Goal: Task Accomplishment & Management: Complete application form

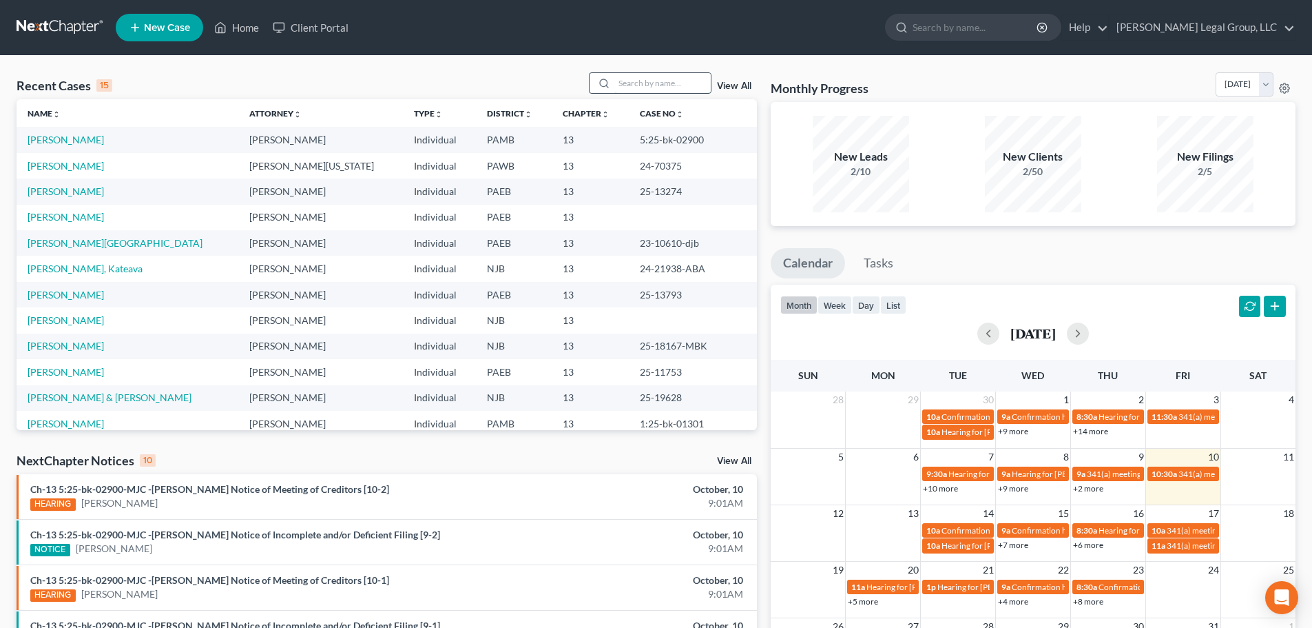
click at [626, 85] on input "search" at bounding box center [662, 83] width 96 height 20
type input "[PERSON_NAME]"
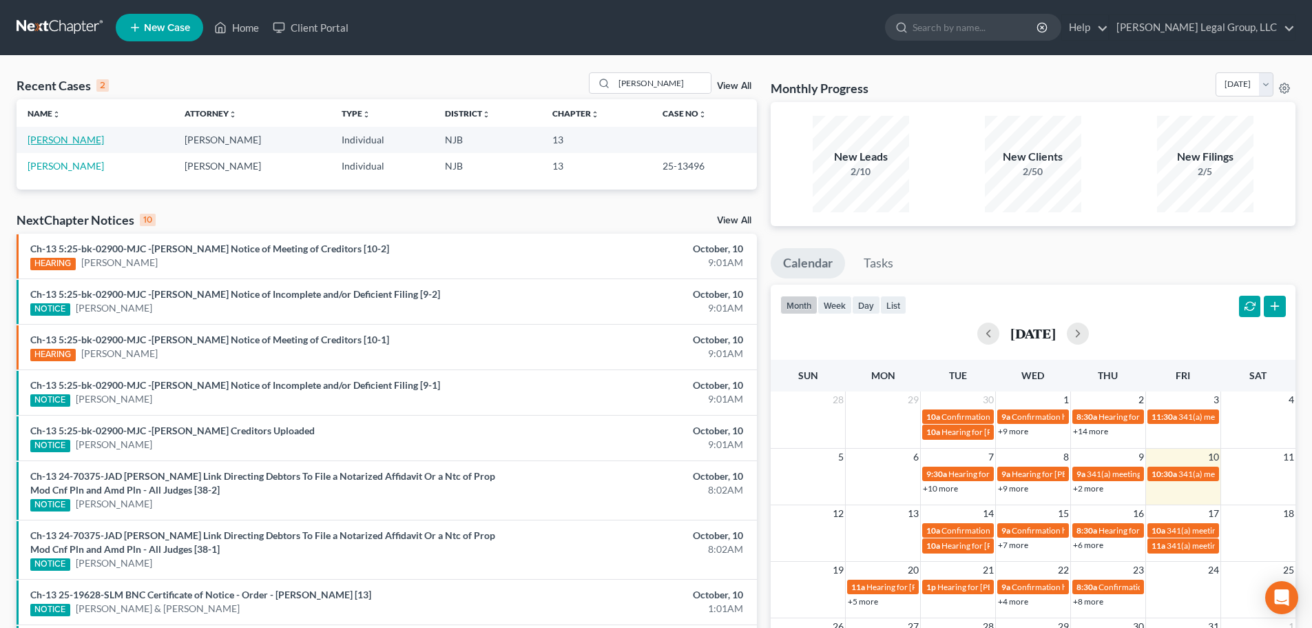
click at [73, 139] on link "[PERSON_NAME]" at bounding box center [66, 140] width 76 height 12
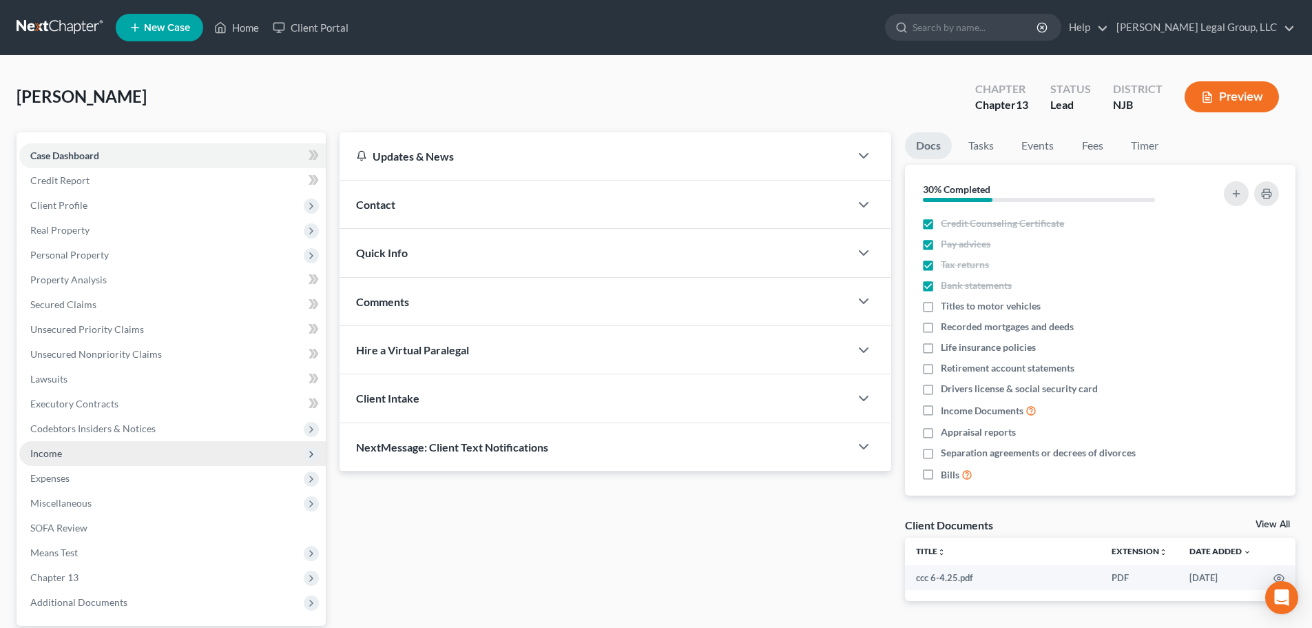
click at [72, 450] on span "Income" at bounding box center [172, 453] width 307 height 25
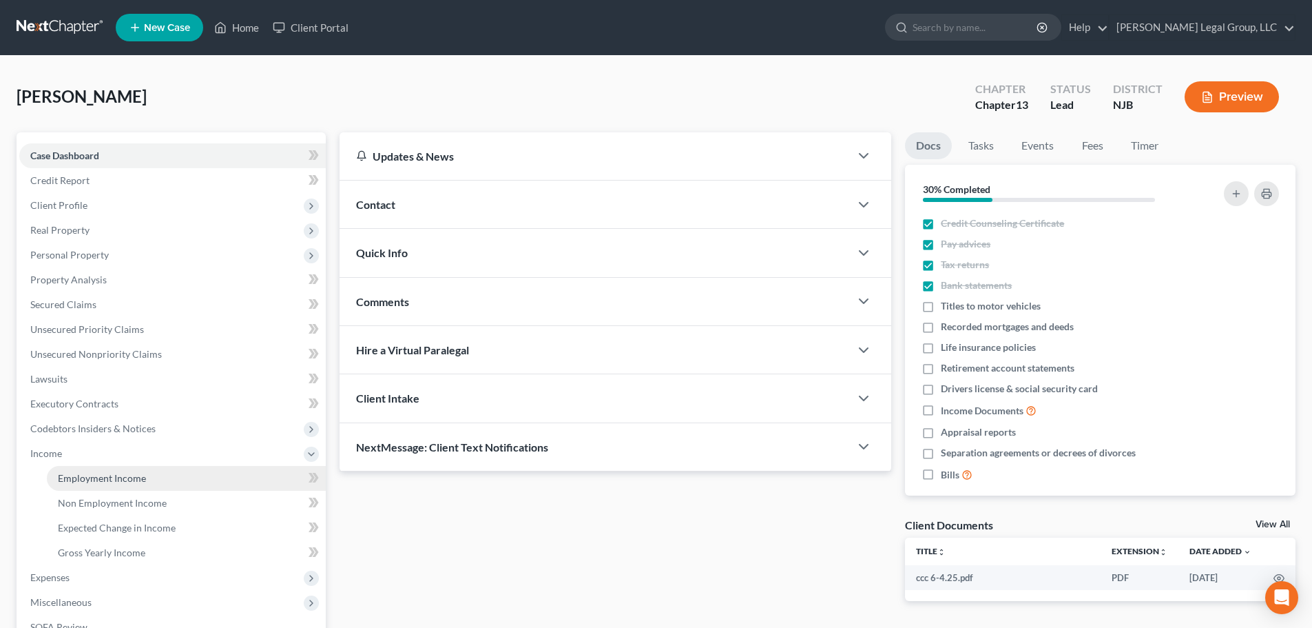
click at [178, 483] on link "Employment Income" at bounding box center [186, 478] width 279 height 25
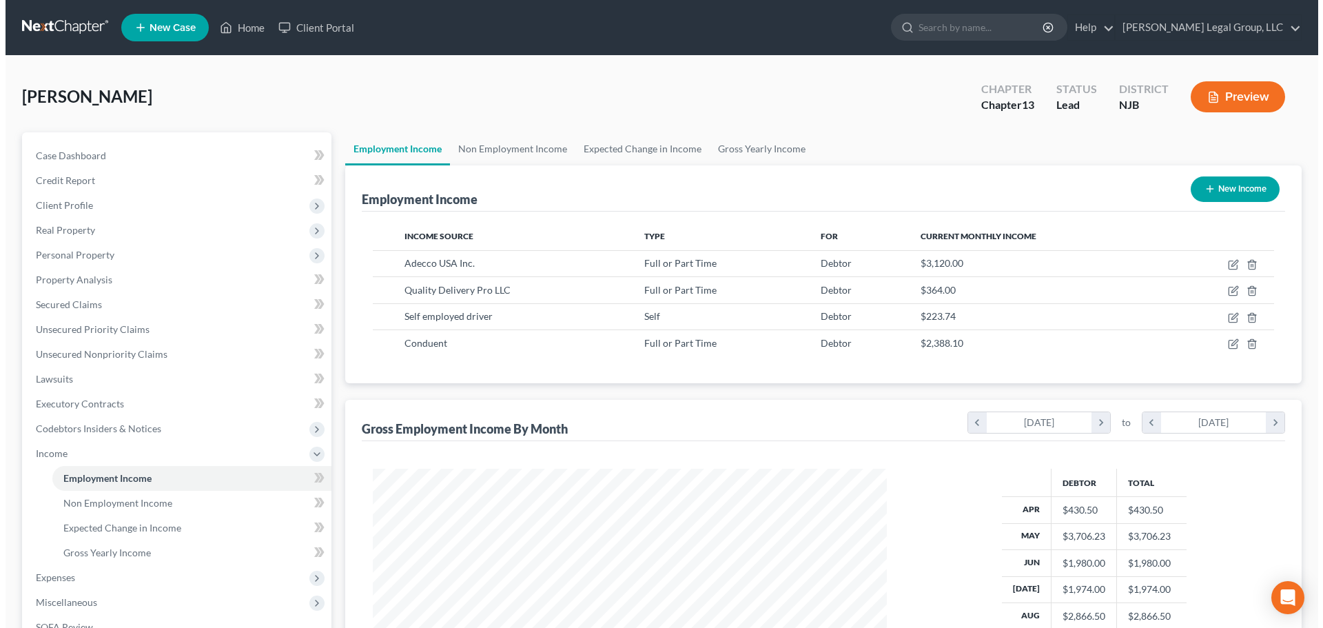
scroll to position [257, 541]
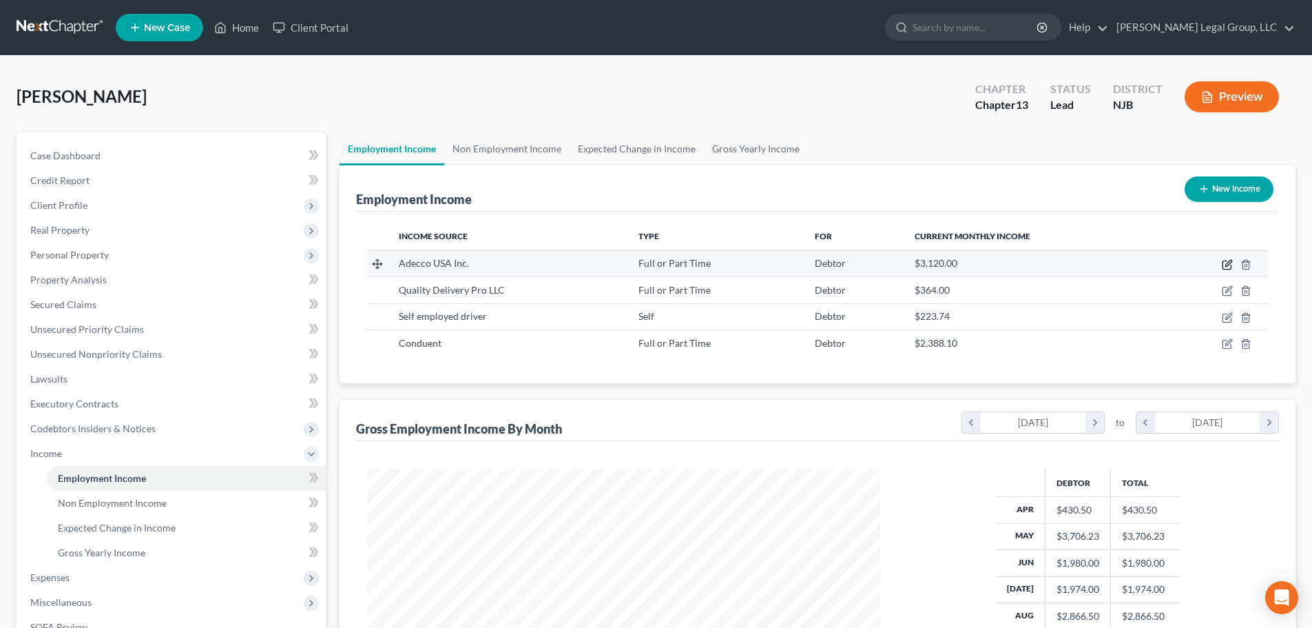
click at [1224, 261] on icon "button" at bounding box center [1227, 265] width 8 height 8
select select "0"
select select "7"
select select "3"
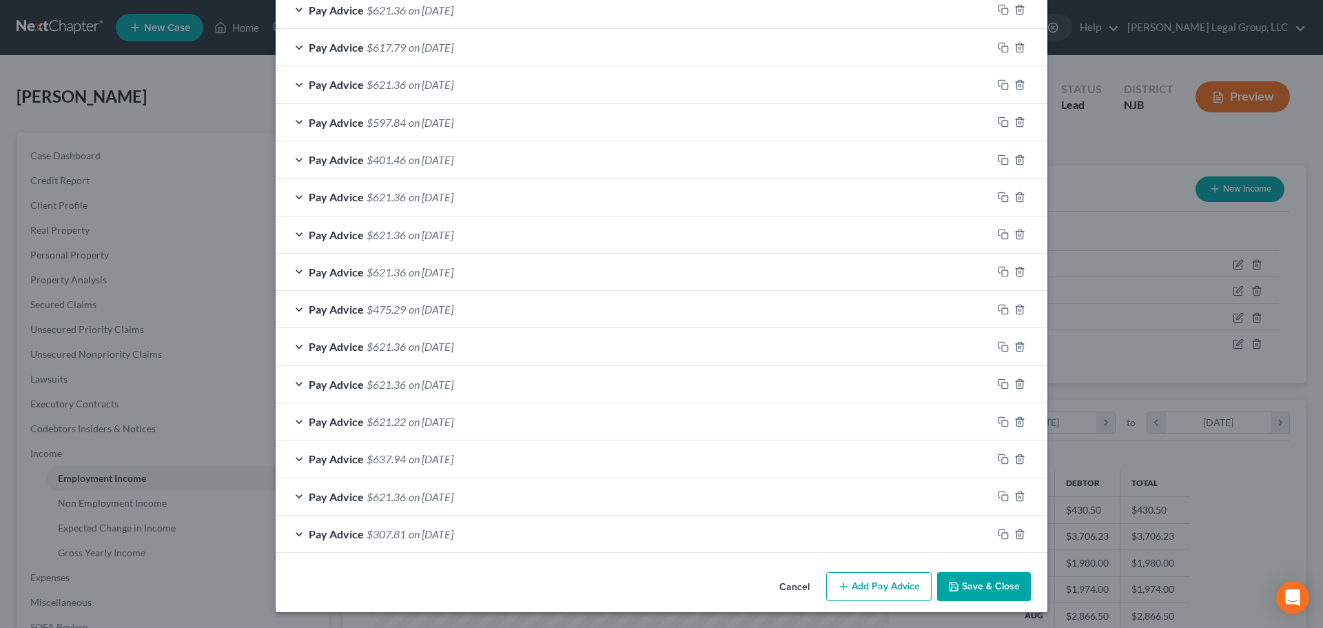
scroll to position [650, 0]
click at [914, 581] on button "Add Pay Advice" at bounding box center [878, 585] width 105 height 29
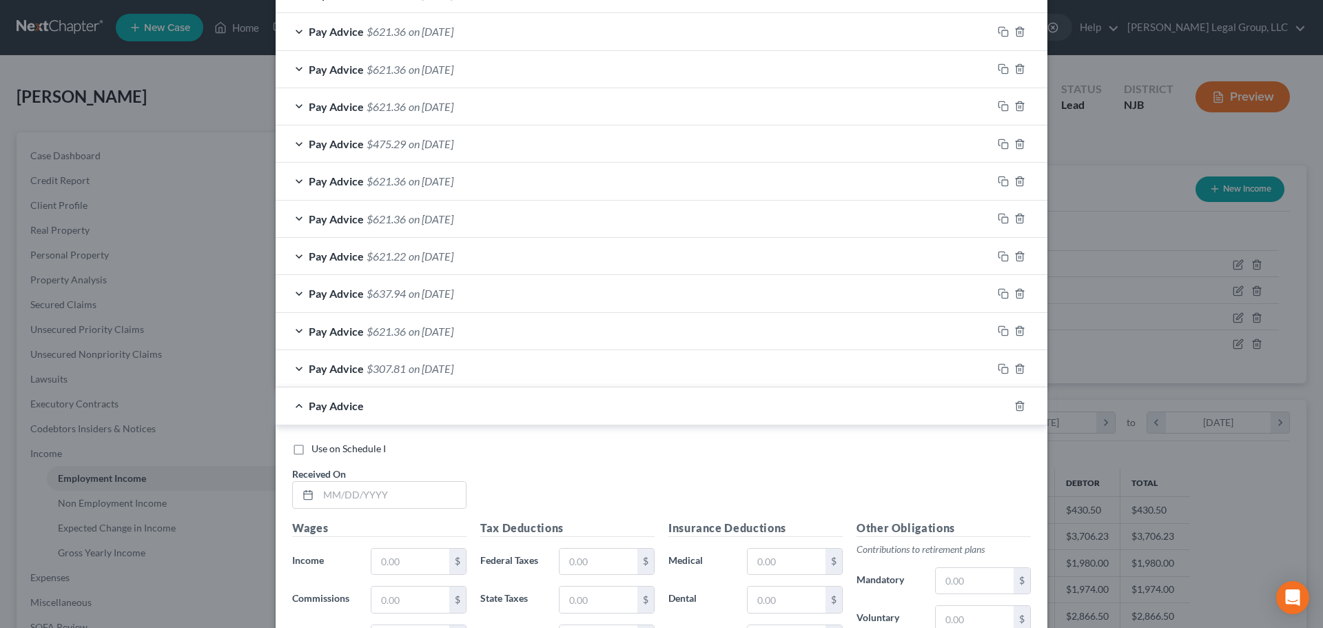
scroll to position [1101, 0]
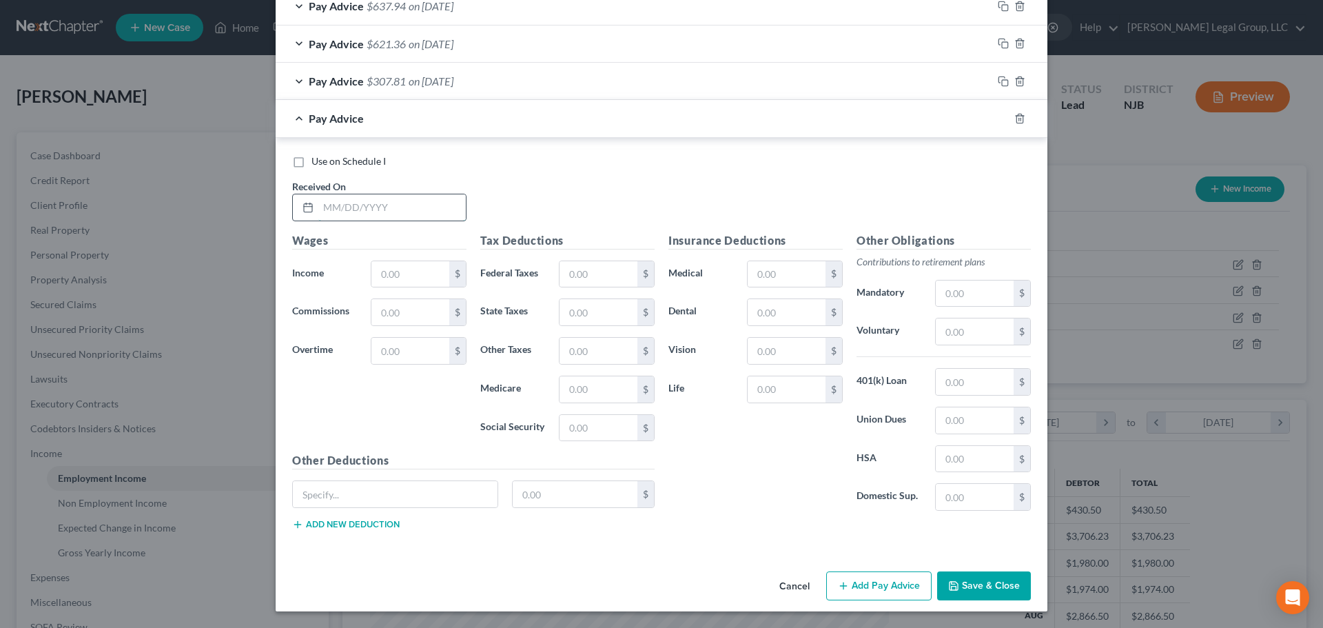
click at [394, 217] on input "text" at bounding box center [391, 207] width 147 height 26
type input "0"
click at [1016, 118] on icon "button" at bounding box center [1019, 118] width 6 height 9
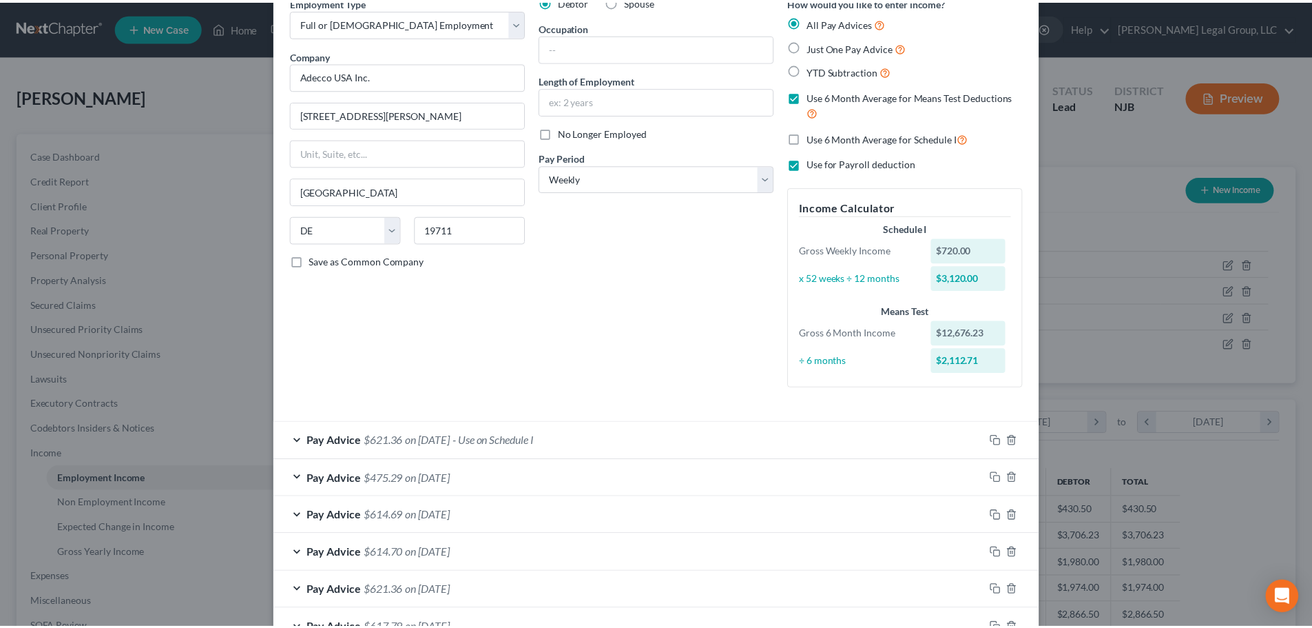
scroll to position [0, 0]
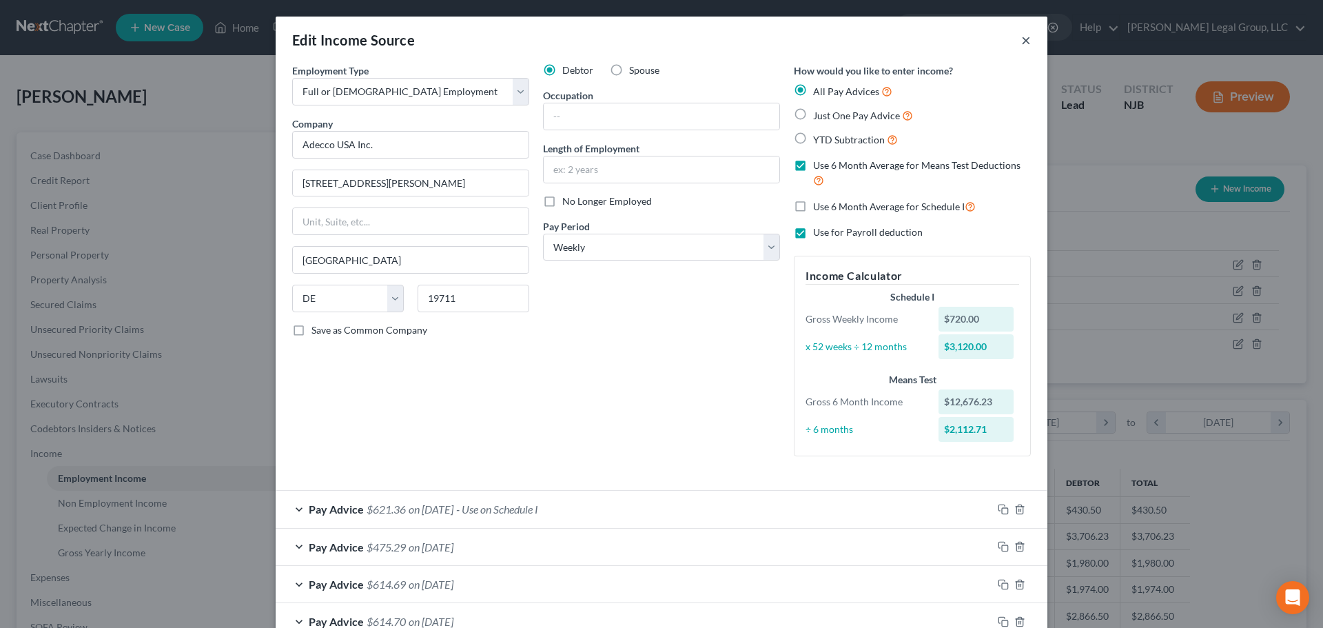
click at [1021, 41] on button "×" at bounding box center [1026, 40] width 10 height 17
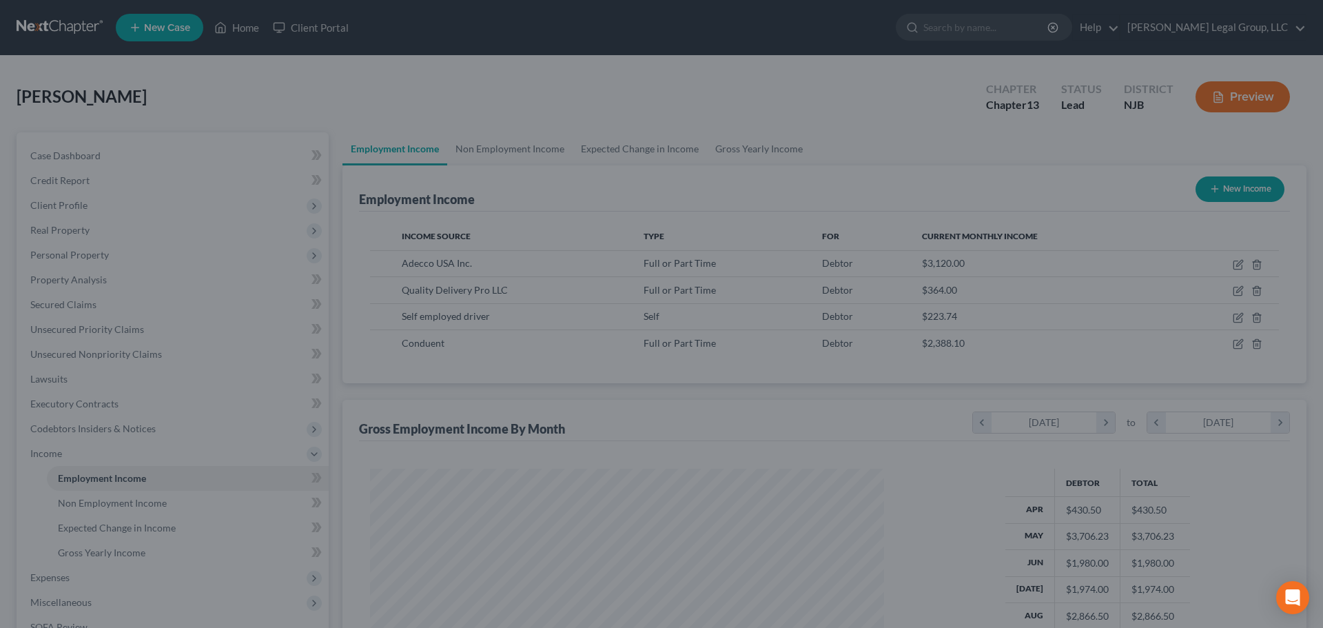
scroll to position [688600, 688315]
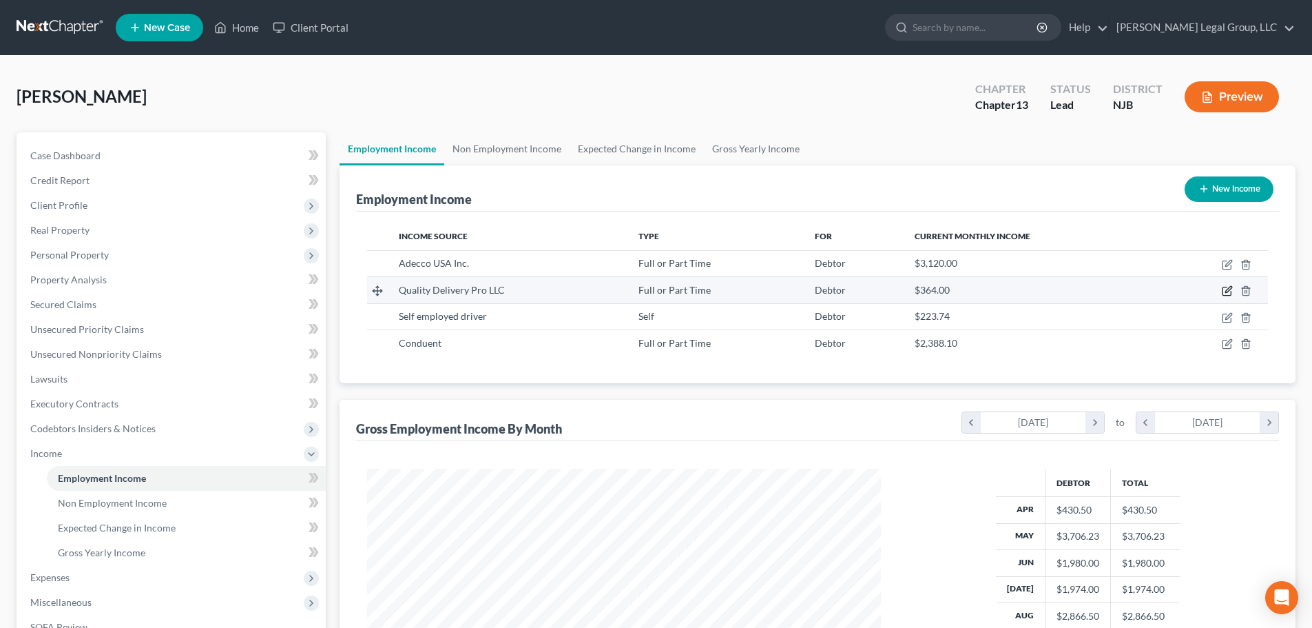
click at [1228, 292] on icon "button" at bounding box center [1228, 290] width 6 height 6
select select "0"
select select "33"
select select "3"
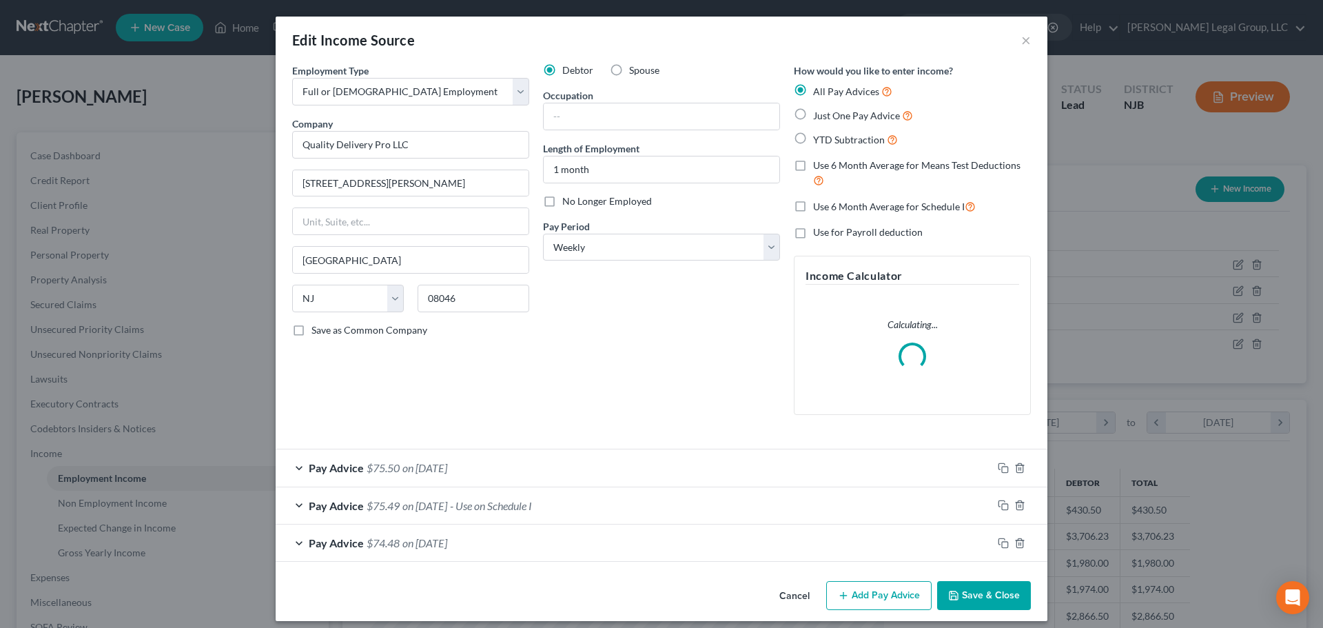
scroll to position [259, 546]
click at [623, 200] on span "No Longer Employed" at bounding box center [607, 201] width 90 height 12
click at [577, 200] on input "No Longer Employed" at bounding box center [572, 198] width 9 height 9
checkbox input "true"
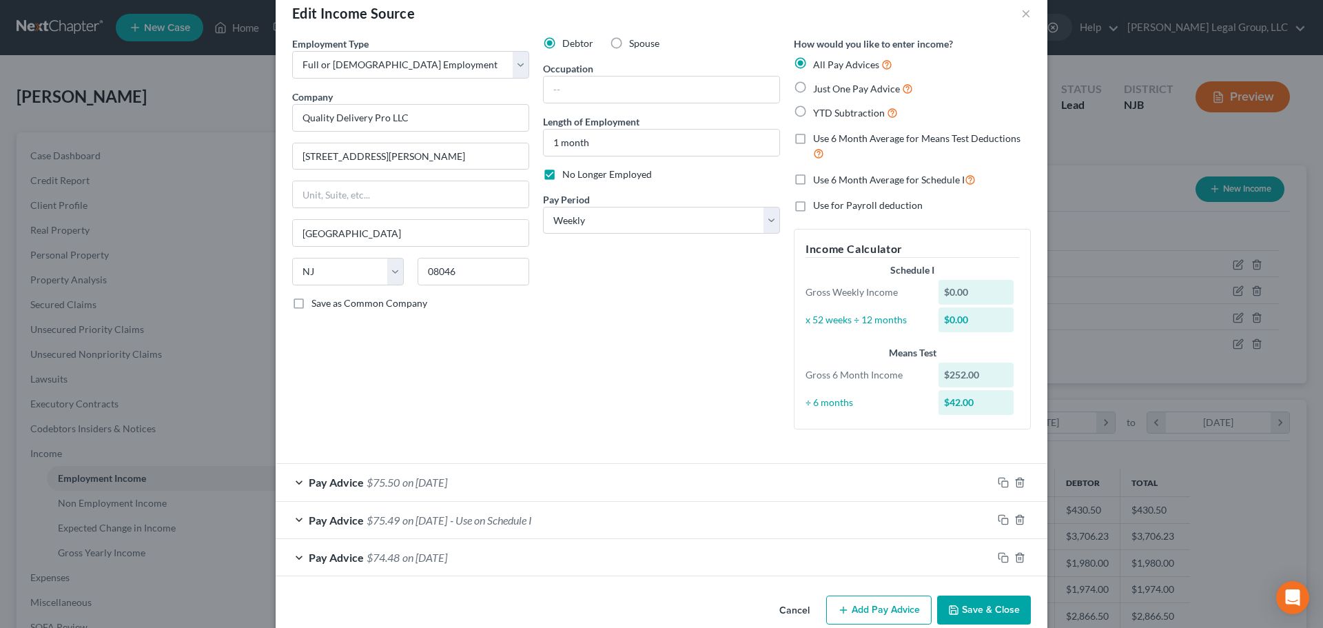
scroll to position [51, 0]
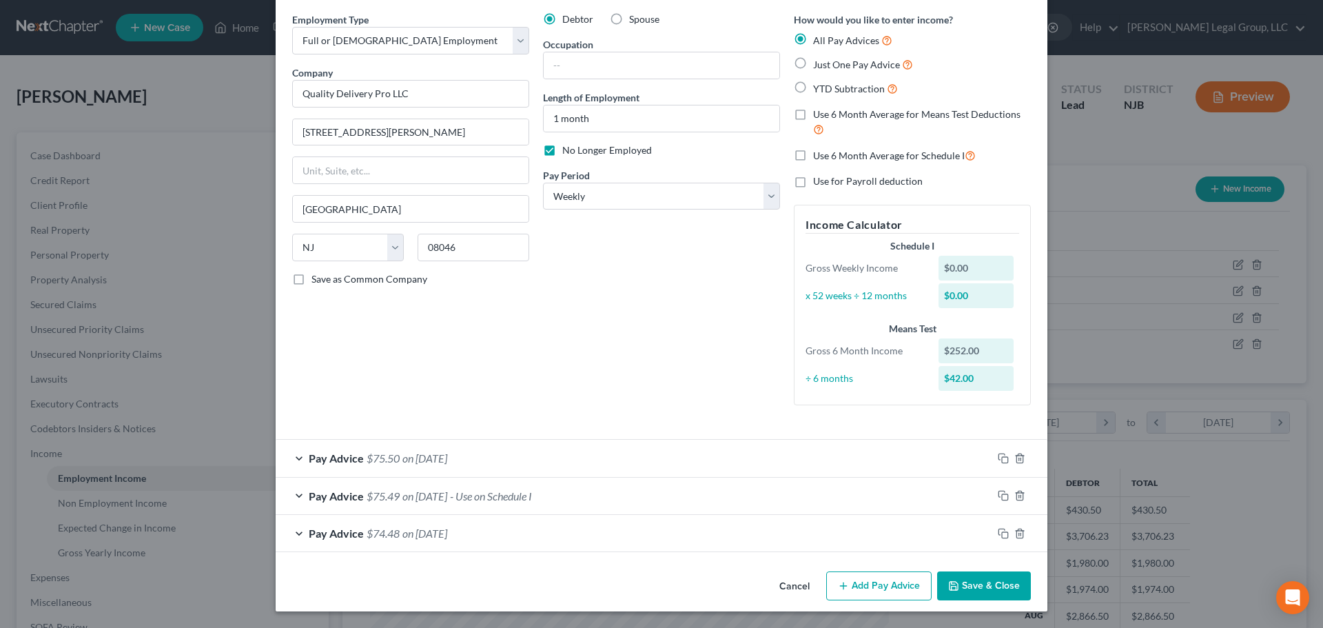
click at [575, 499] on div "Pay Advice $75.49 on [DATE] - Use on Schedule I" at bounding box center [634, 495] width 716 height 37
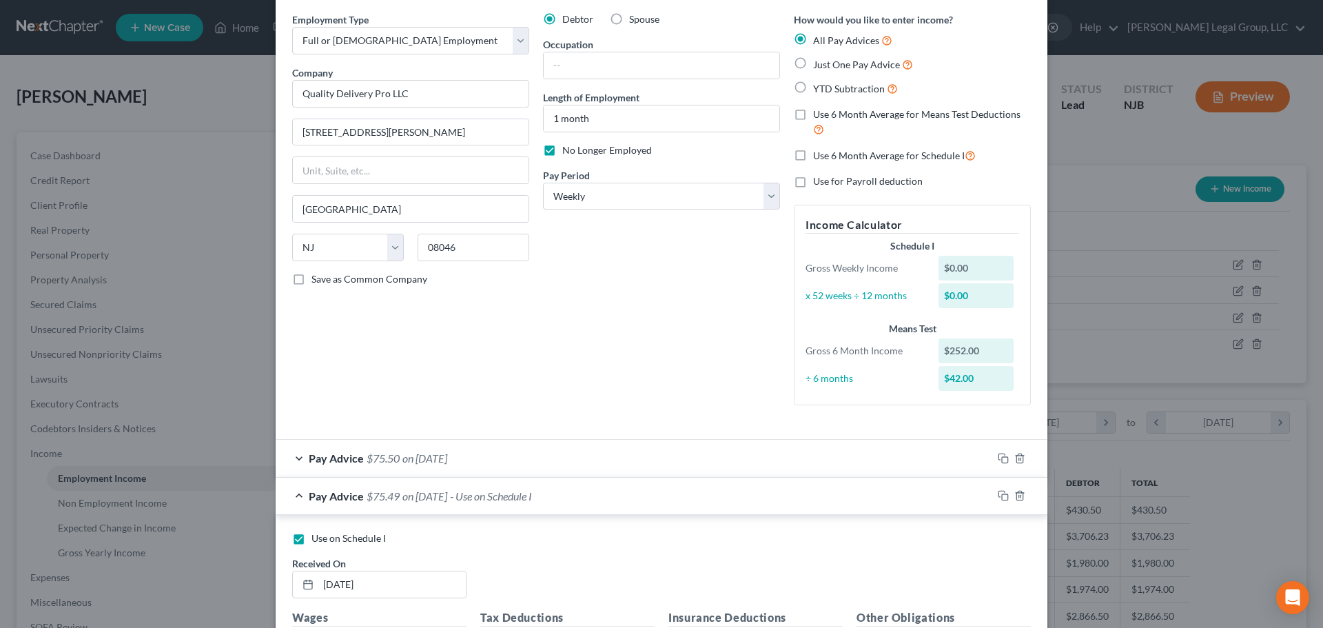
click at [311, 540] on label "Use on Schedule I" at bounding box center [348, 538] width 74 height 14
click at [317, 540] on input "Use on Schedule I" at bounding box center [321, 535] width 9 height 9
checkbox input "false"
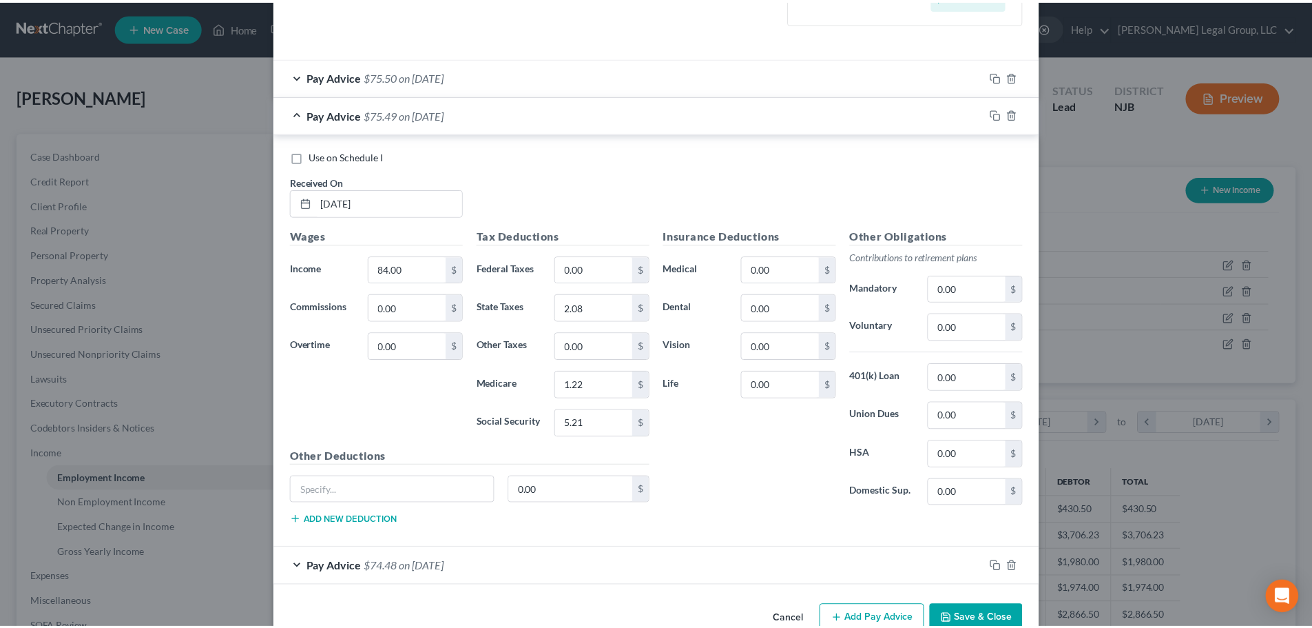
scroll to position [466, 0]
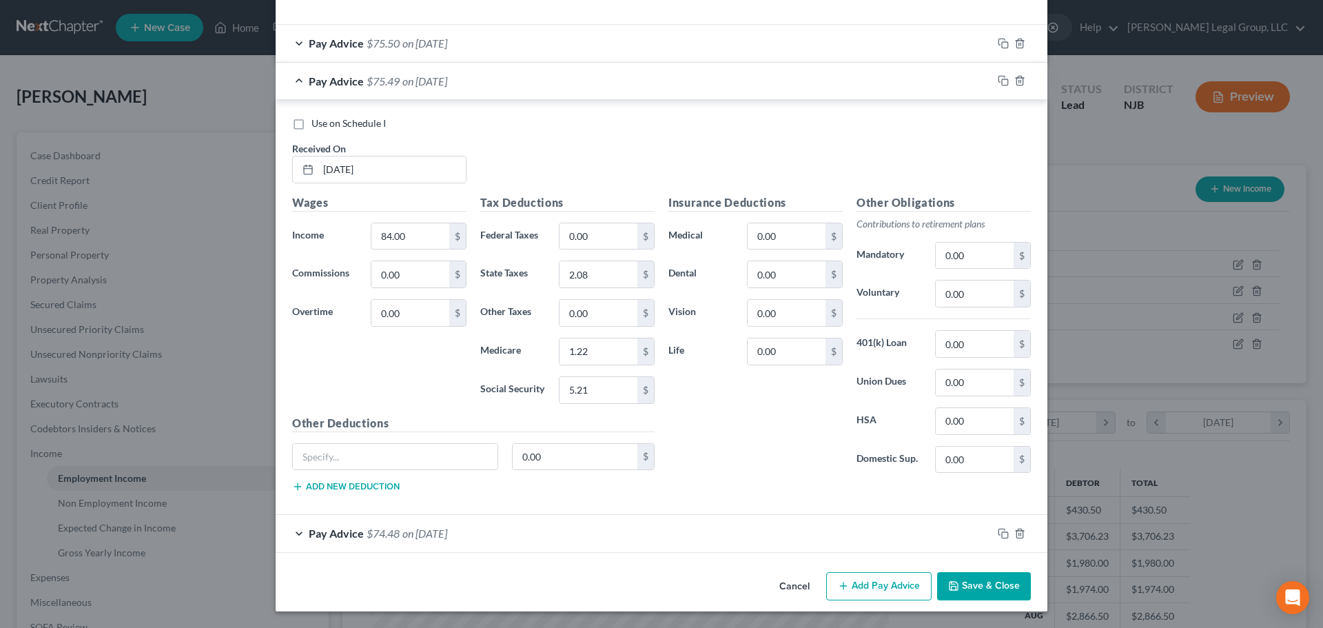
click at [966, 586] on button "Save & Close" at bounding box center [984, 586] width 94 height 29
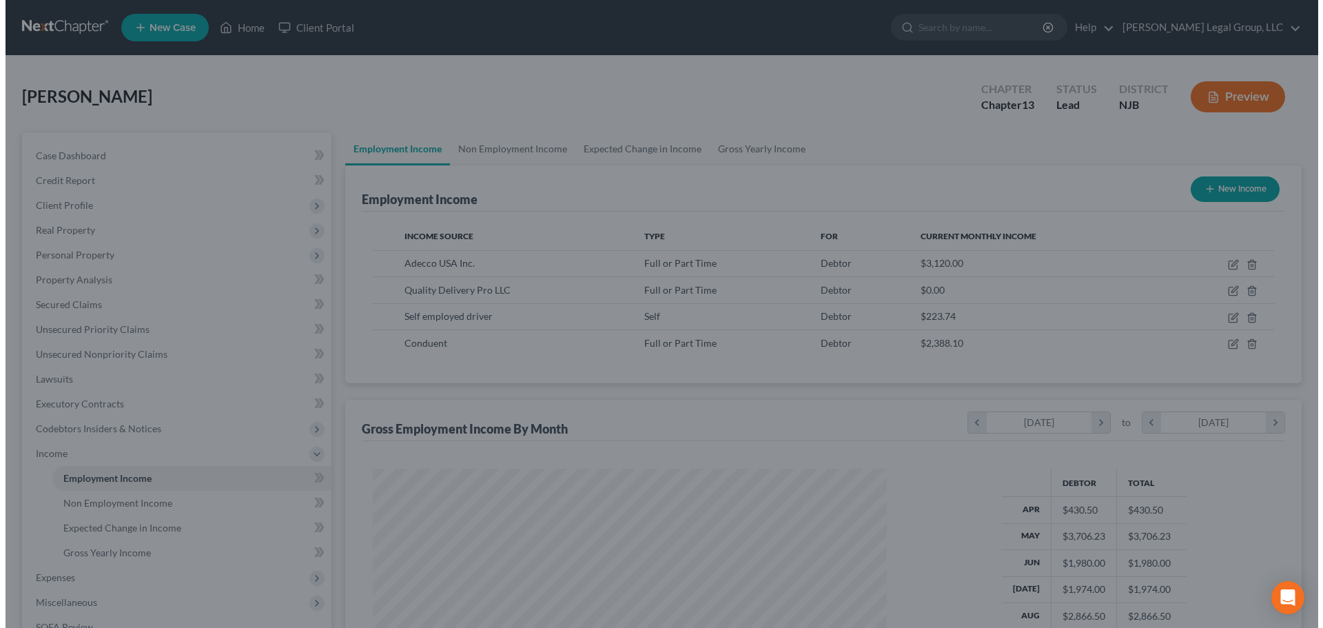
scroll to position [688600, 688315]
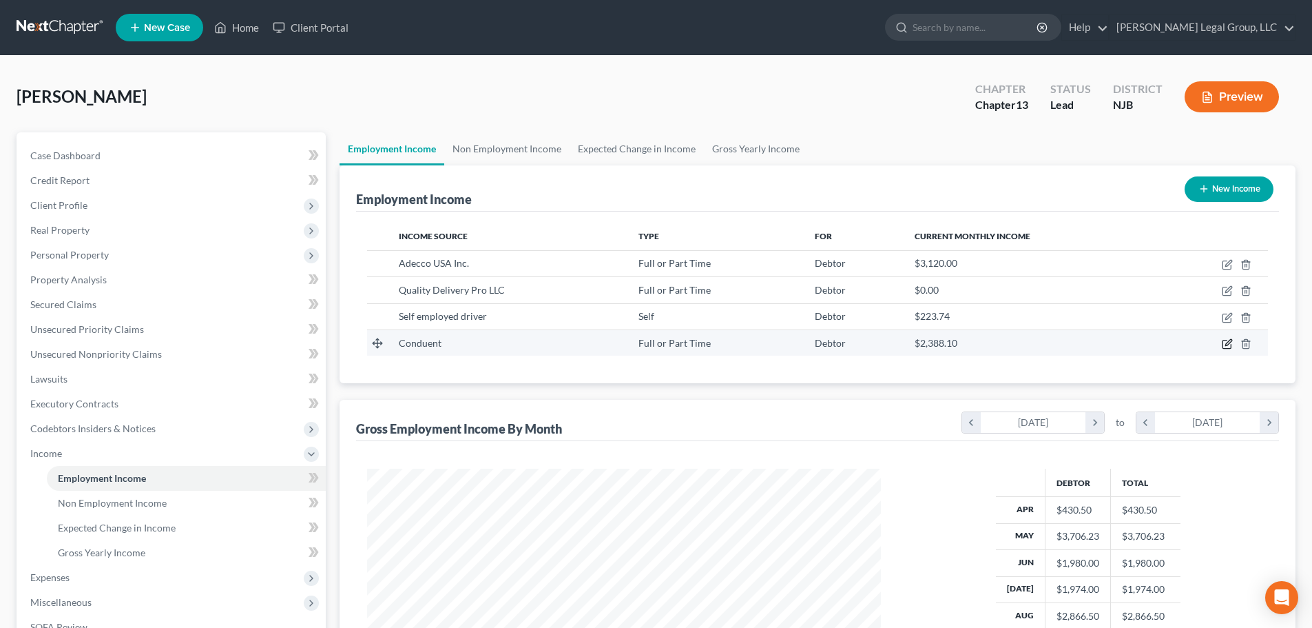
click at [1226, 344] on icon "button" at bounding box center [1228, 342] width 6 height 6
select select "0"
select select "45"
select select "2"
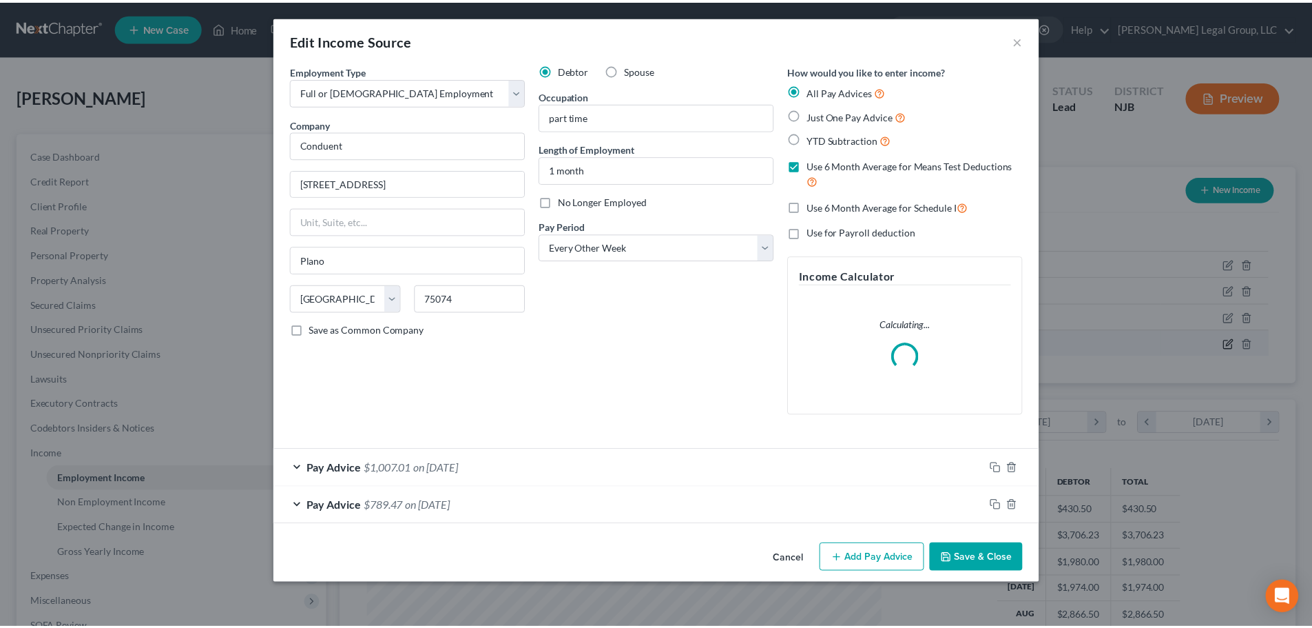
scroll to position [259, 546]
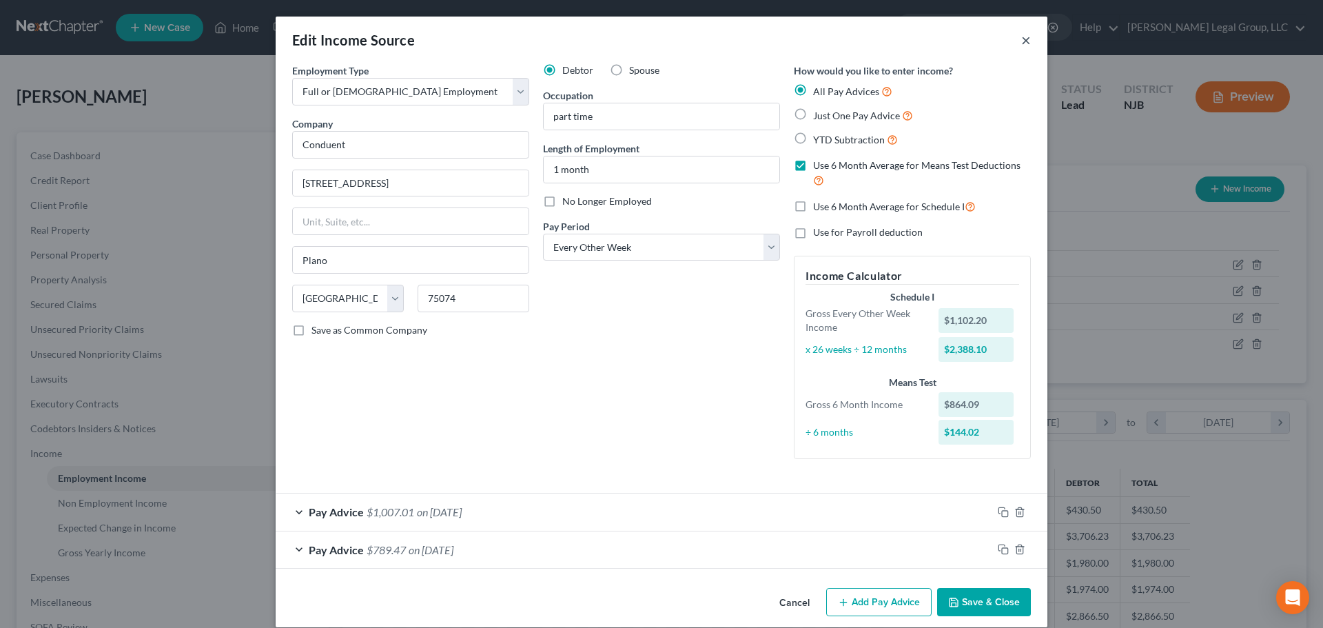
click at [1021, 37] on button "×" at bounding box center [1026, 40] width 10 height 17
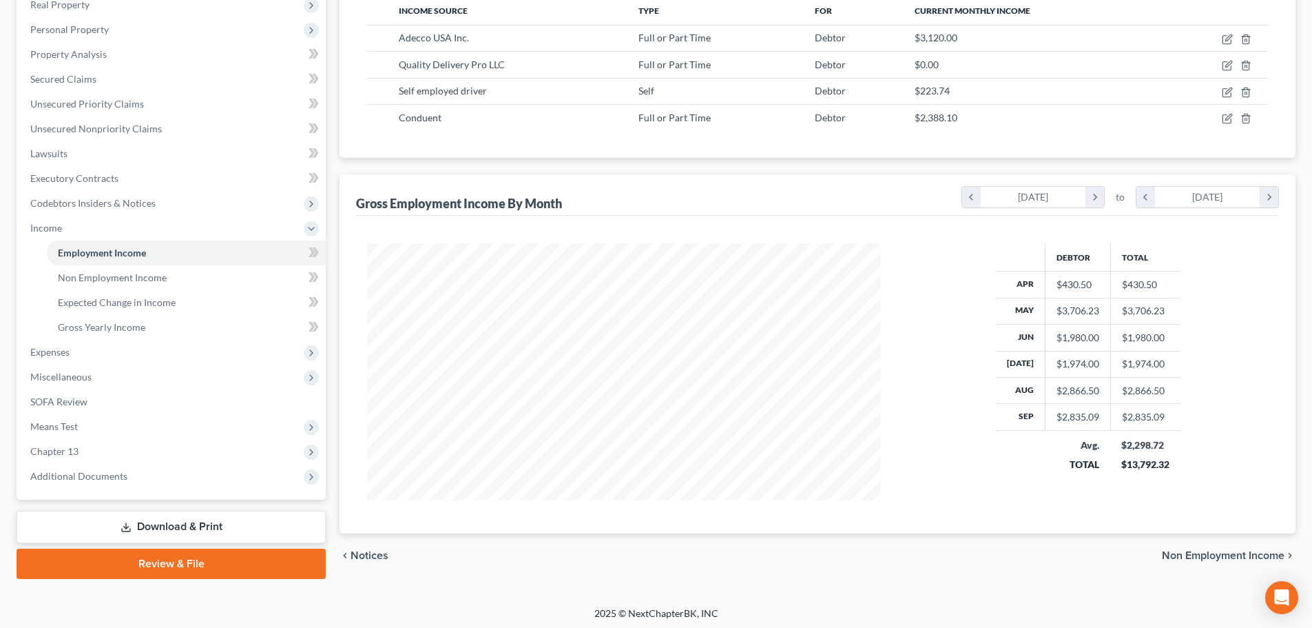
scroll to position [229, 0]
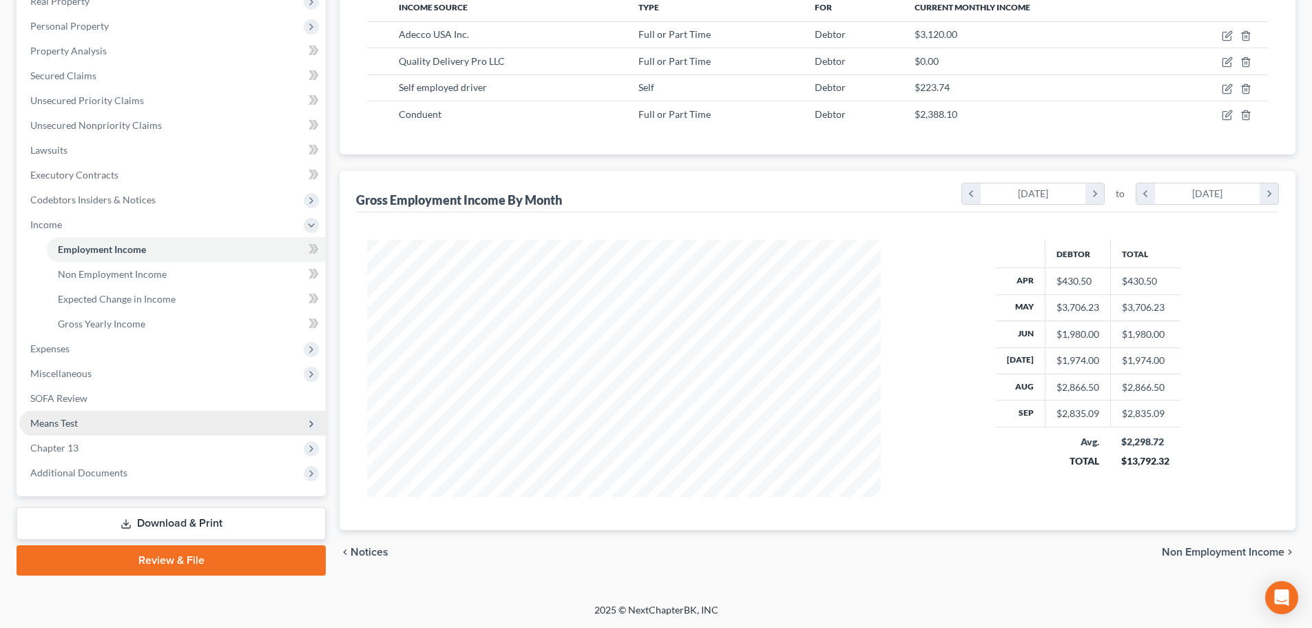
click at [114, 425] on span "Means Test" at bounding box center [172, 423] width 307 height 25
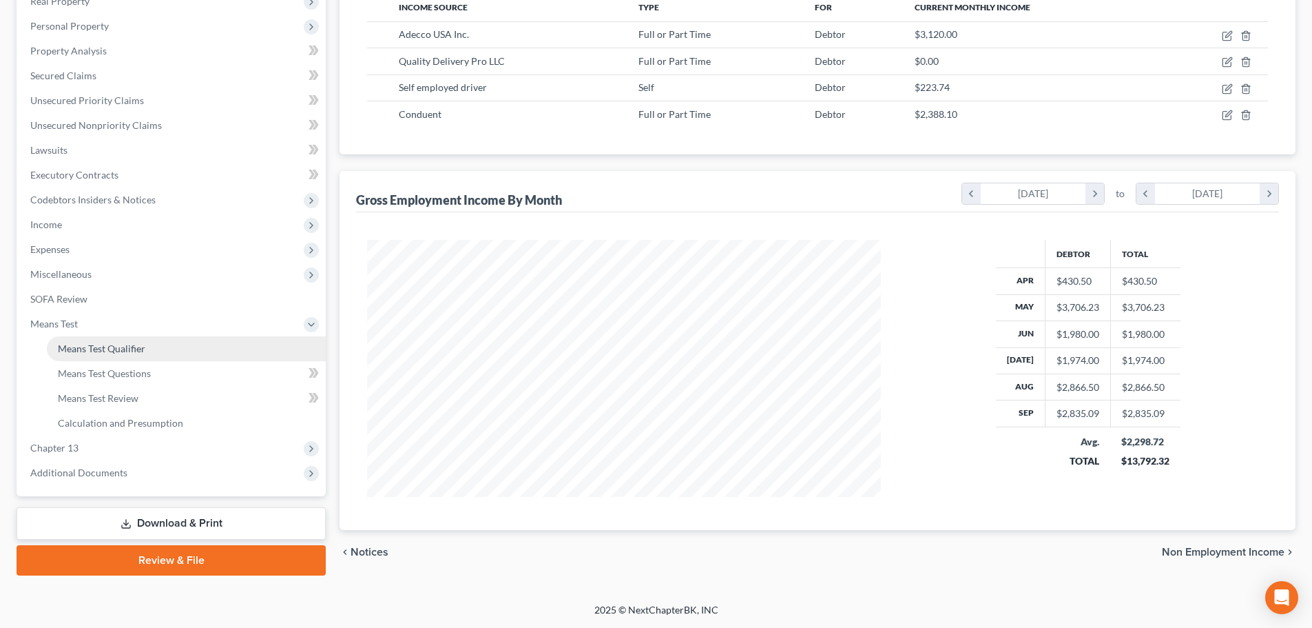
click at [114, 350] on span "Means Test Qualifier" at bounding box center [101, 348] width 87 height 12
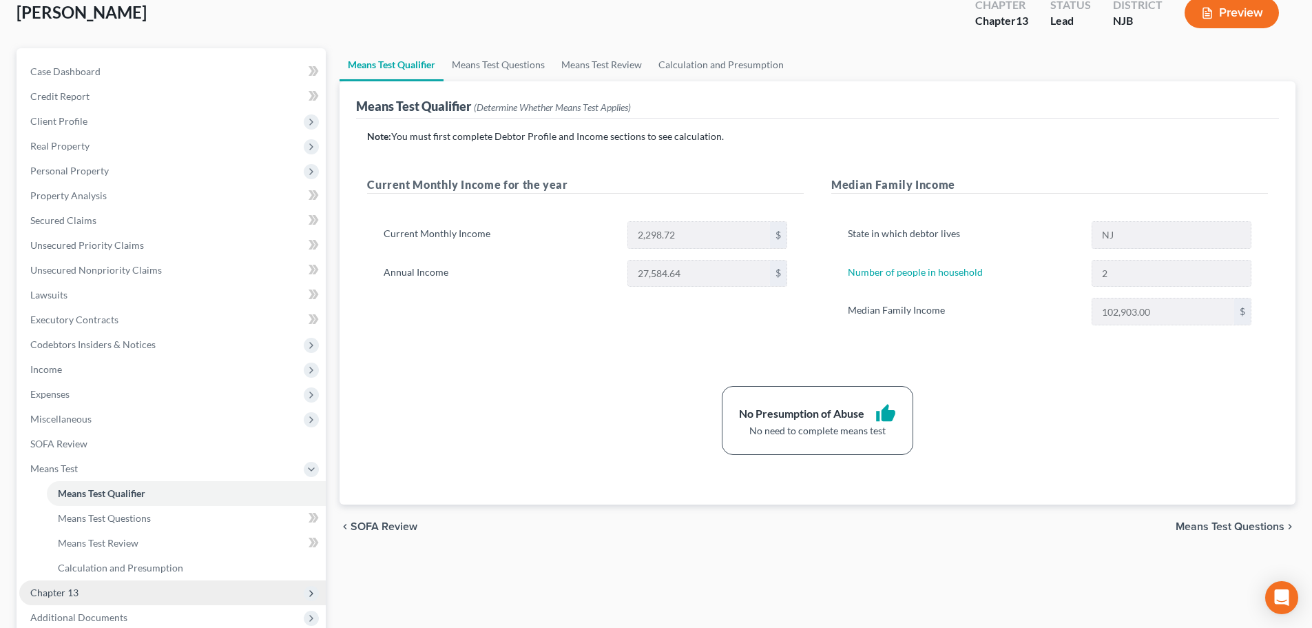
scroll to position [229, 0]
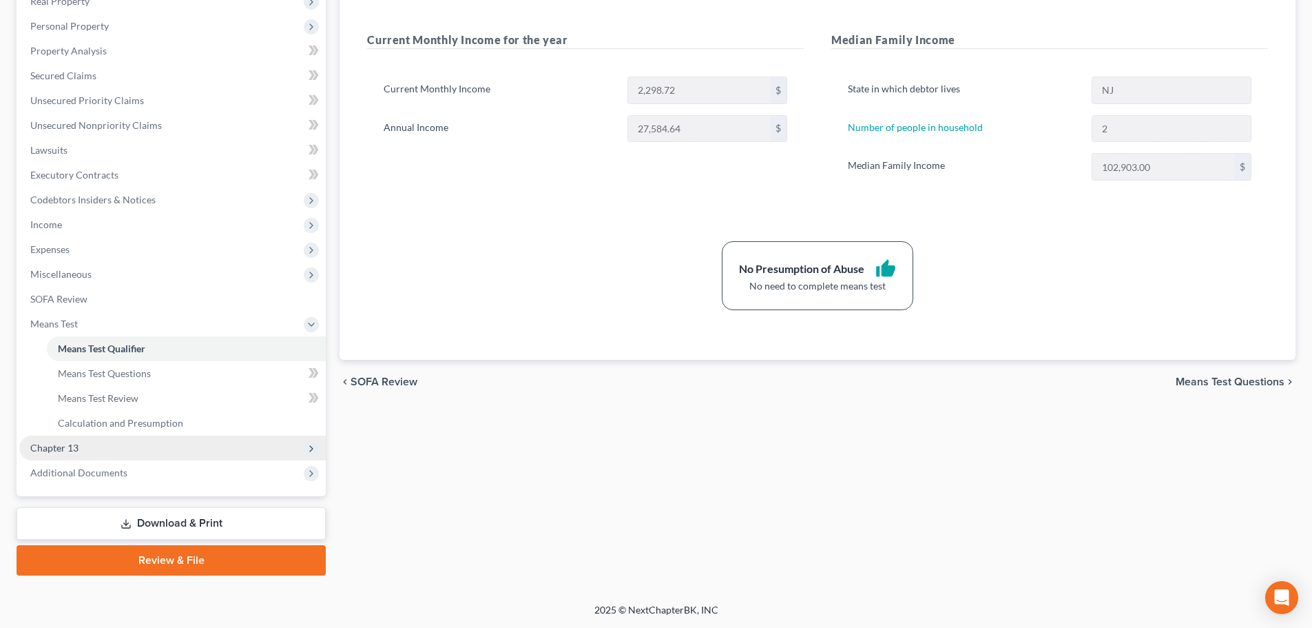
click at [174, 454] on span "Chapter 13" at bounding box center [172, 447] width 307 height 25
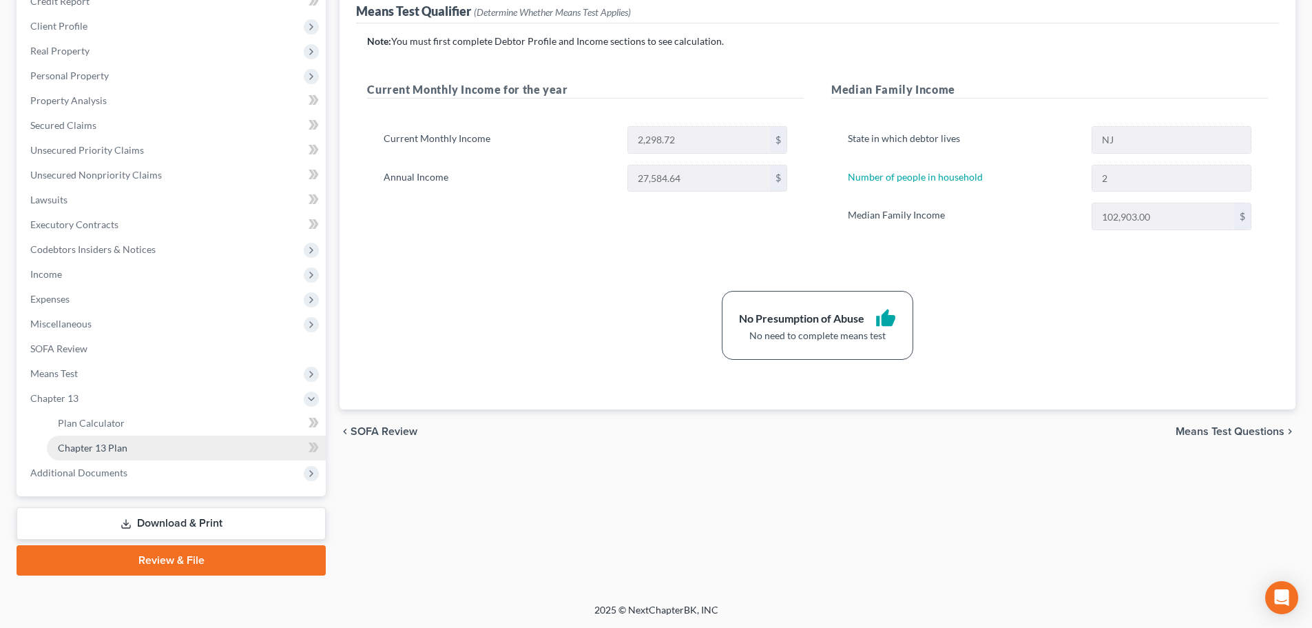
click at [127, 443] on link "Chapter 13 Plan" at bounding box center [186, 447] width 279 height 25
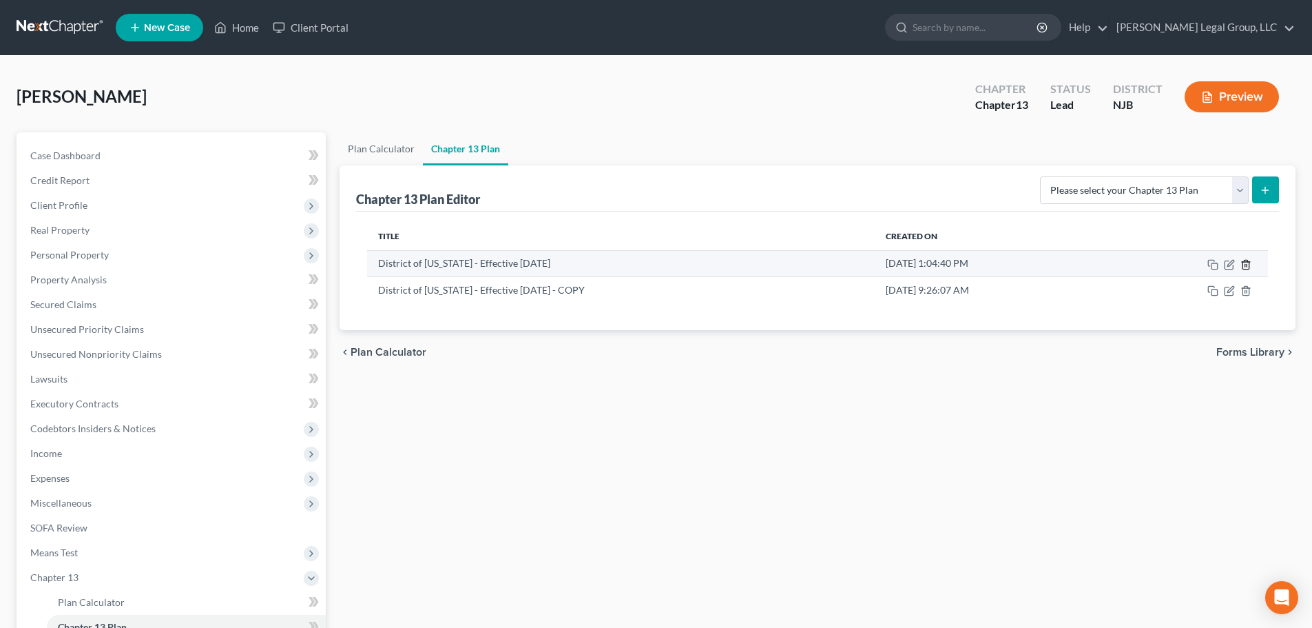
click at [1248, 266] on icon "button" at bounding box center [1246, 264] width 11 height 11
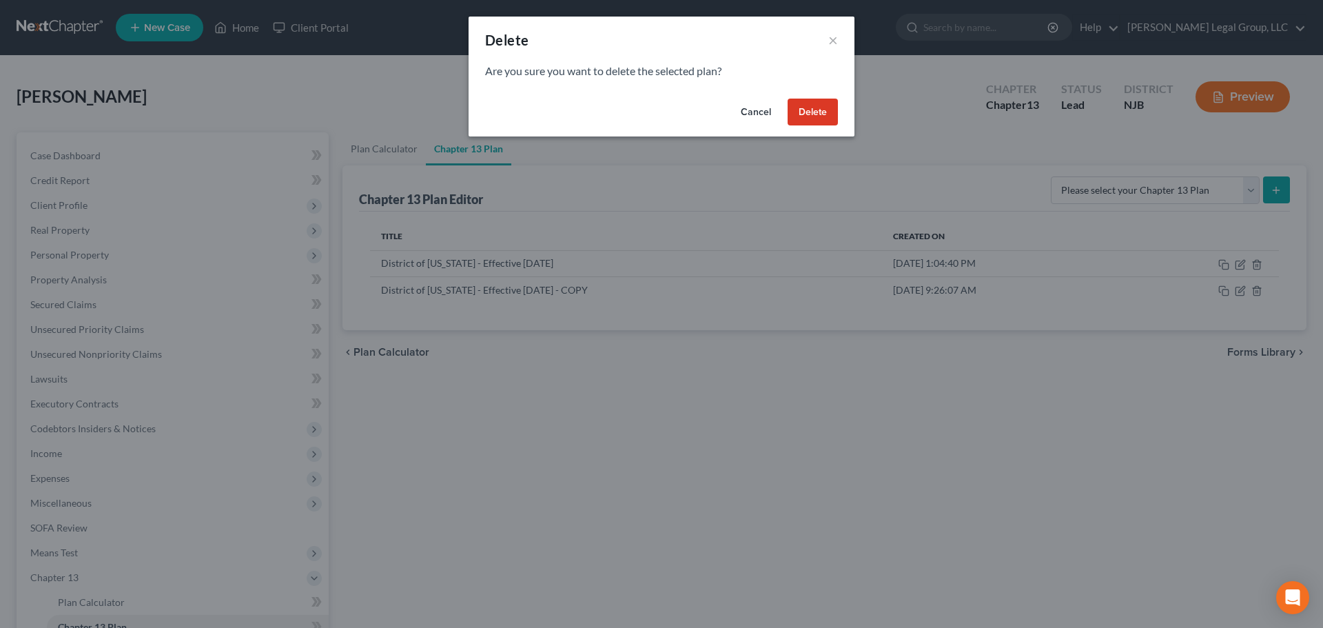
click at [799, 101] on button "Delete" at bounding box center [812, 113] width 50 height 28
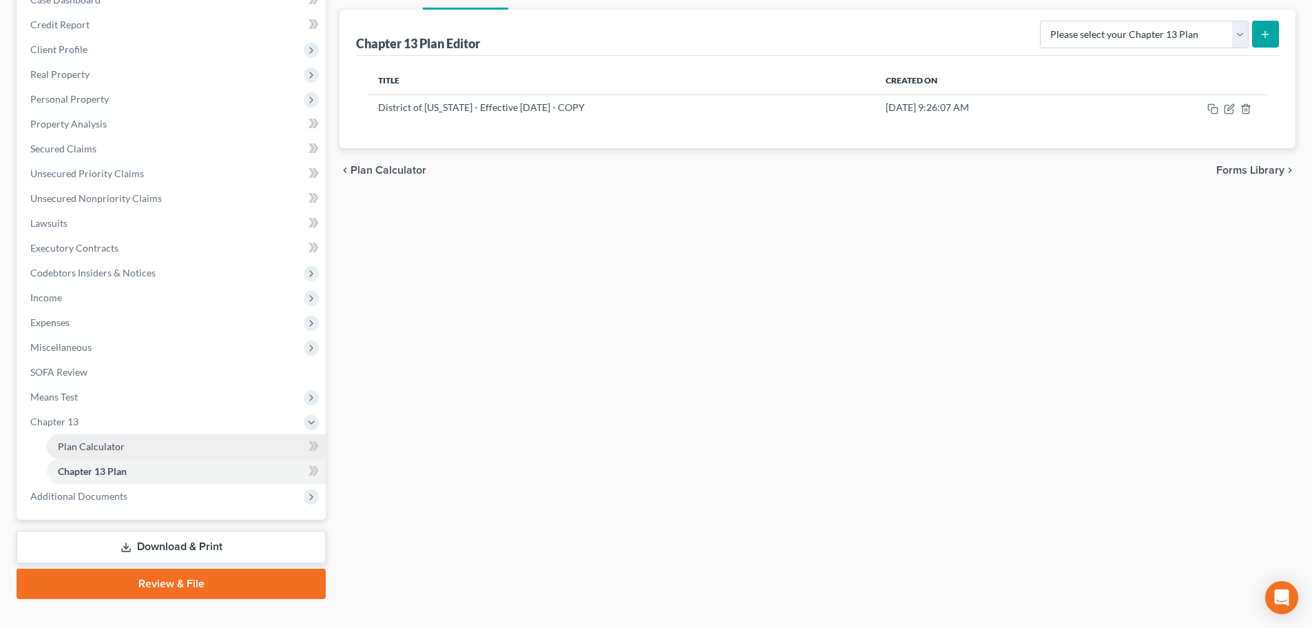
scroll to position [179, 0]
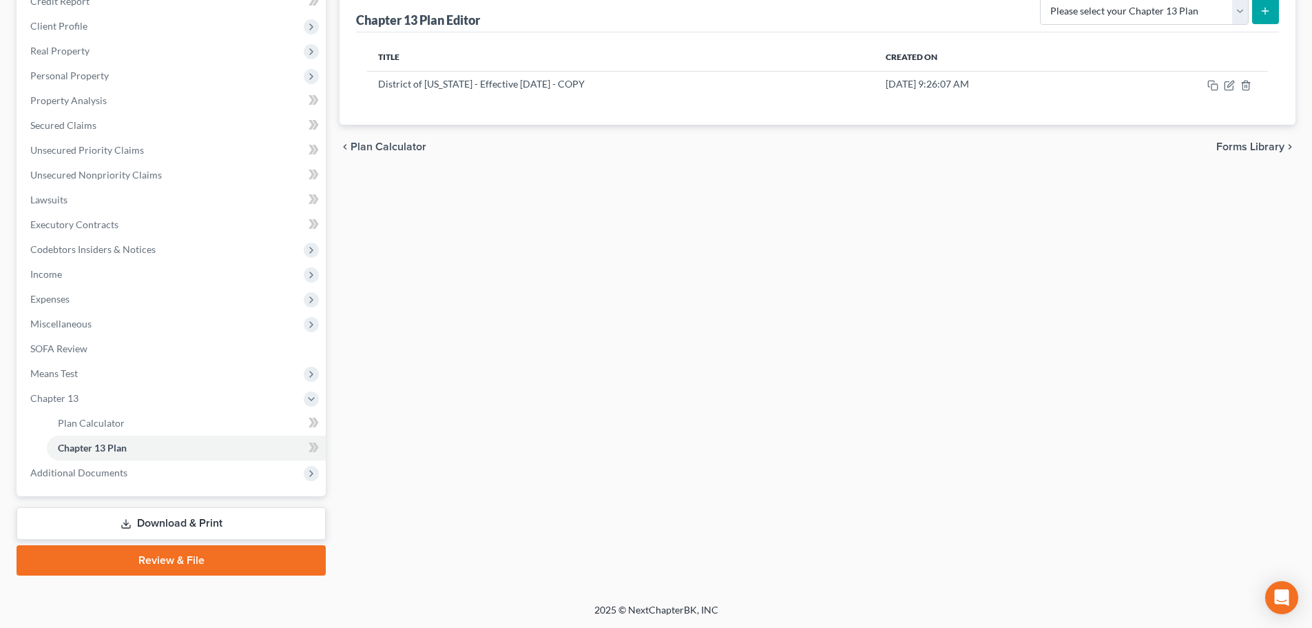
click at [183, 526] on link "Download & Print" at bounding box center [171, 523] width 309 height 32
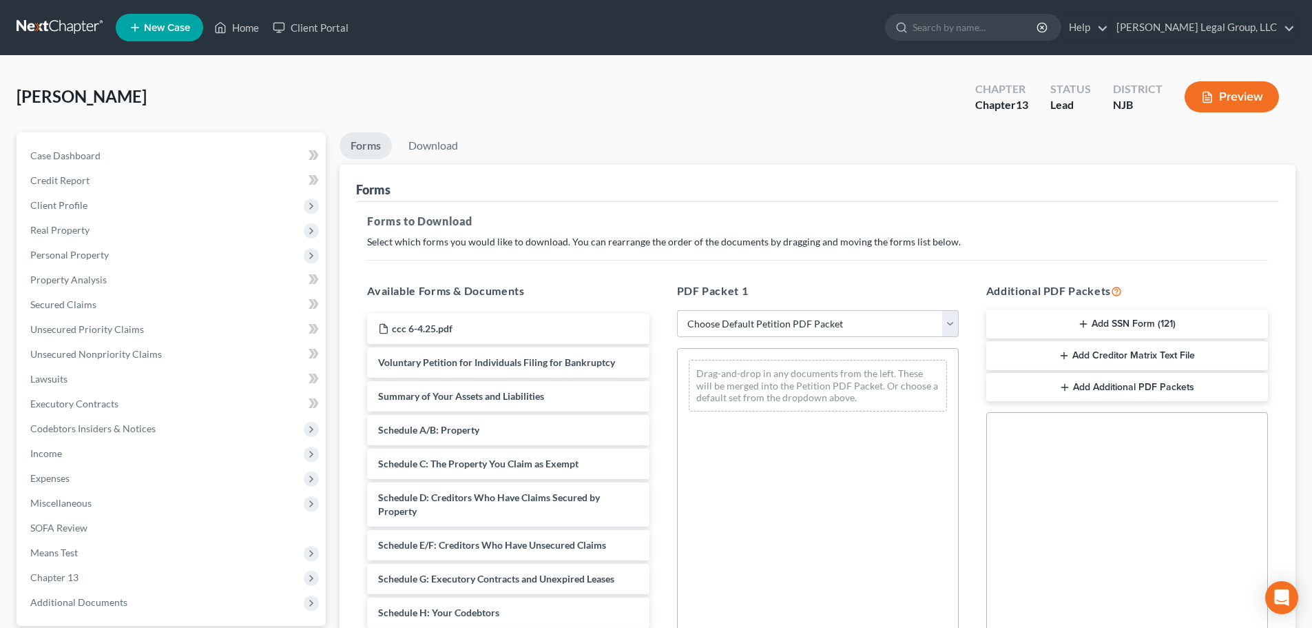
click at [1155, 321] on button "Add SSN Form (121)" at bounding box center [1127, 324] width 282 height 29
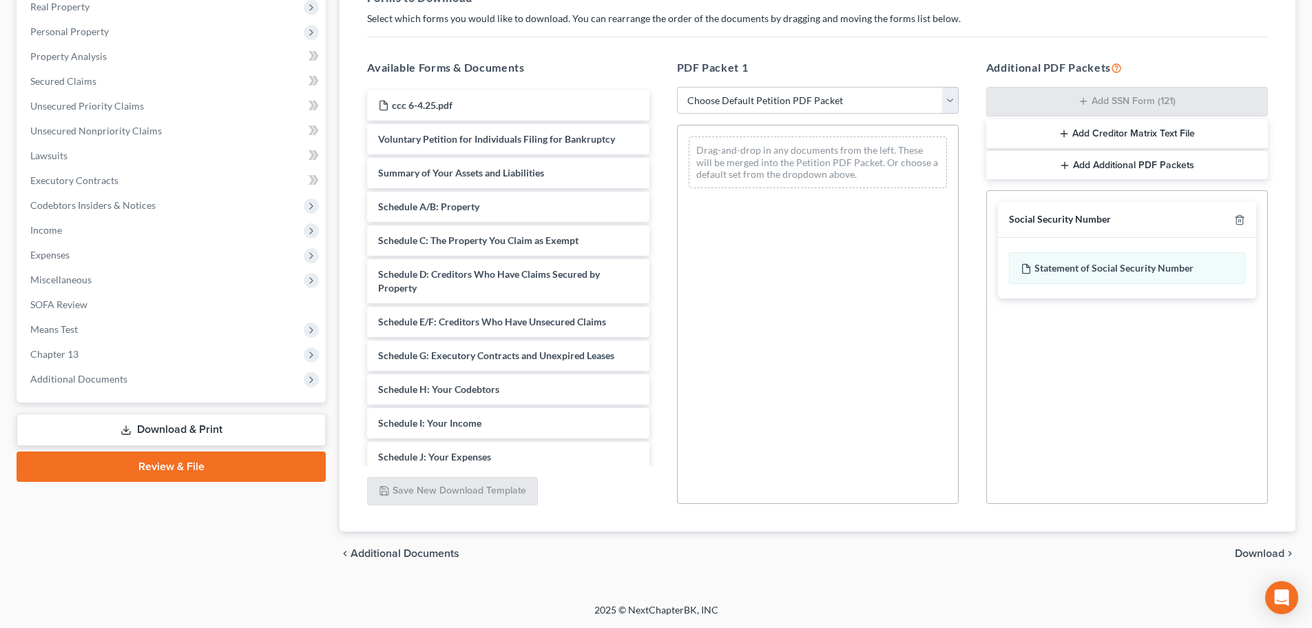
click at [1254, 555] on span "Download" at bounding box center [1260, 553] width 50 height 11
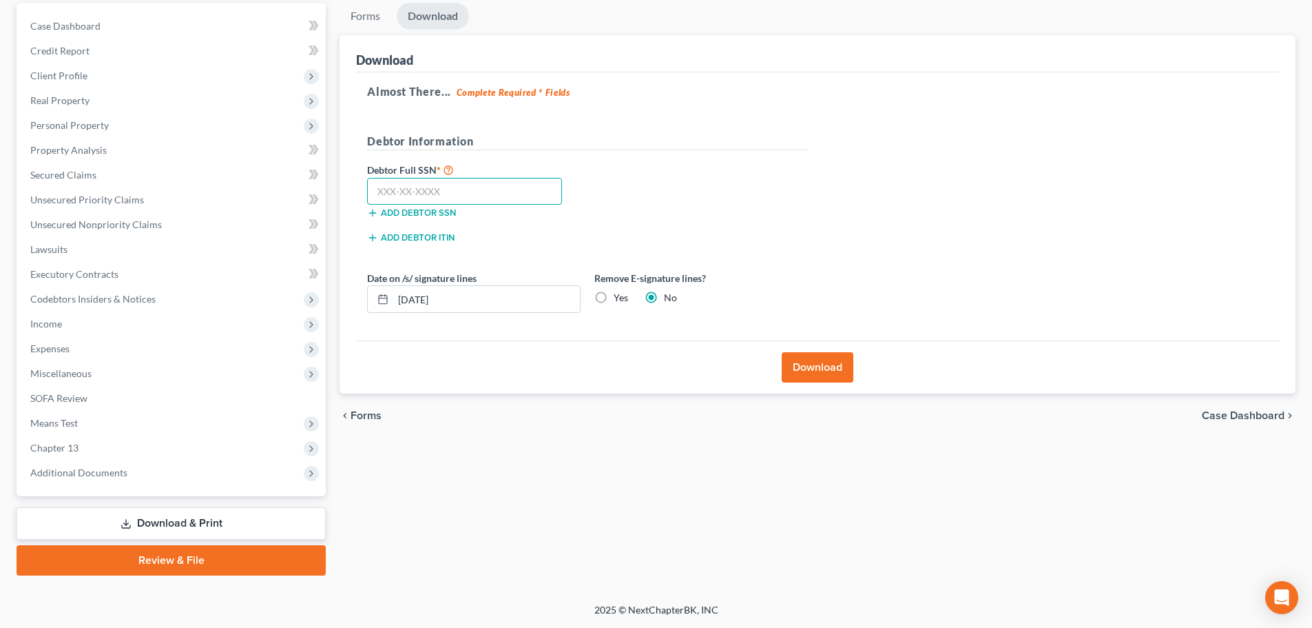
click at [454, 191] on input "text" at bounding box center [464, 192] width 195 height 28
type input "085-68-9456"
click at [614, 293] on label "Yes" at bounding box center [621, 298] width 14 height 14
click at [619, 293] on input "Yes" at bounding box center [623, 295] width 9 height 9
radio input "true"
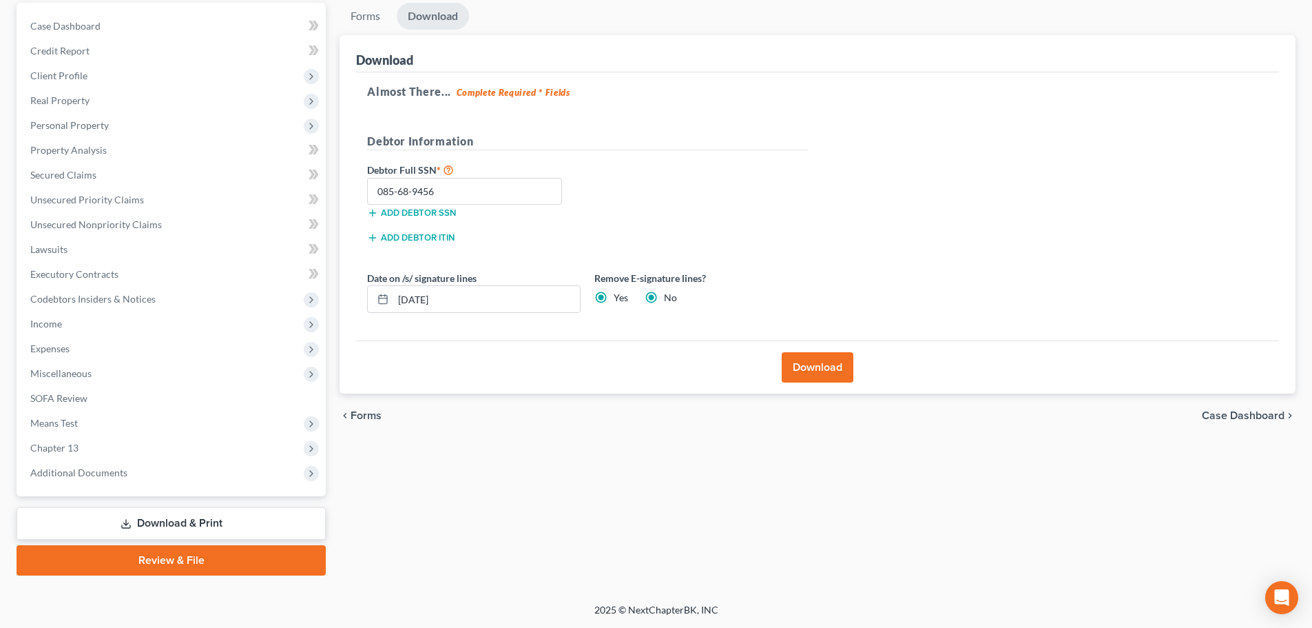
radio input "false"
click at [834, 354] on button "Download" at bounding box center [818, 367] width 72 height 30
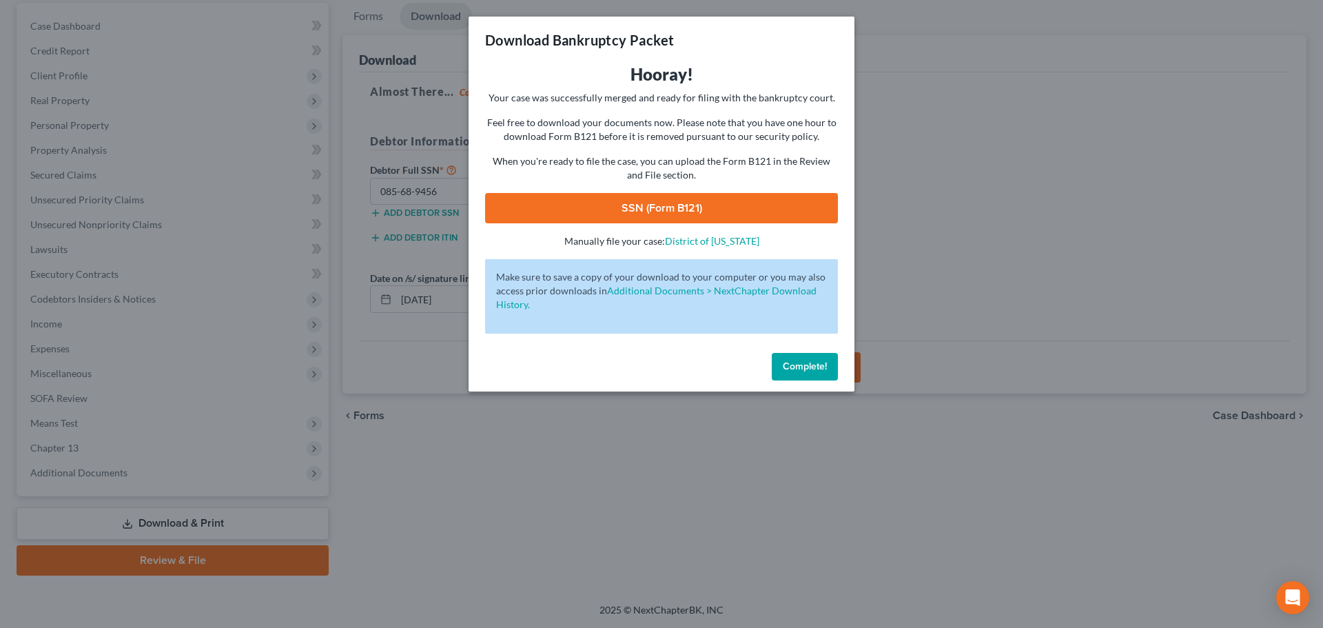
click at [840, 355] on div "Complete!" at bounding box center [661, 369] width 386 height 44
click at [787, 360] on span "Complete!" at bounding box center [805, 366] width 44 height 12
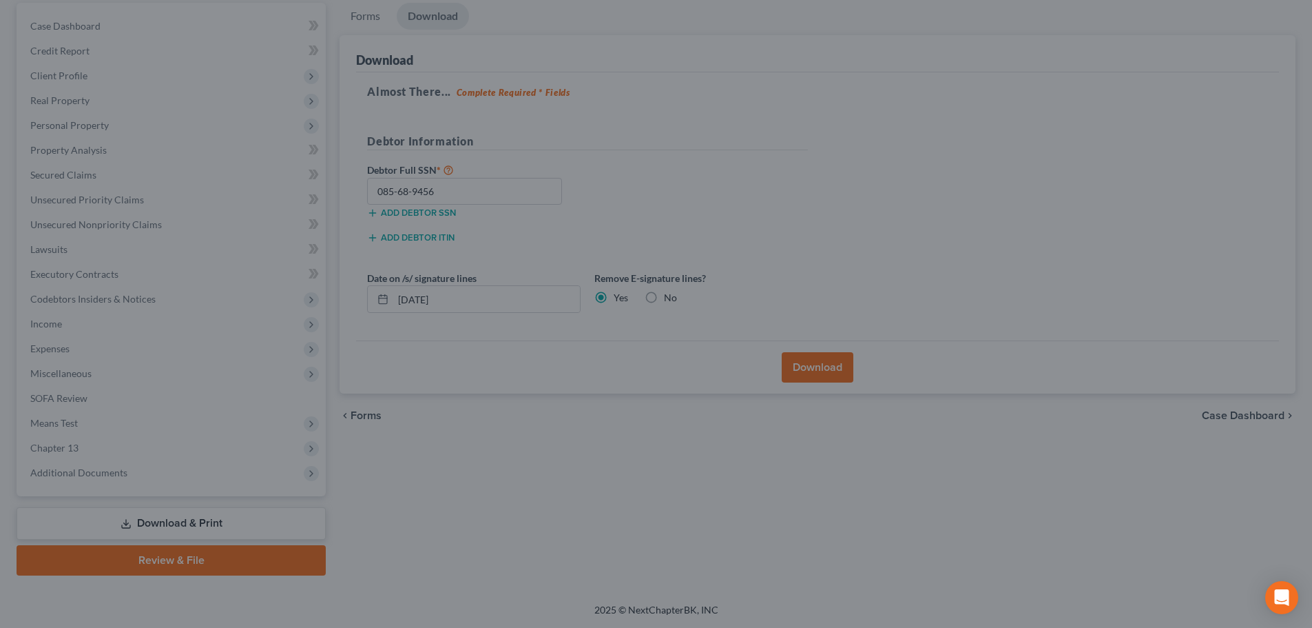
click at [167, 519] on link "Download & Print" at bounding box center [171, 523] width 309 height 32
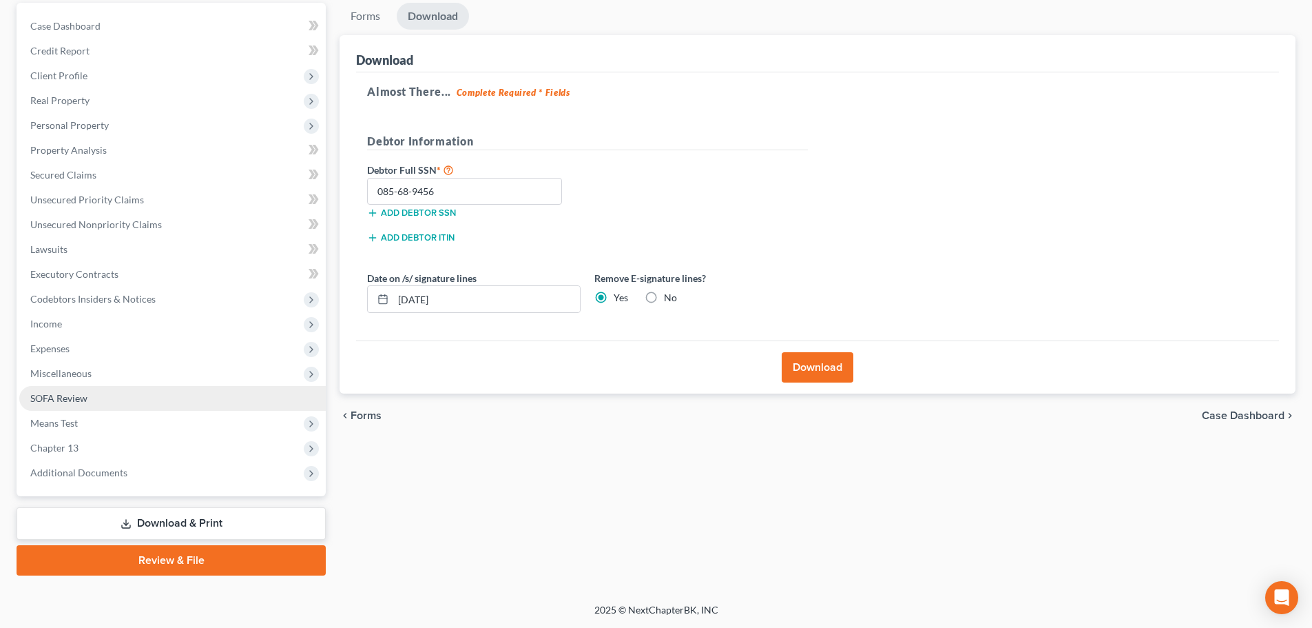
click at [117, 396] on link "SOFA Review" at bounding box center [172, 398] width 307 height 25
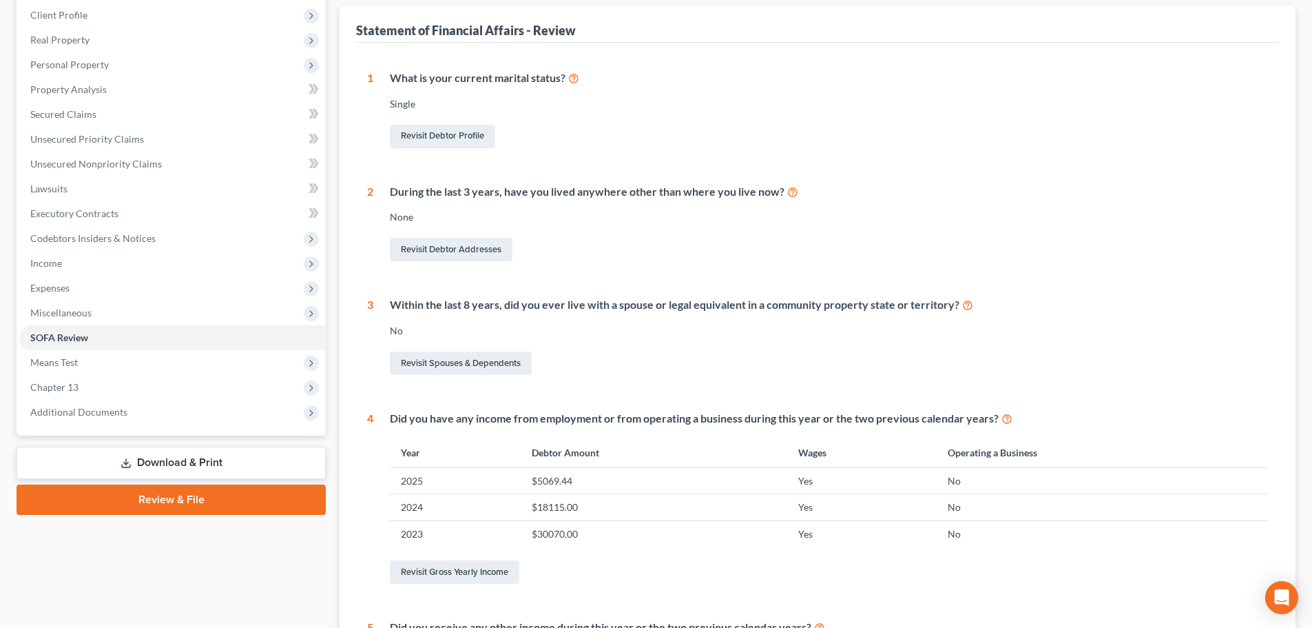
scroll to position [207, 0]
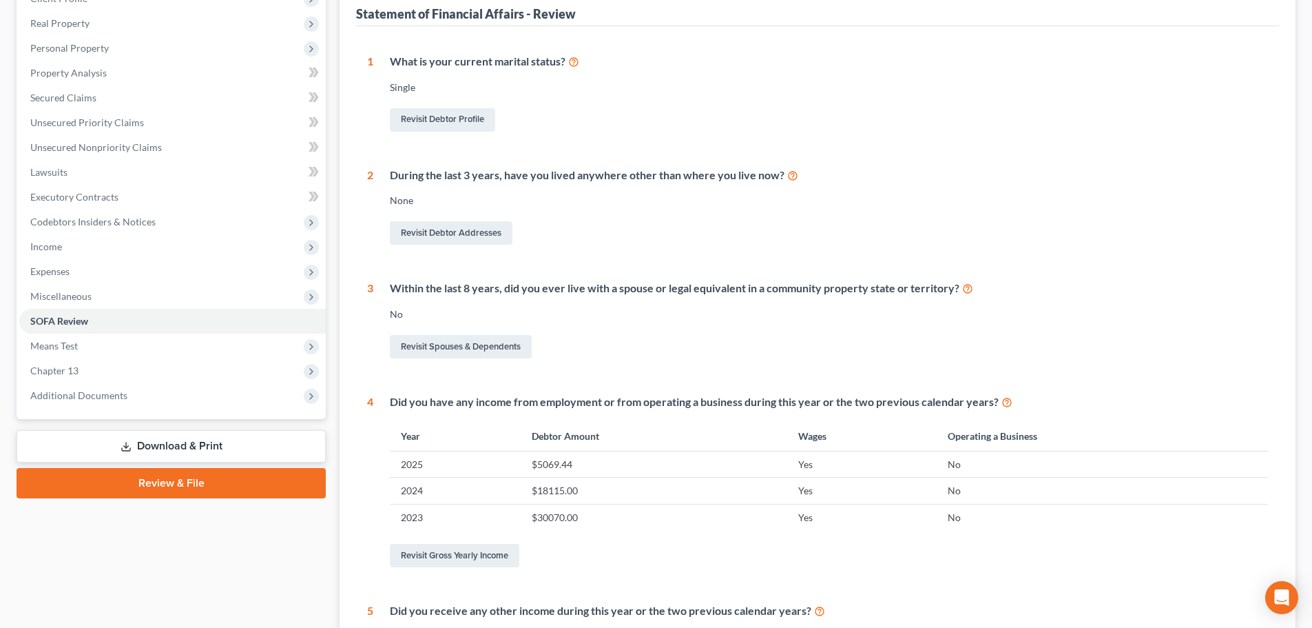
click at [234, 450] on link "Download & Print" at bounding box center [171, 446] width 309 height 32
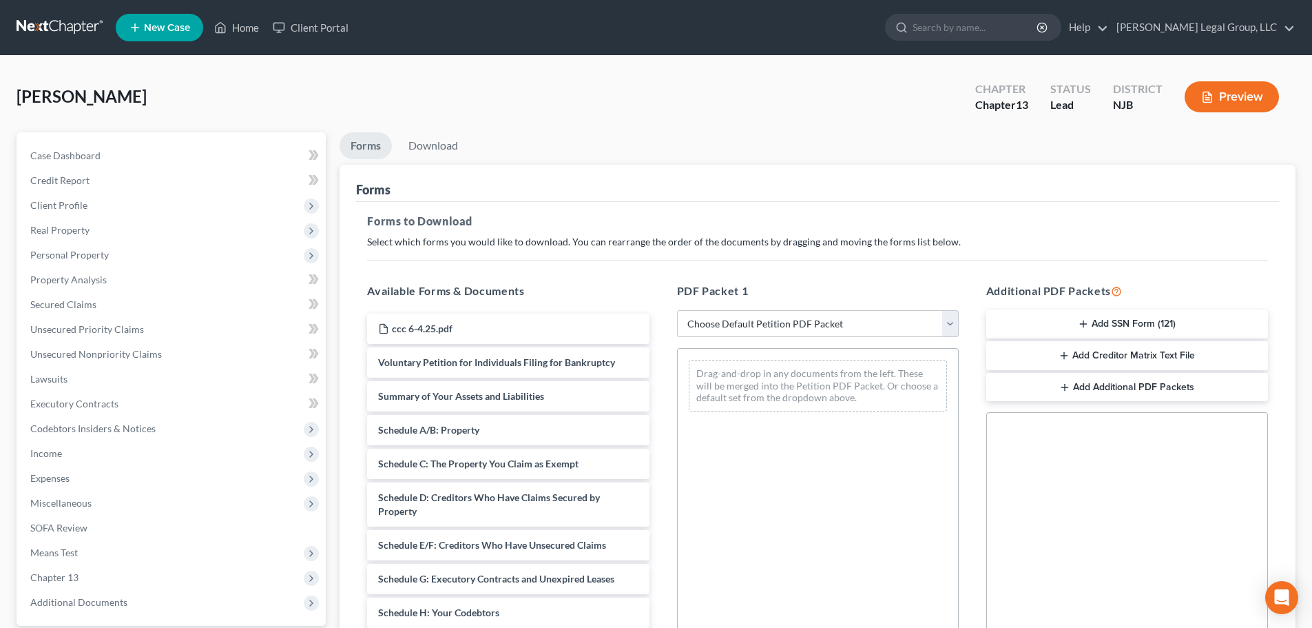
click at [767, 314] on select "Choose Default Petition PDF Packet Complete Bankruptcy Petition (all forms and …" at bounding box center [818, 324] width 282 height 28
select select "0"
click at [677, 310] on select "Choose Default Petition PDF Packet Complete Bankruptcy Petition (all forms and …" at bounding box center [818, 324] width 282 height 28
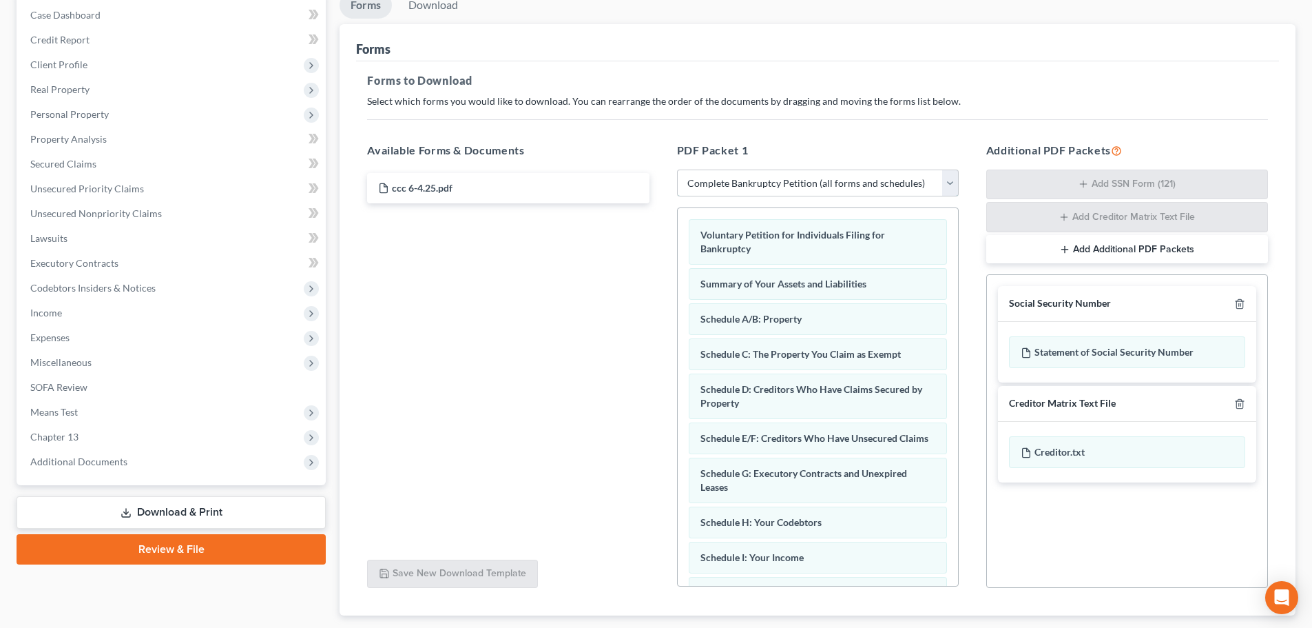
scroll to position [225, 0]
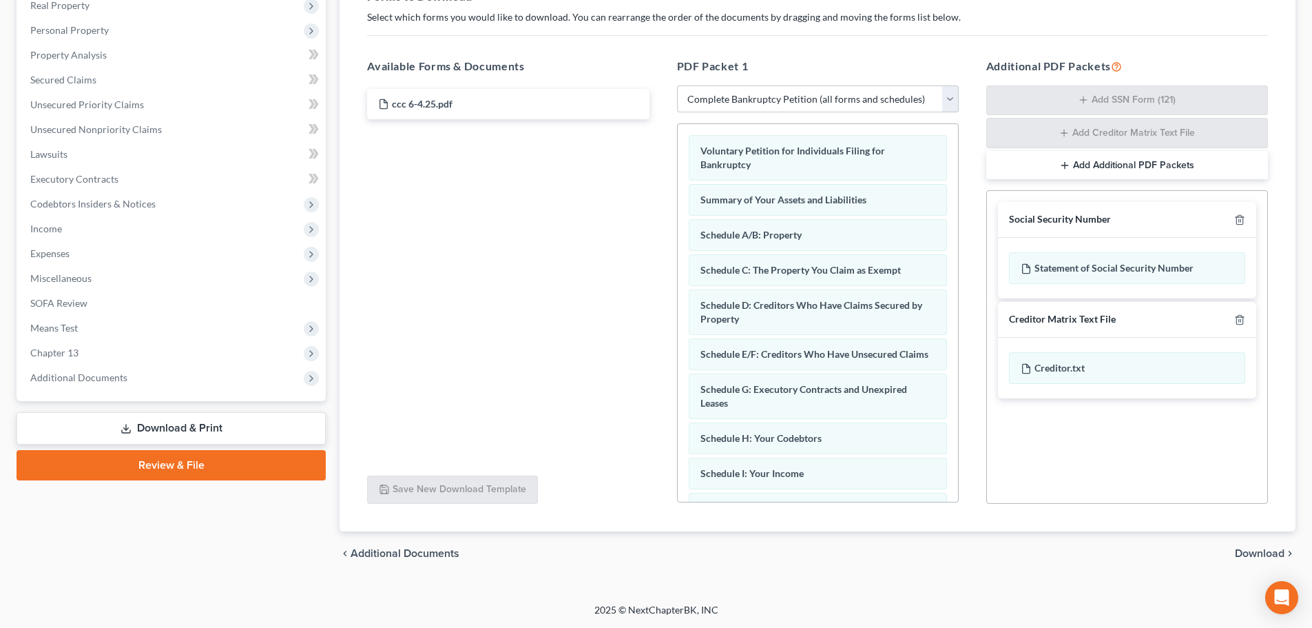
click at [1241, 553] on span "Download" at bounding box center [1260, 553] width 50 height 11
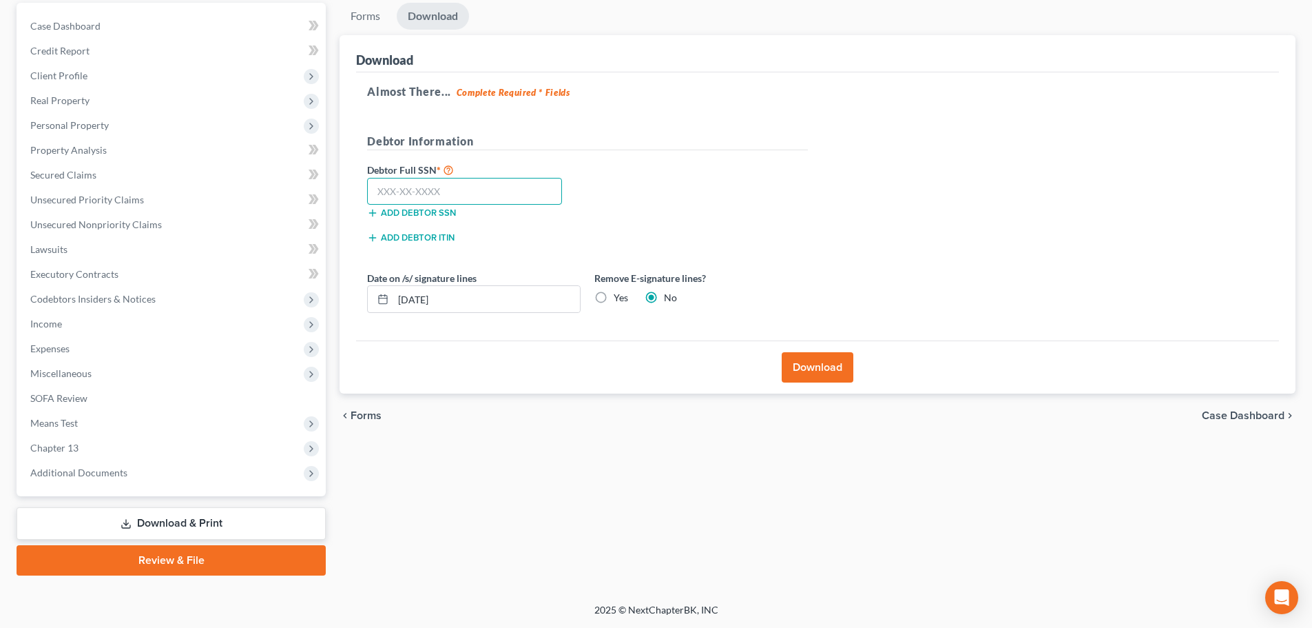
click at [386, 197] on input "text" at bounding box center [464, 192] width 195 height 28
type input "085-68-9456"
click at [614, 298] on label "Yes" at bounding box center [621, 298] width 14 height 14
click at [619, 298] on input "Yes" at bounding box center [623, 295] width 9 height 9
radio input "true"
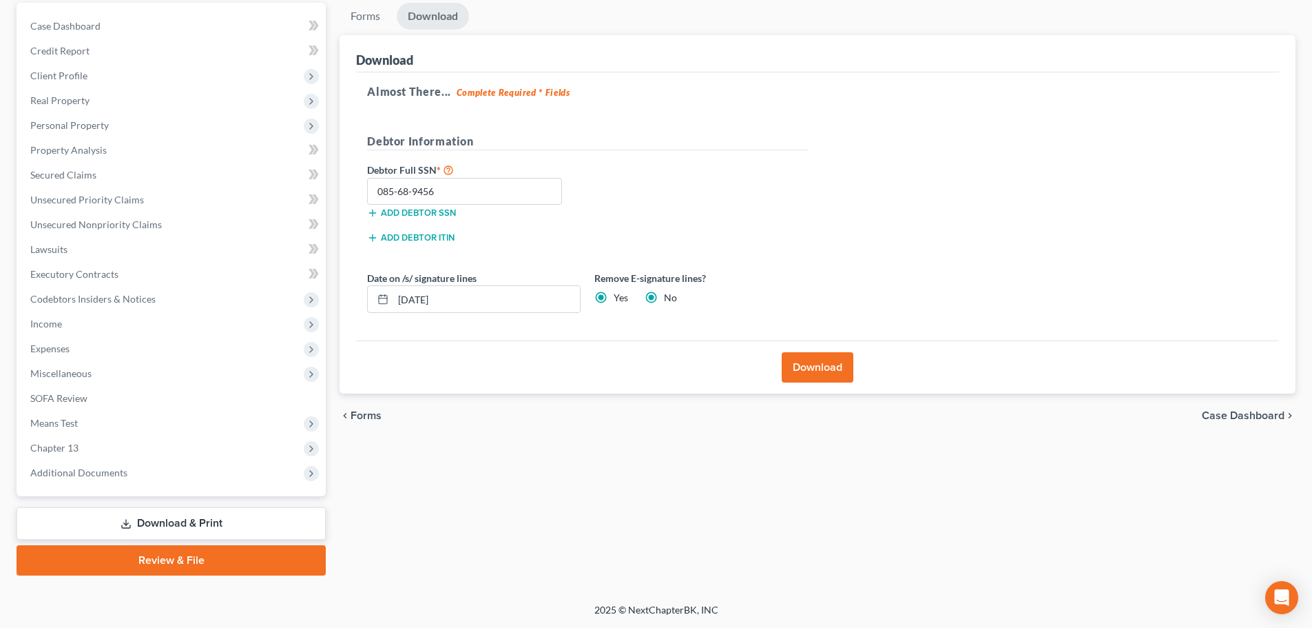
radio input "false"
click at [828, 364] on button "Download" at bounding box center [818, 367] width 72 height 30
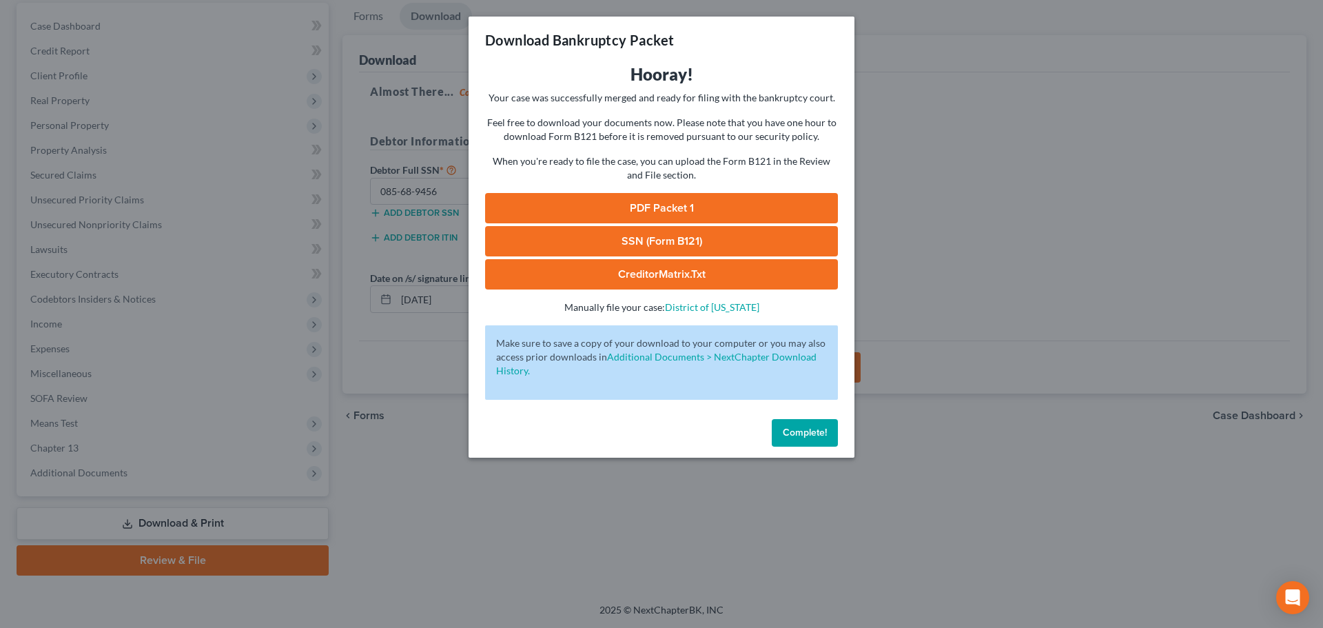
click at [718, 202] on link "PDF Packet 1" at bounding box center [661, 208] width 353 height 30
click at [692, 236] on link "SSN (Form B121)" at bounding box center [661, 241] width 353 height 30
click at [804, 436] on span "Complete!" at bounding box center [805, 432] width 44 height 12
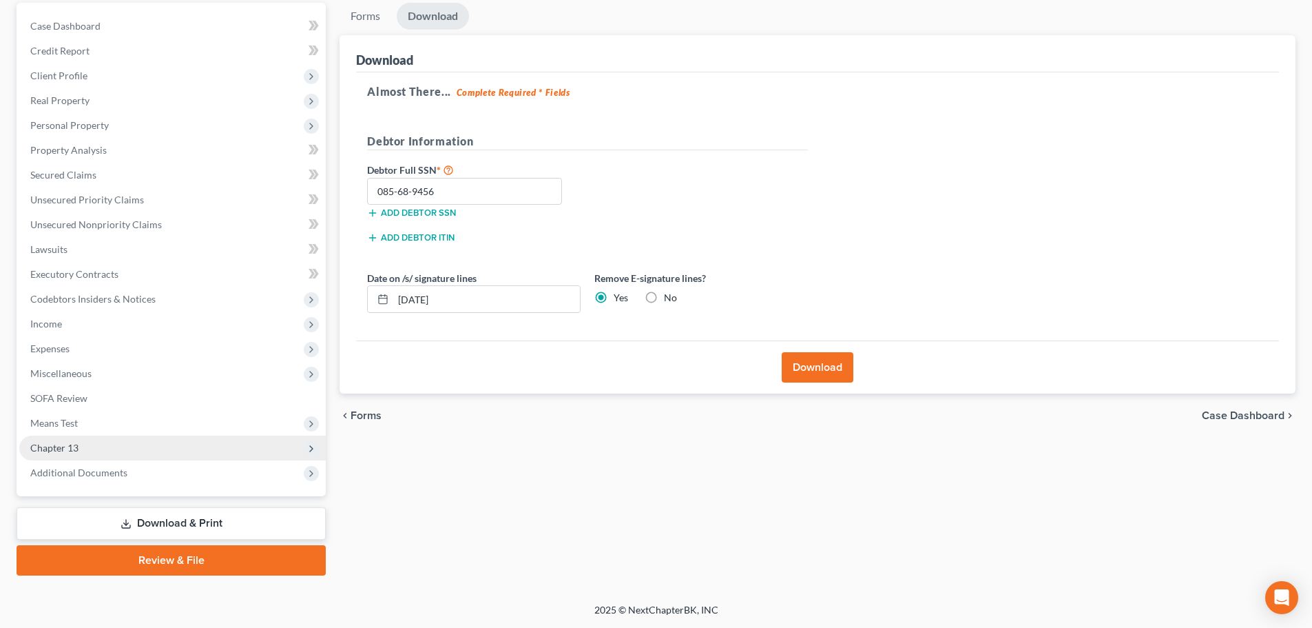
click at [50, 451] on span "Chapter 13" at bounding box center [54, 448] width 48 height 12
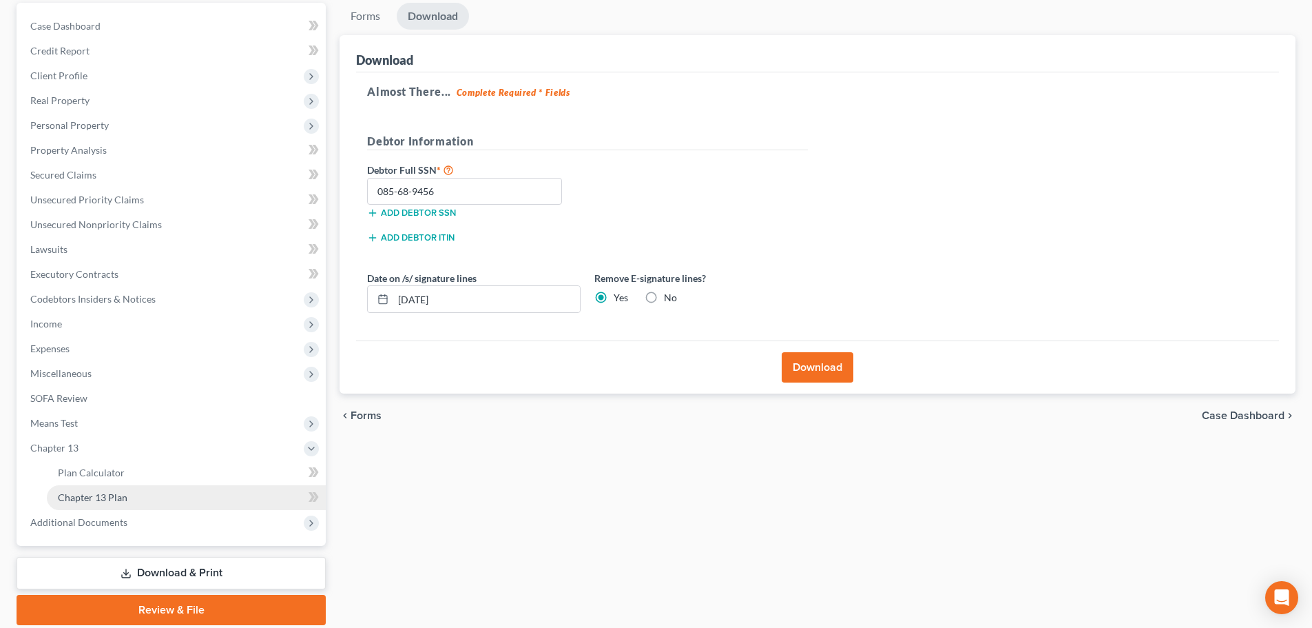
click at [167, 494] on link "Chapter 13 Plan" at bounding box center [186, 497] width 279 height 25
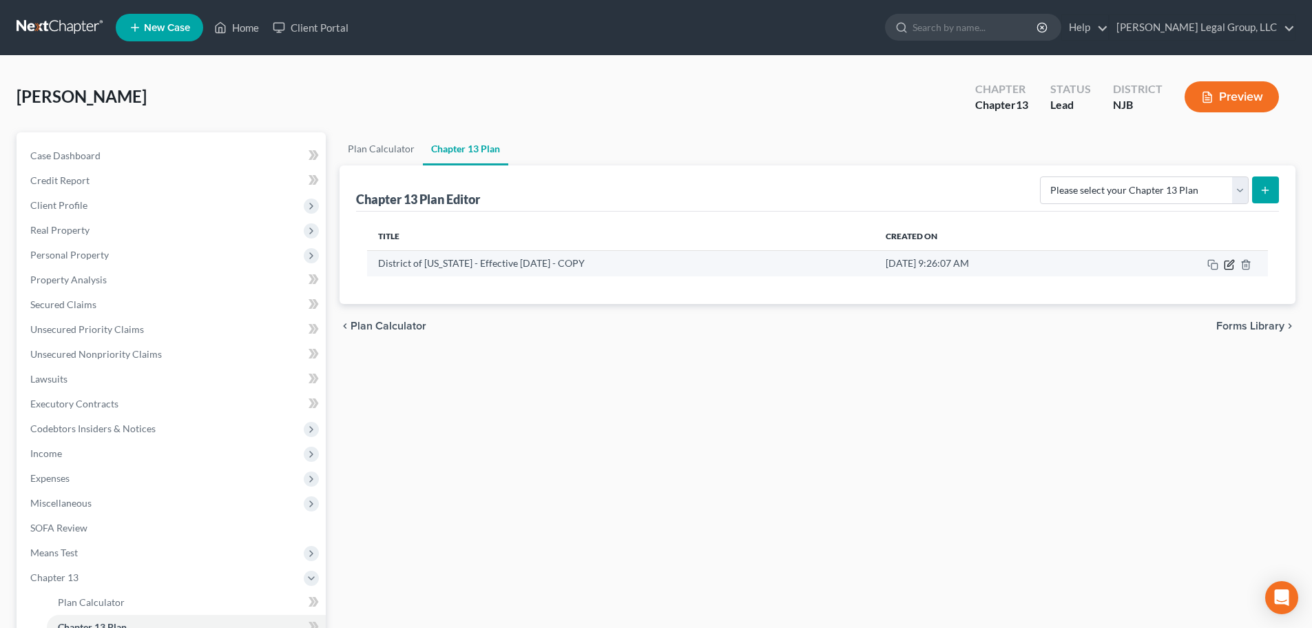
click at [1225, 262] on icon "button" at bounding box center [1229, 264] width 8 height 8
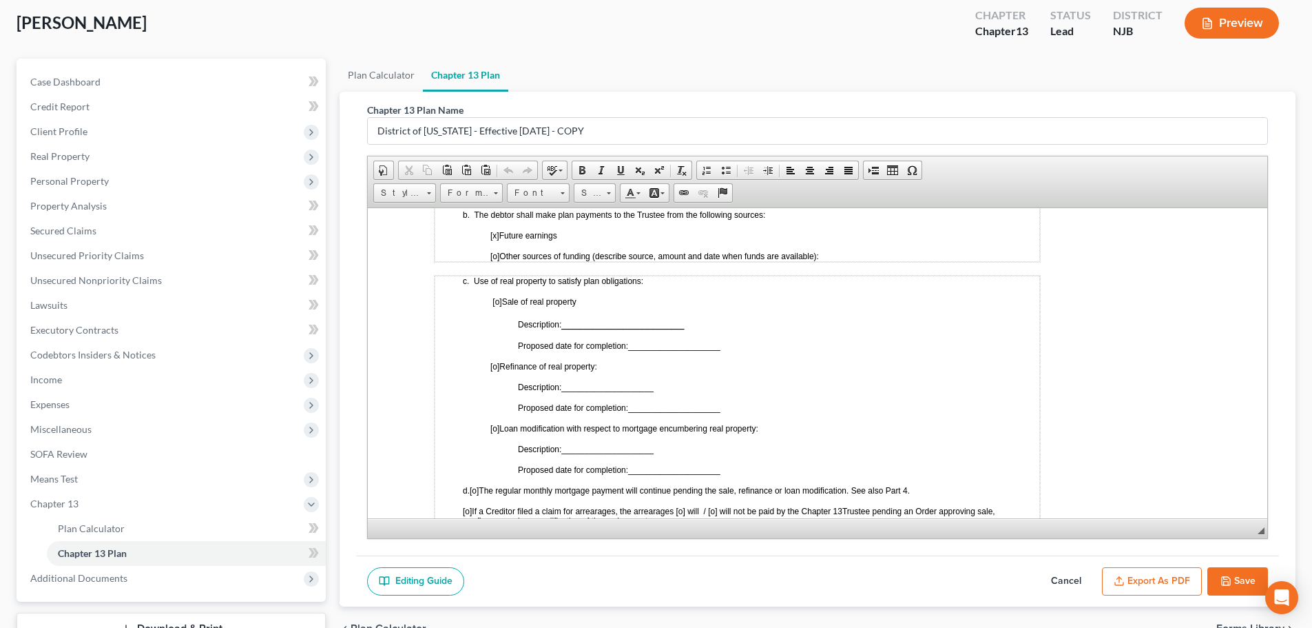
scroll to position [179, 0]
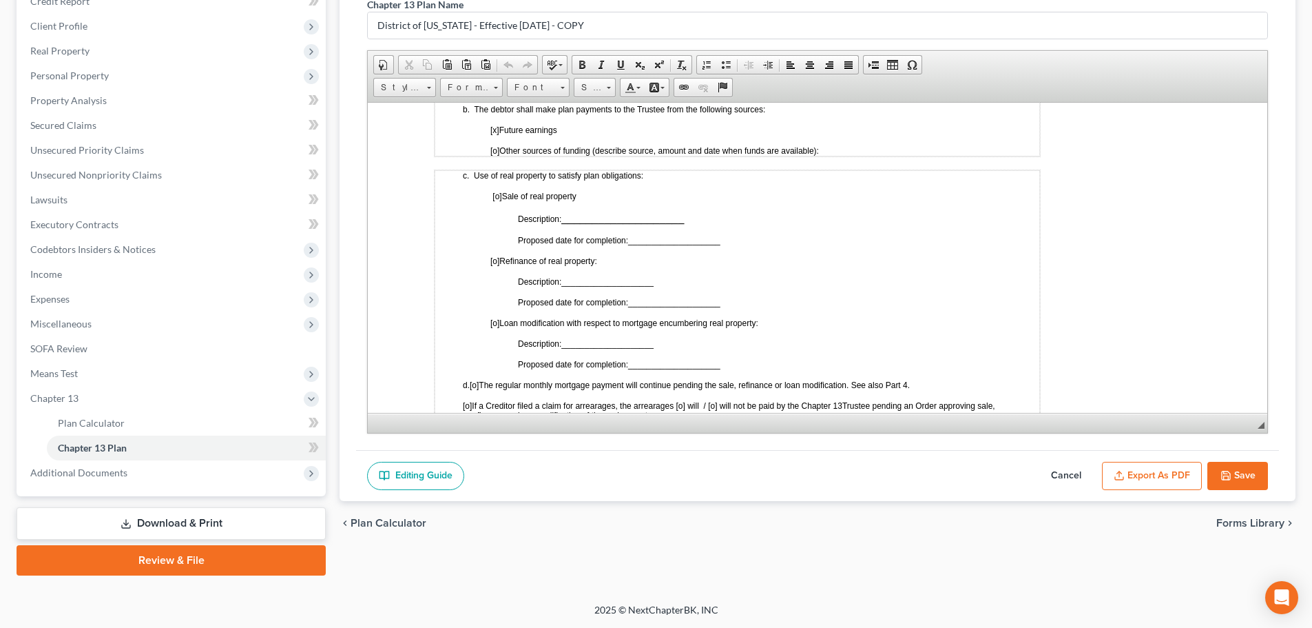
click at [1126, 464] on button "Export as PDF" at bounding box center [1152, 476] width 100 height 29
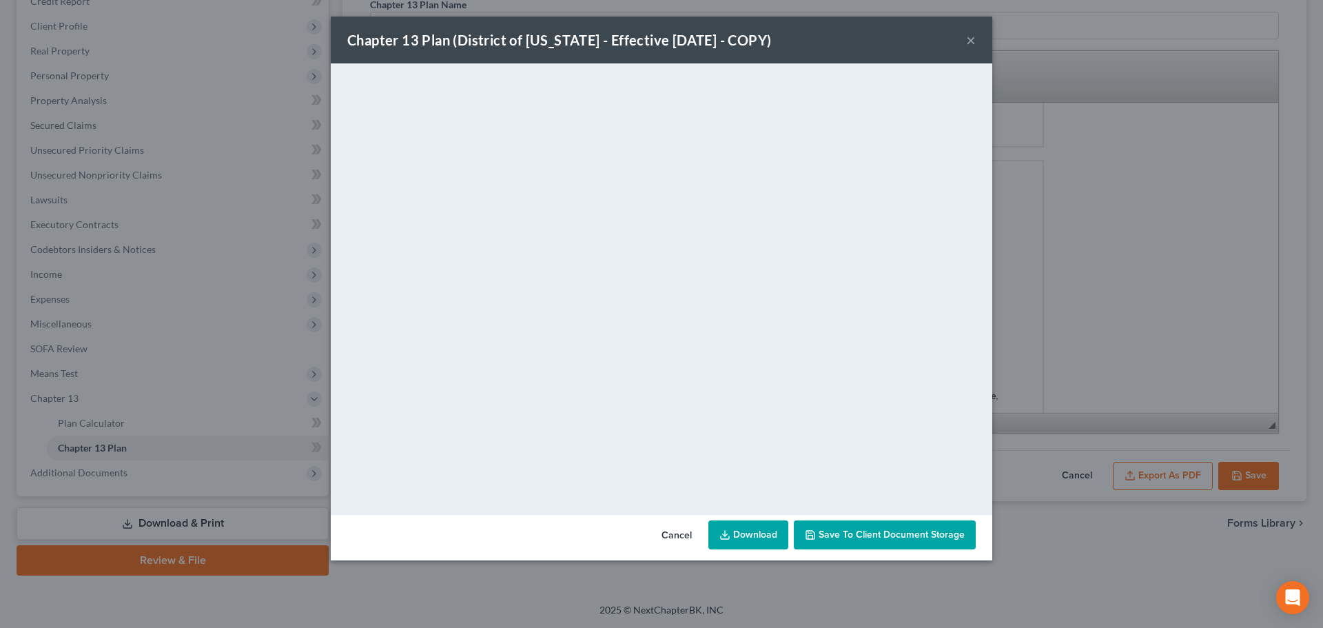
click at [745, 530] on link "Download" at bounding box center [748, 534] width 80 height 29
click at [965, 37] on div "Chapter 13 Plan (District of [US_STATE] - Effective [DATE] - COPY) ×" at bounding box center [661, 40] width 661 height 47
click at [971, 41] on button "×" at bounding box center [971, 40] width 10 height 17
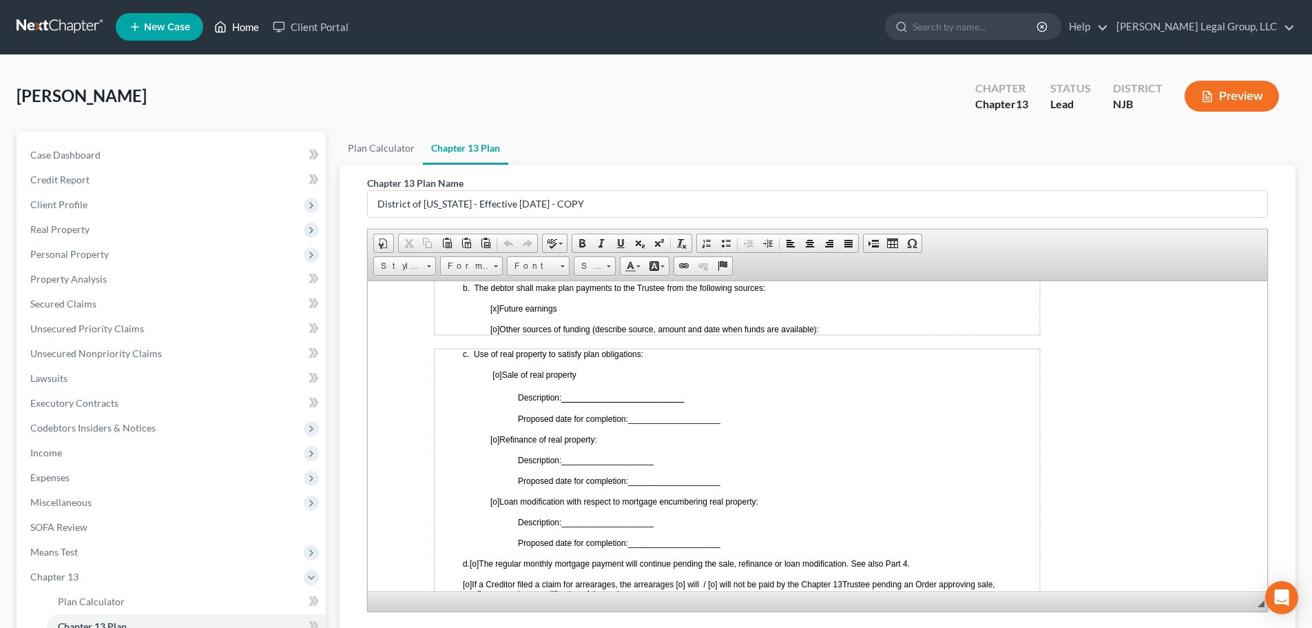
scroll to position [0, 0]
click at [225, 25] on icon at bounding box center [221, 28] width 10 height 10
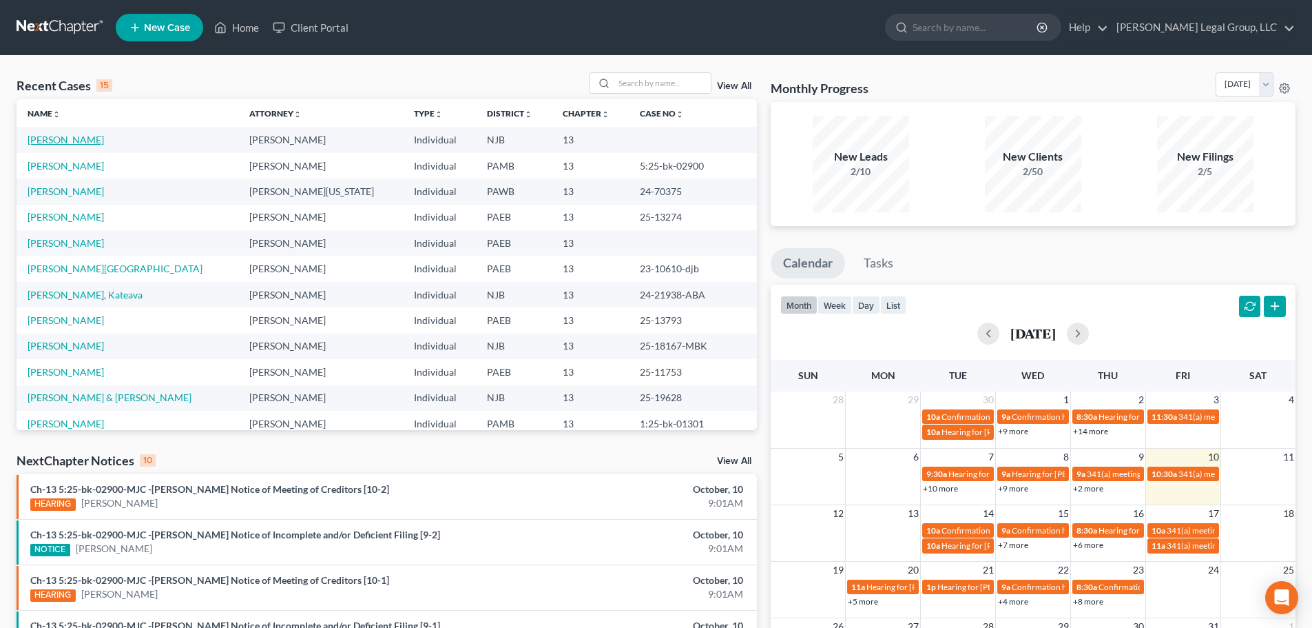
click at [102, 140] on link "[PERSON_NAME]" at bounding box center [66, 140] width 76 height 12
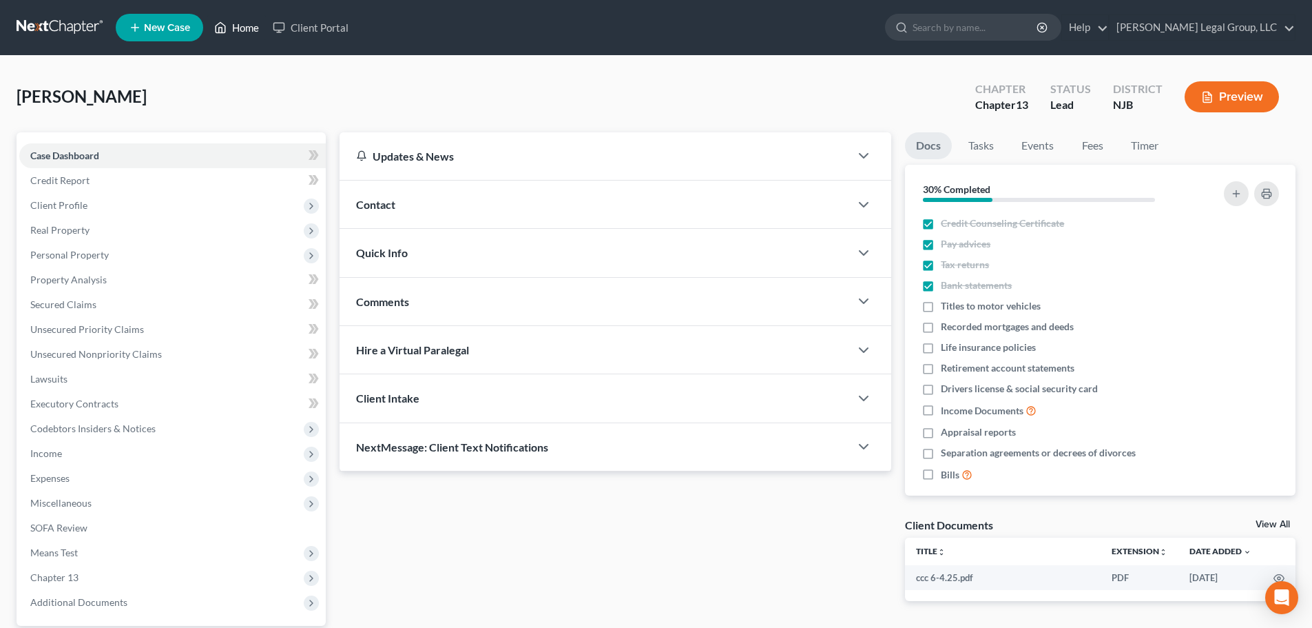
click at [249, 32] on link "Home" at bounding box center [236, 27] width 59 height 25
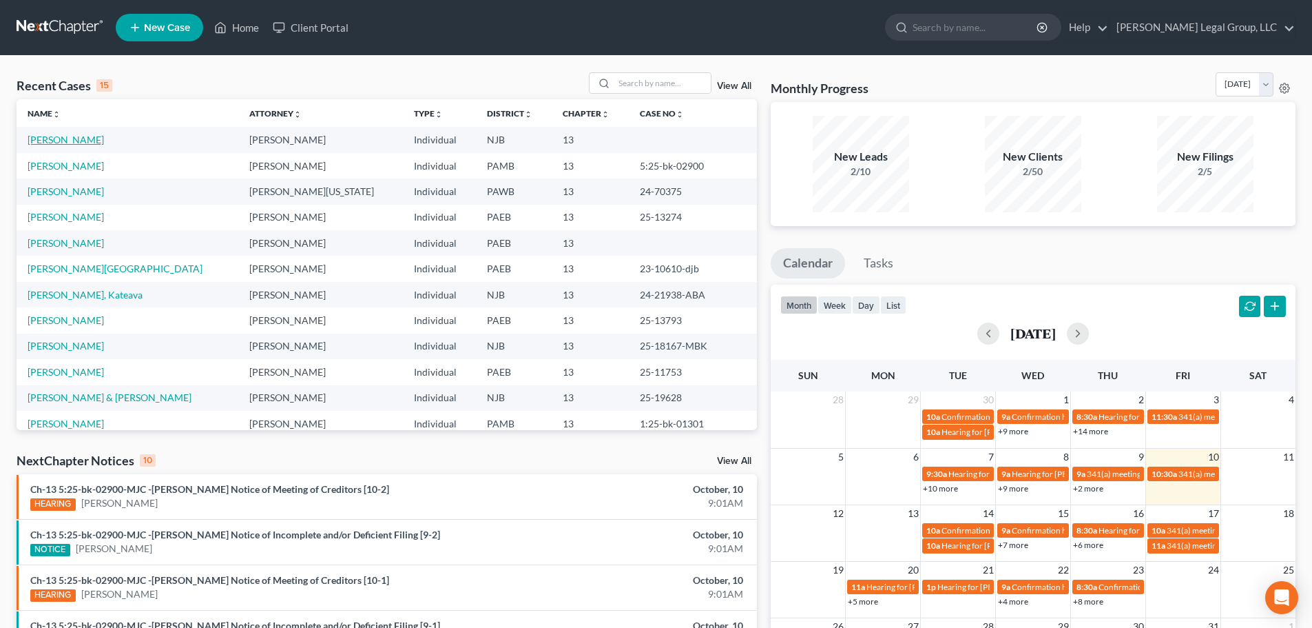
click at [85, 141] on link "[PERSON_NAME]" at bounding box center [66, 140] width 76 height 12
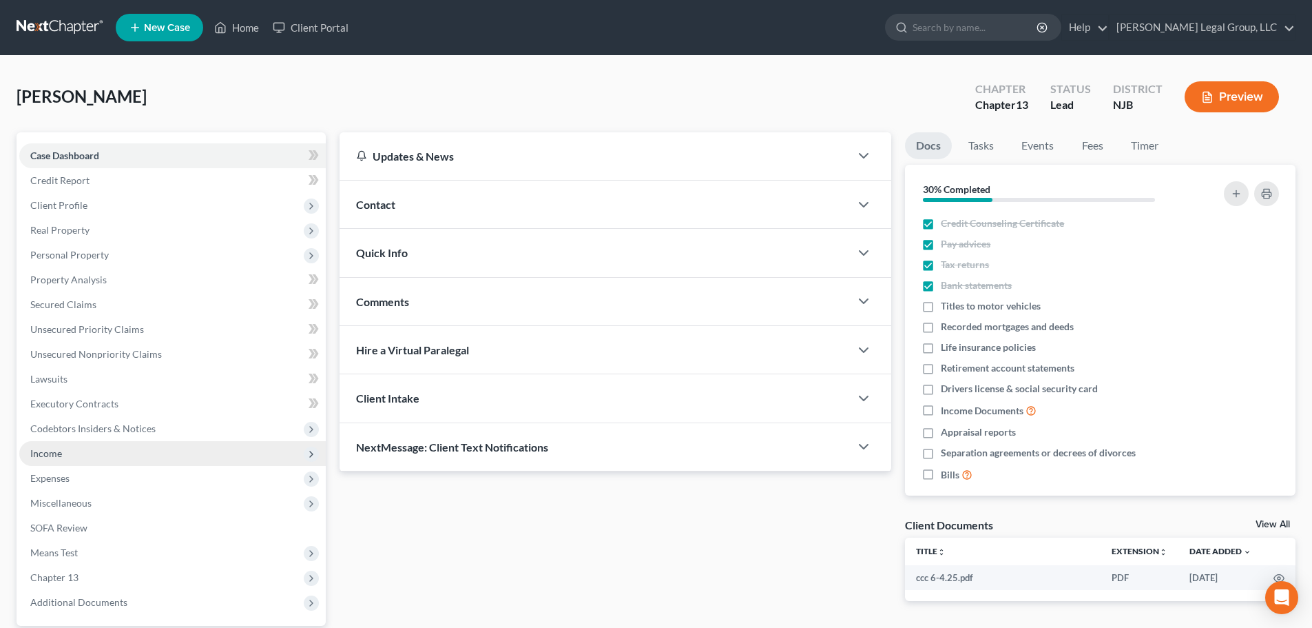
click at [70, 446] on span "Income" at bounding box center [172, 453] width 307 height 25
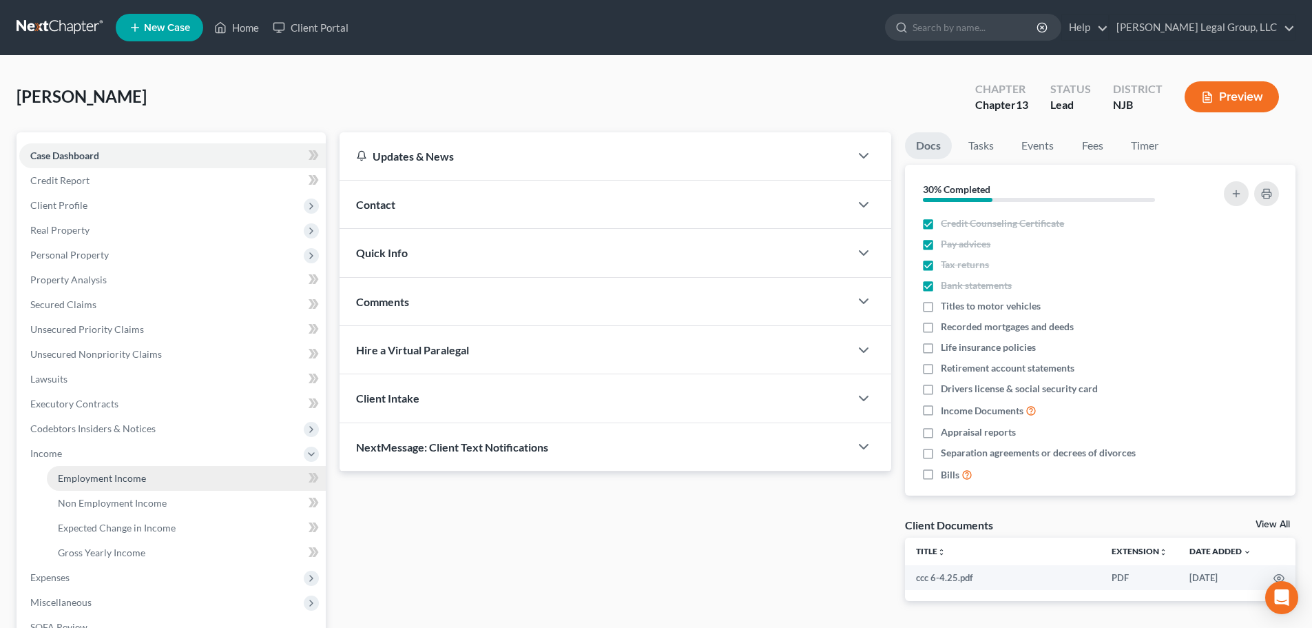
click at [127, 475] on span "Employment Income" at bounding box center [102, 478] width 88 height 12
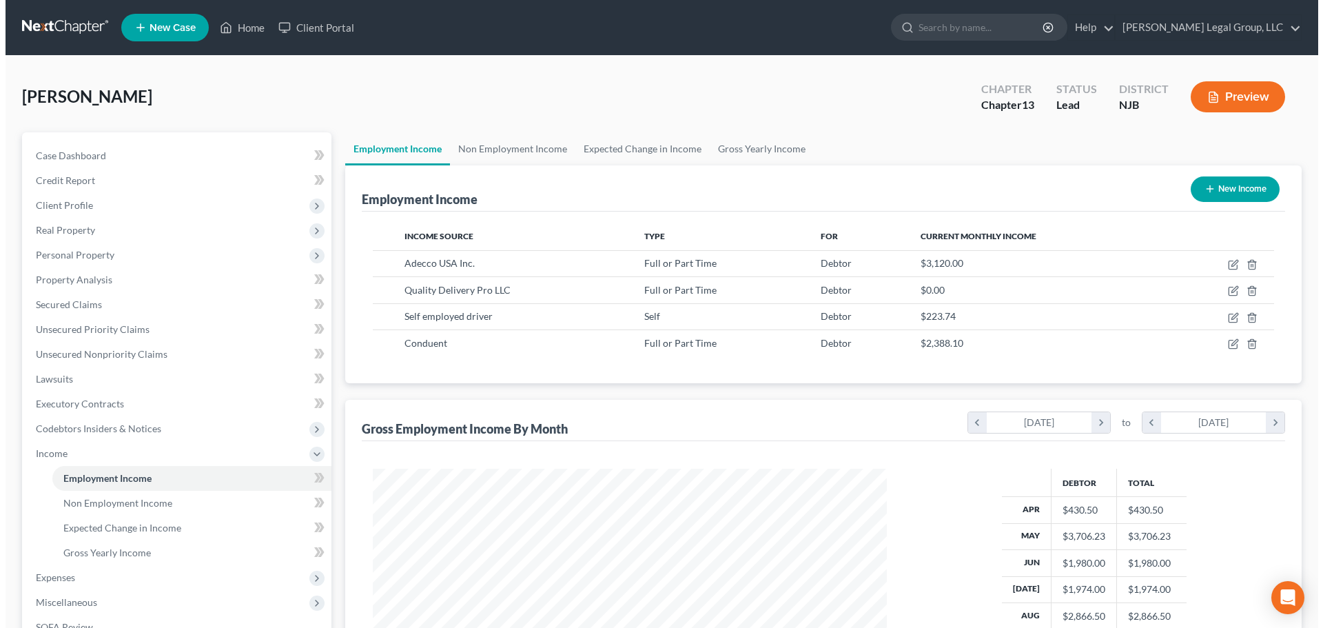
scroll to position [257, 541]
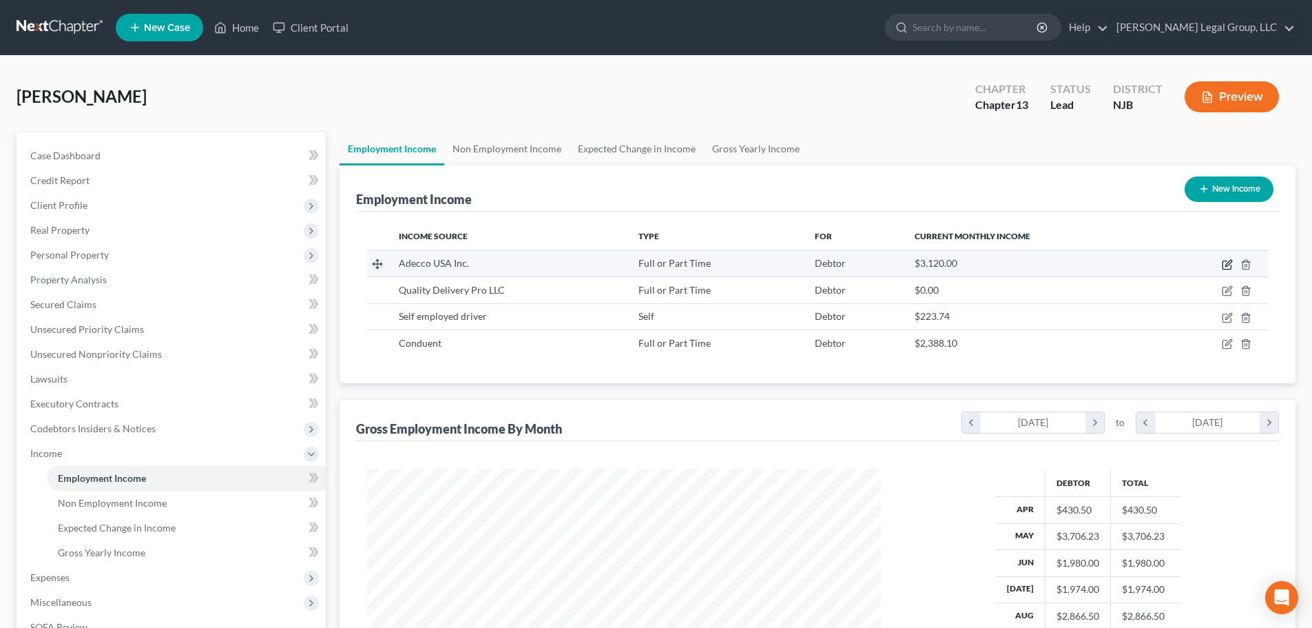
click at [1229, 265] on icon "button" at bounding box center [1228, 263] width 6 height 6
select select "0"
select select "7"
select select "3"
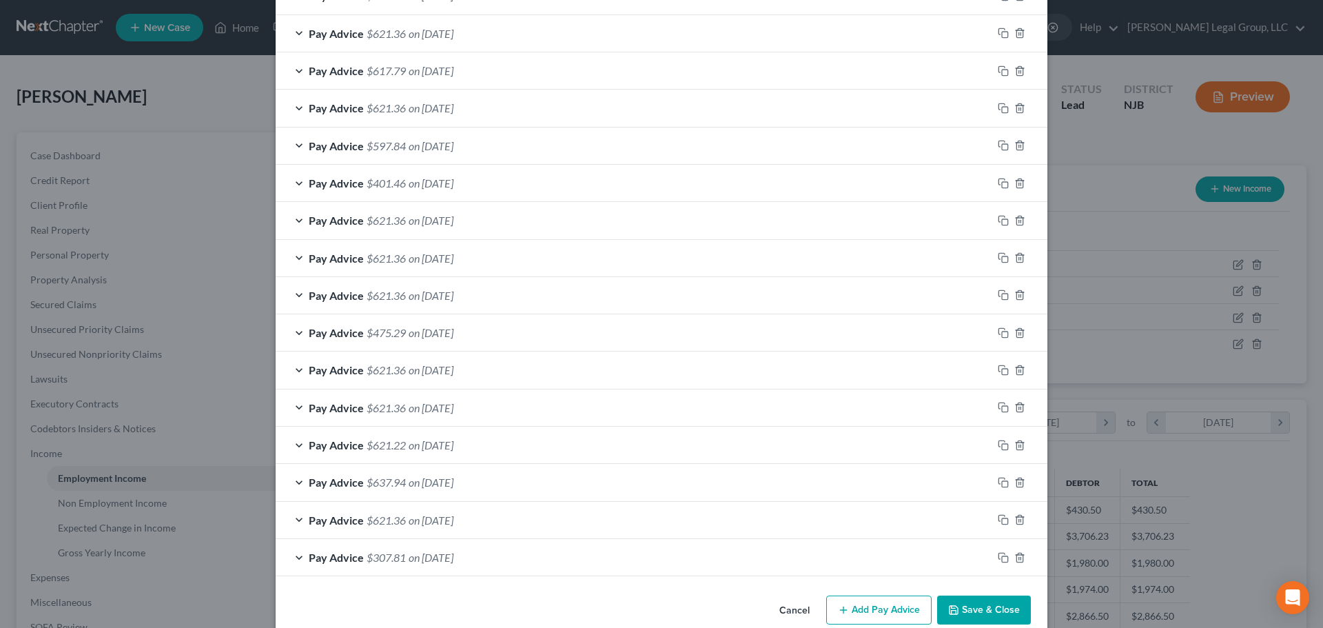
scroll to position [650, 0]
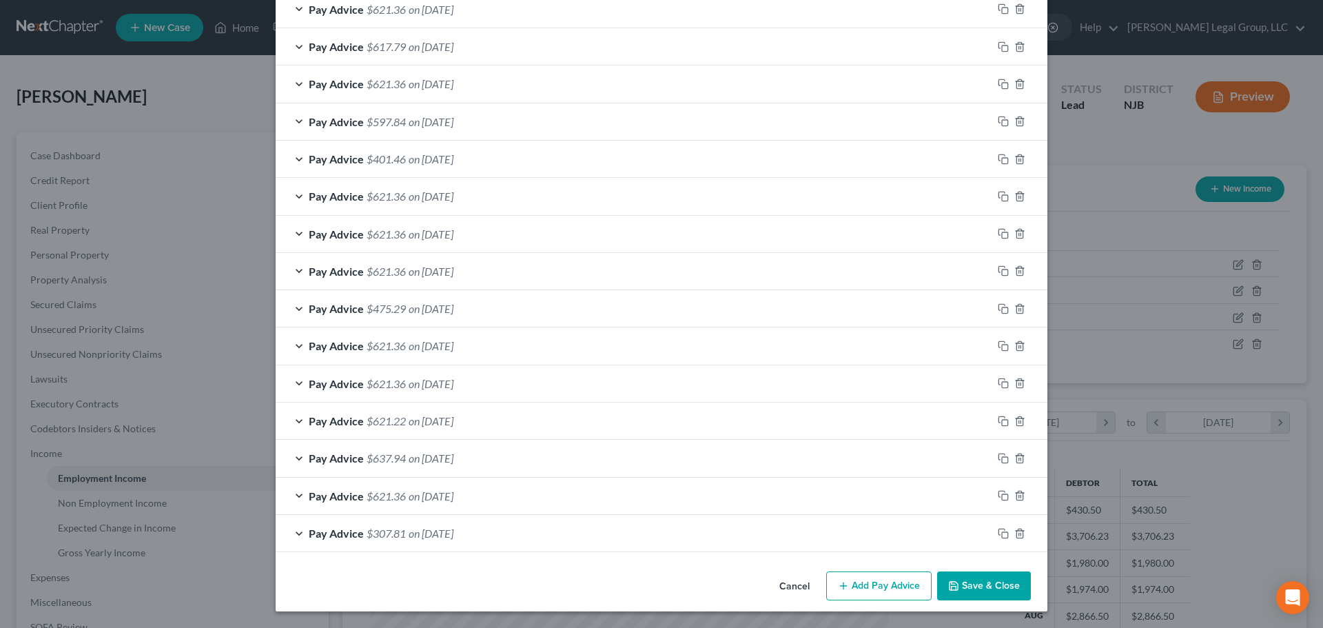
click at [917, 589] on button "Add Pay Advice" at bounding box center [878, 585] width 105 height 29
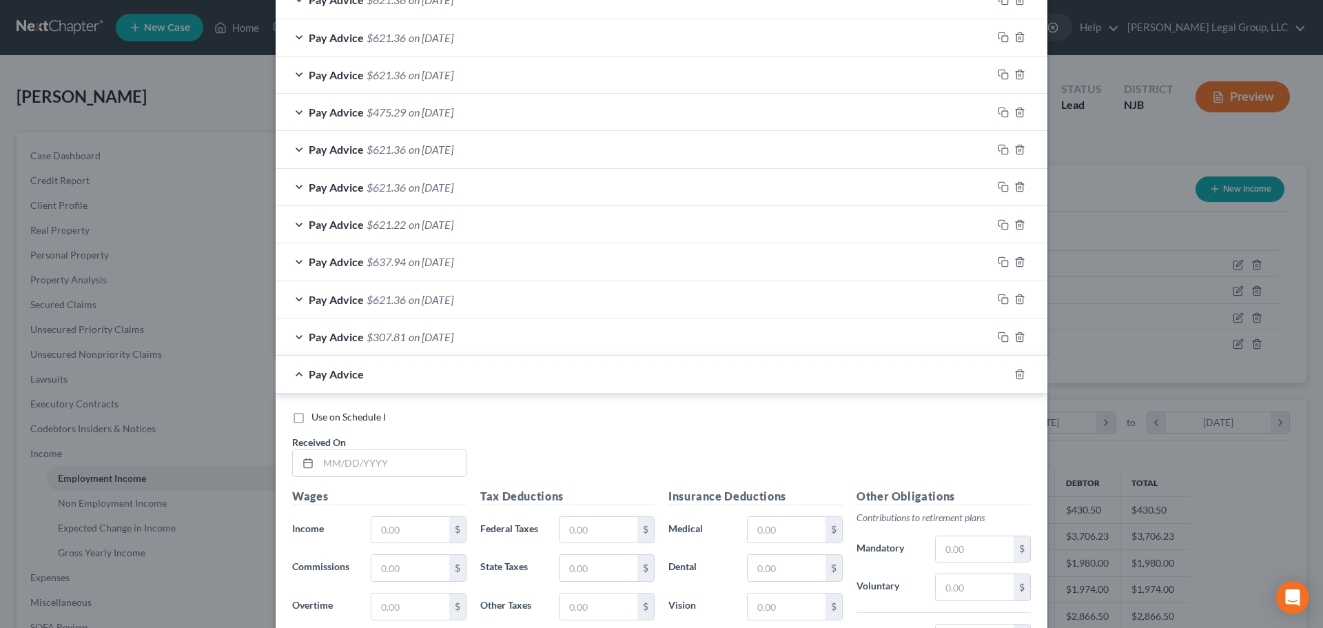
scroll to position [856, 0]
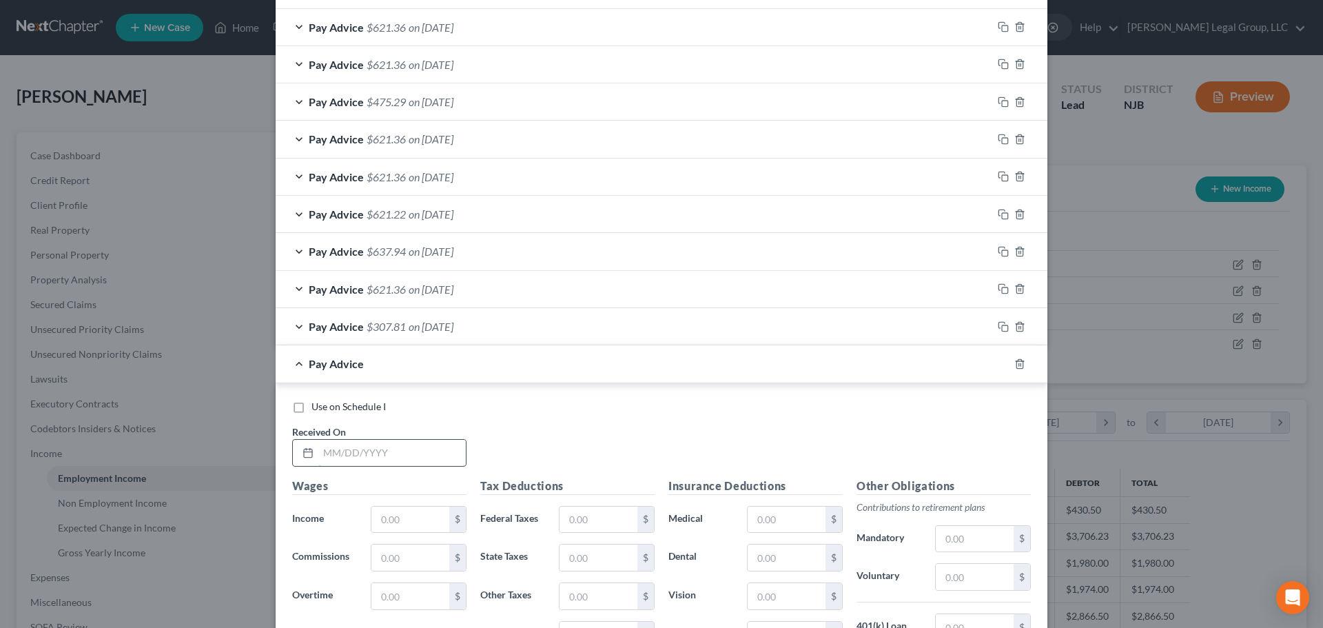
click at [441, 453] on input "text" at bounding box center [391, 452] width 147 height 26
type input "[DATE]"
type input "715.50"
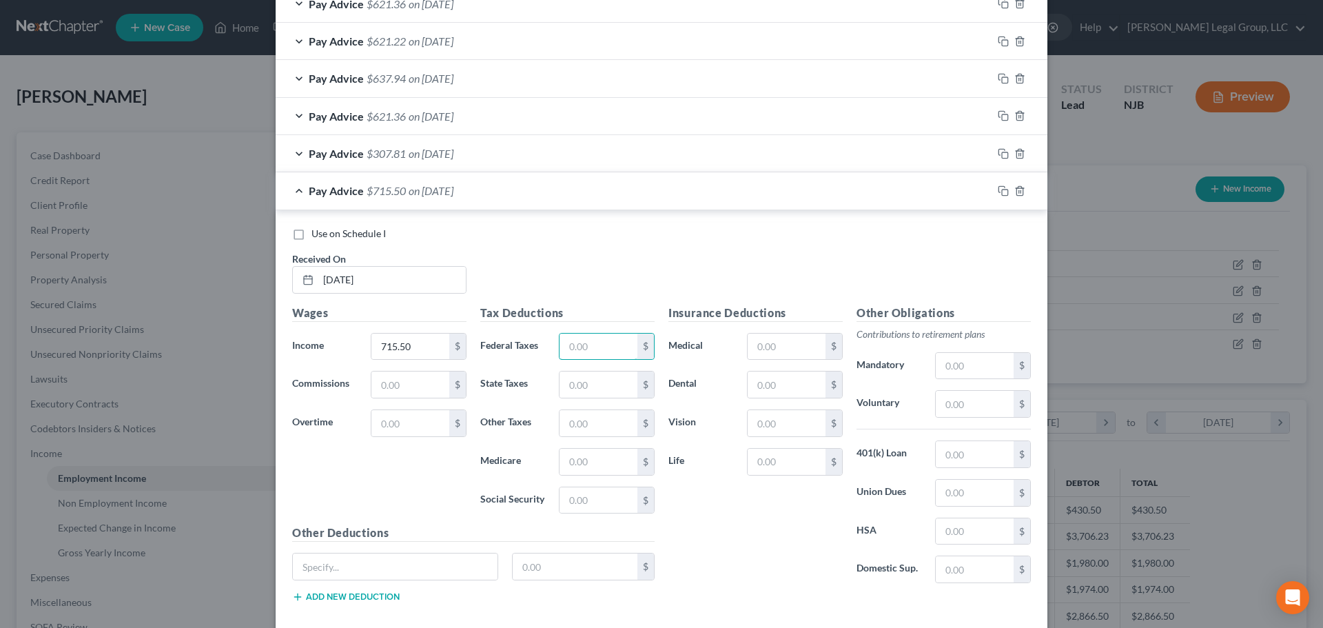
scroll to position [1063, 0]
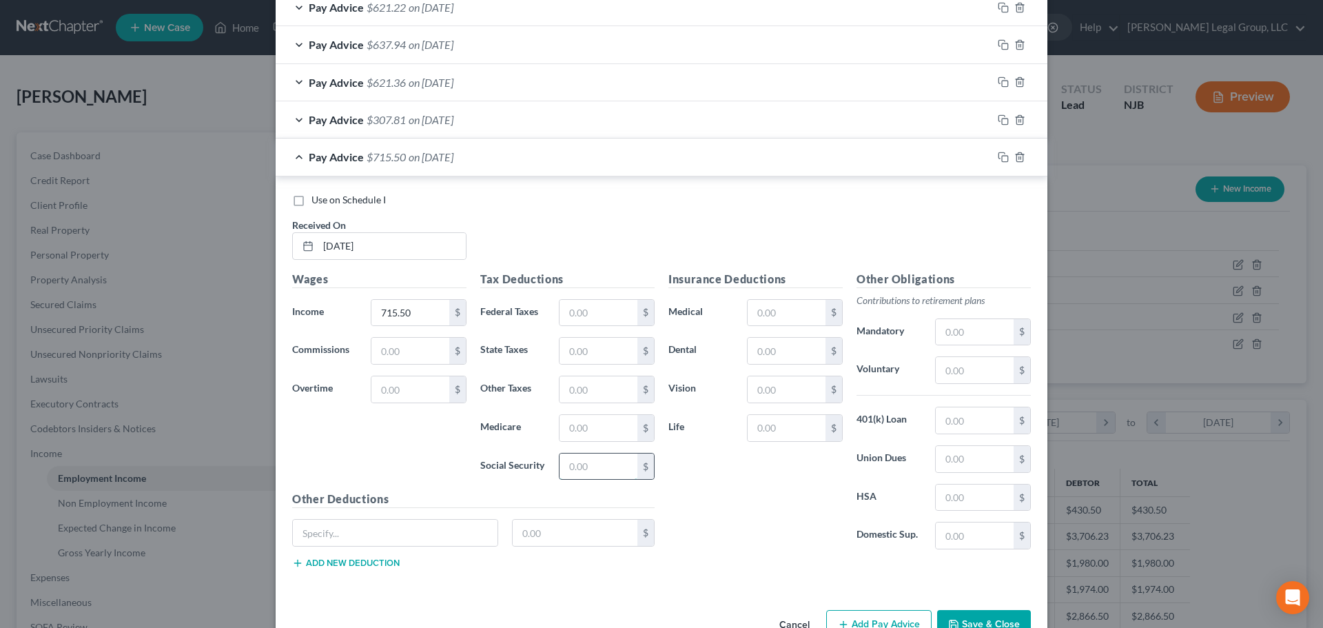
click at [592, 462] on input "text" at bounding box center [598, 466] width 78 height 26
click at [580, 448] on div "Tax Deductions Federal Taxes $ State Taxes $ Other Taxes $ Medicare $ Social Se…" at bounding box center [567, 381] width 188 height 220
click at [586, 468] on input "text" at bounding box center [598, 466] width 78 height 26
type input "44.36"
click at [627, 417] on input "text" at bounding box center [598, 428] width 78 height 26
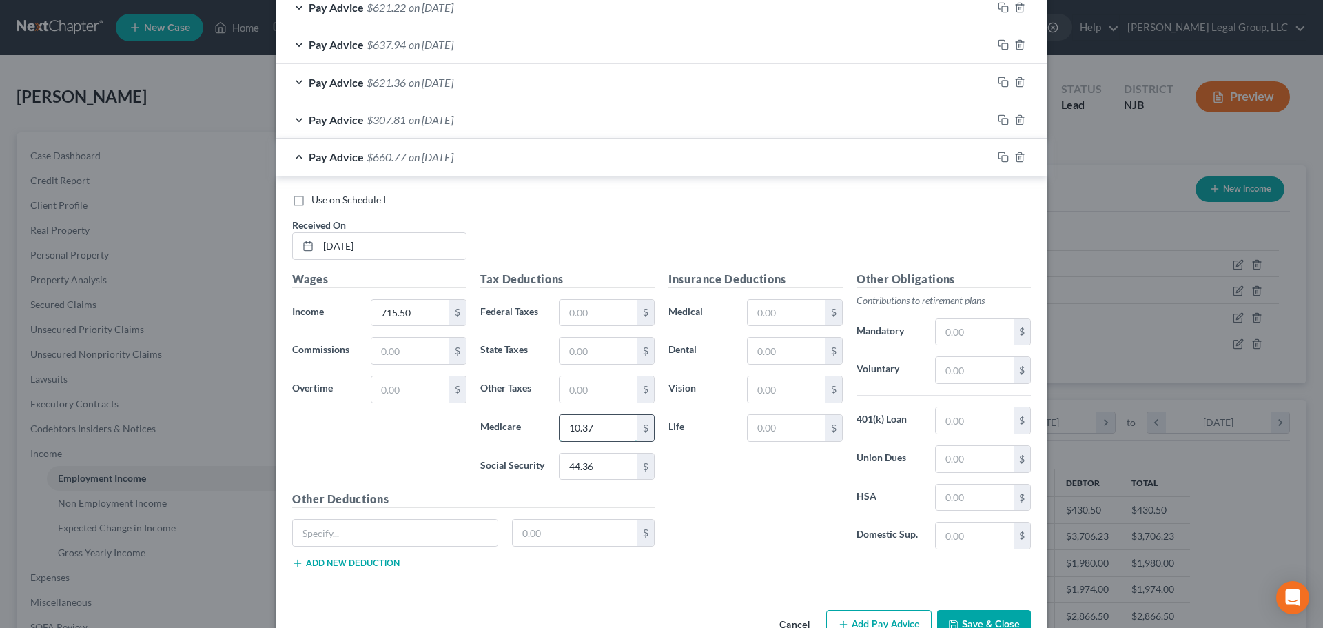
type input "10.37"
click at [603, 322] on input "text" at bounding box center [598, 313] width 78 height 26
type input "8.20"
type input "28.81"
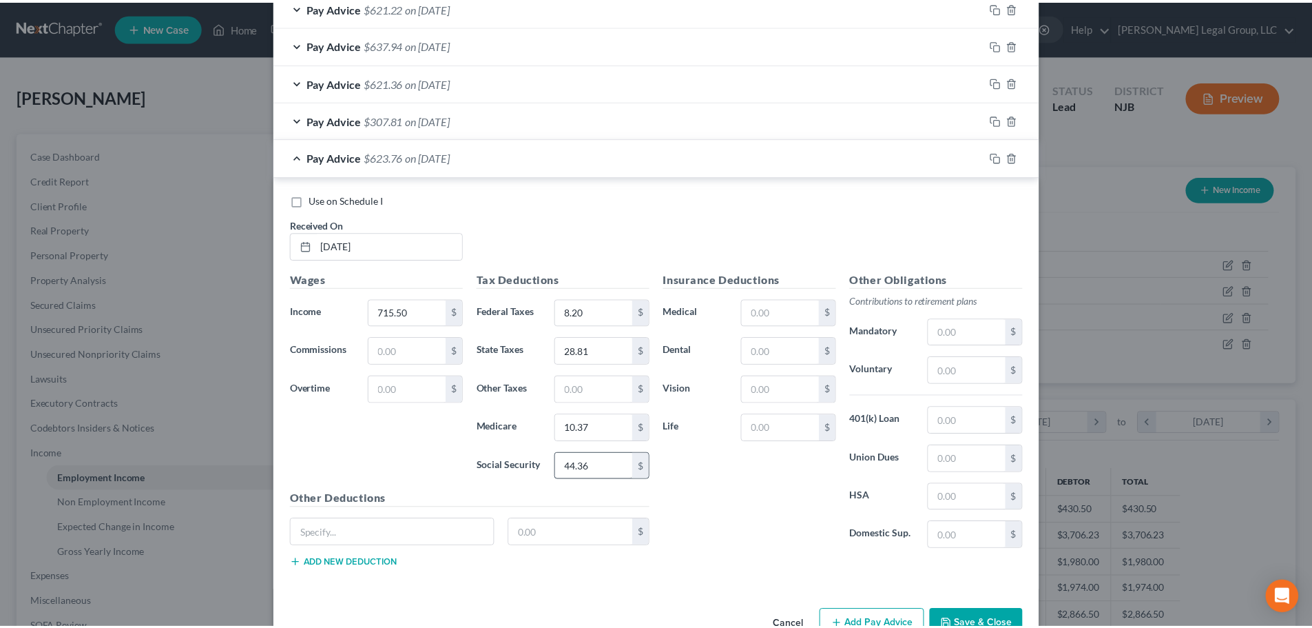
scroll to position [1101, 0]
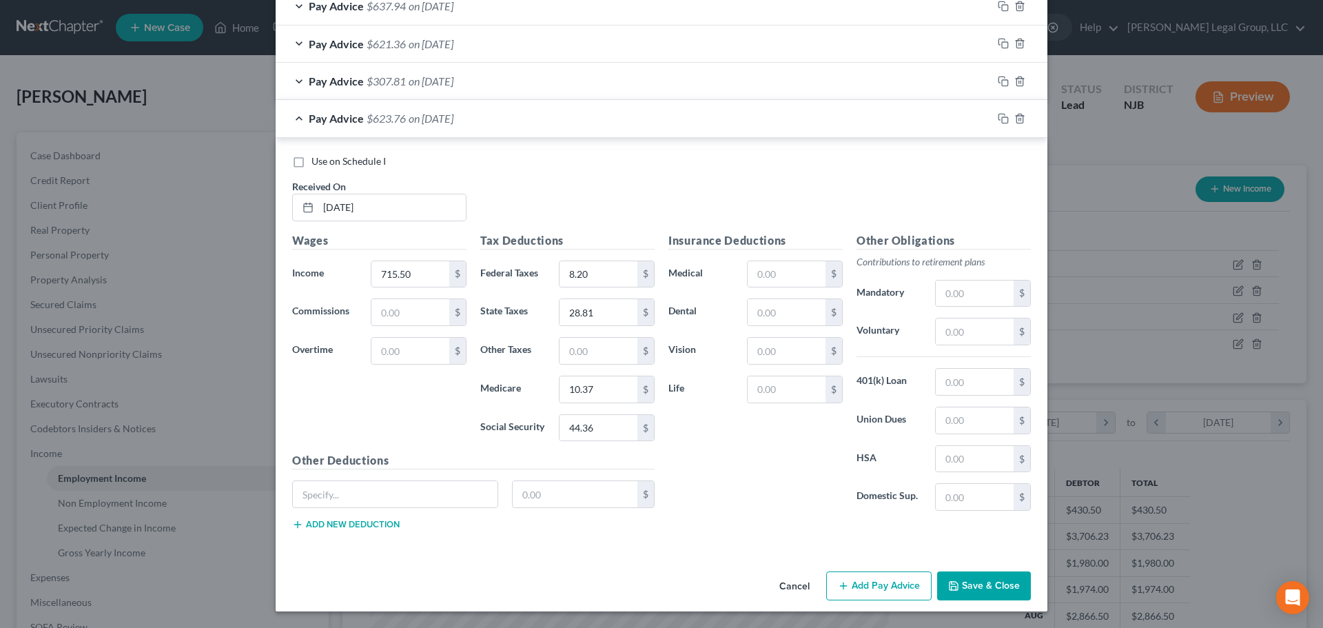
click at [982, 577] on button "Save & Close" at bounding box center [984, 585] width 94 height 29
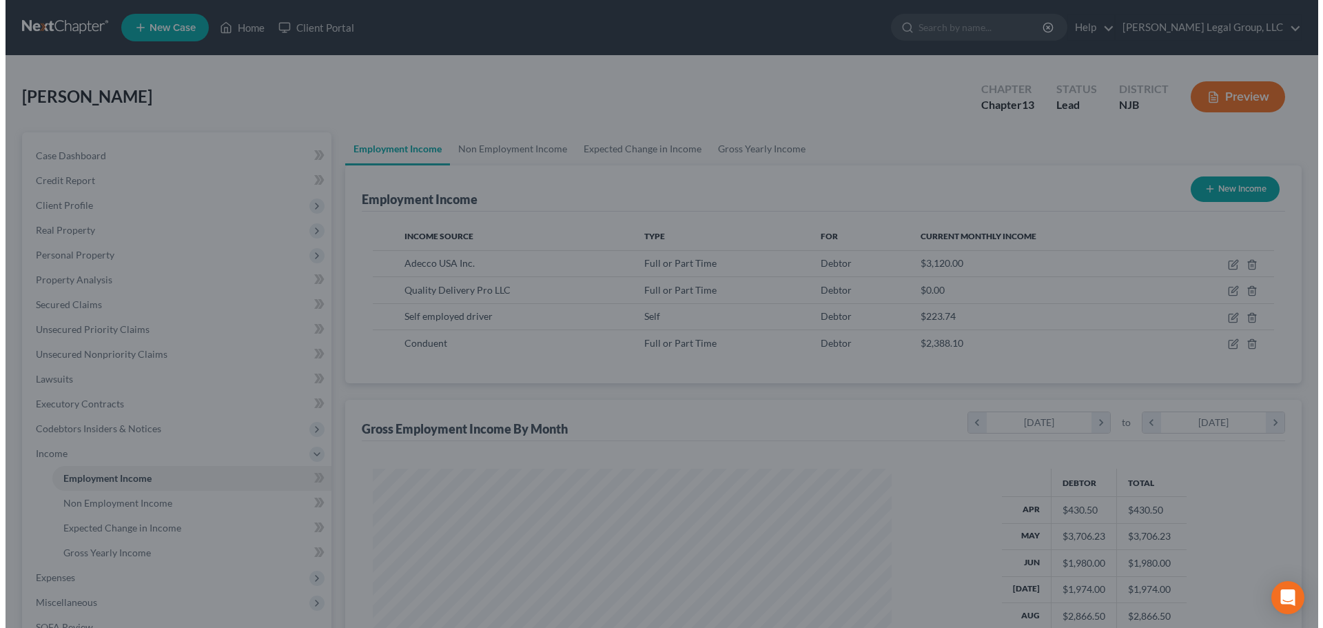
scroll to position [688600, 688315]
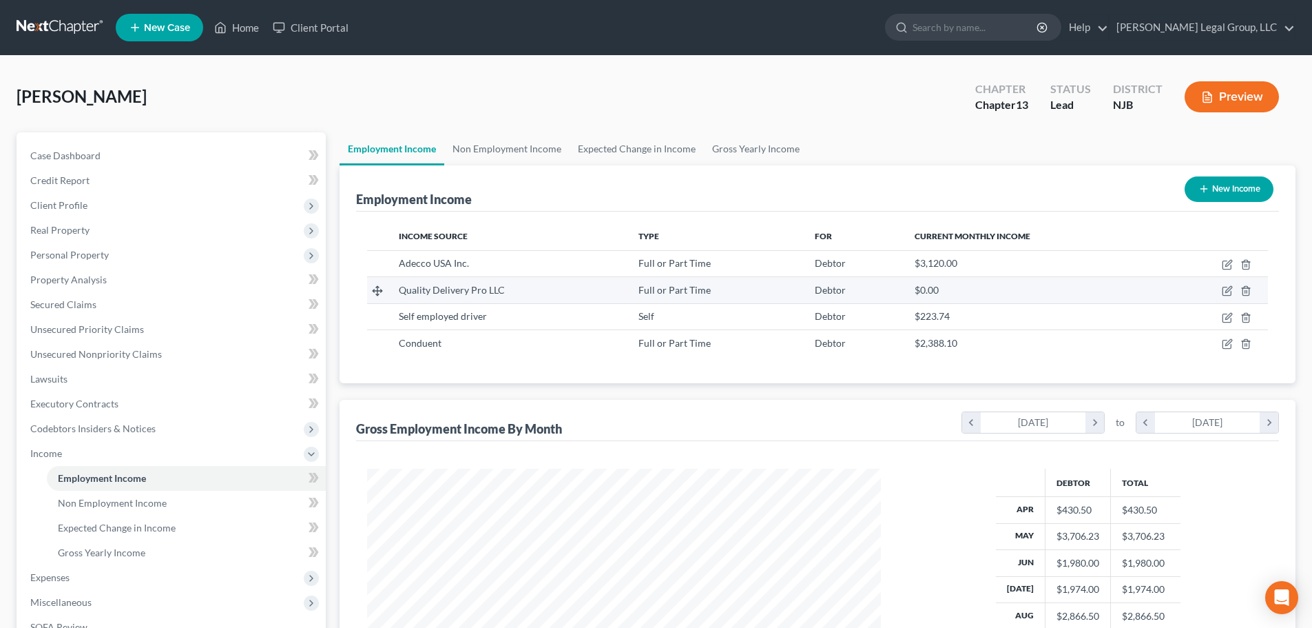
click at [1221, 289] on td at bounding box center [1214, 290] width 107 height 26
click at [1228, 294] on icon "button" at bounding box center [1227, 290] width 11 height 11
select select "0"
select select "33"
select select "3"
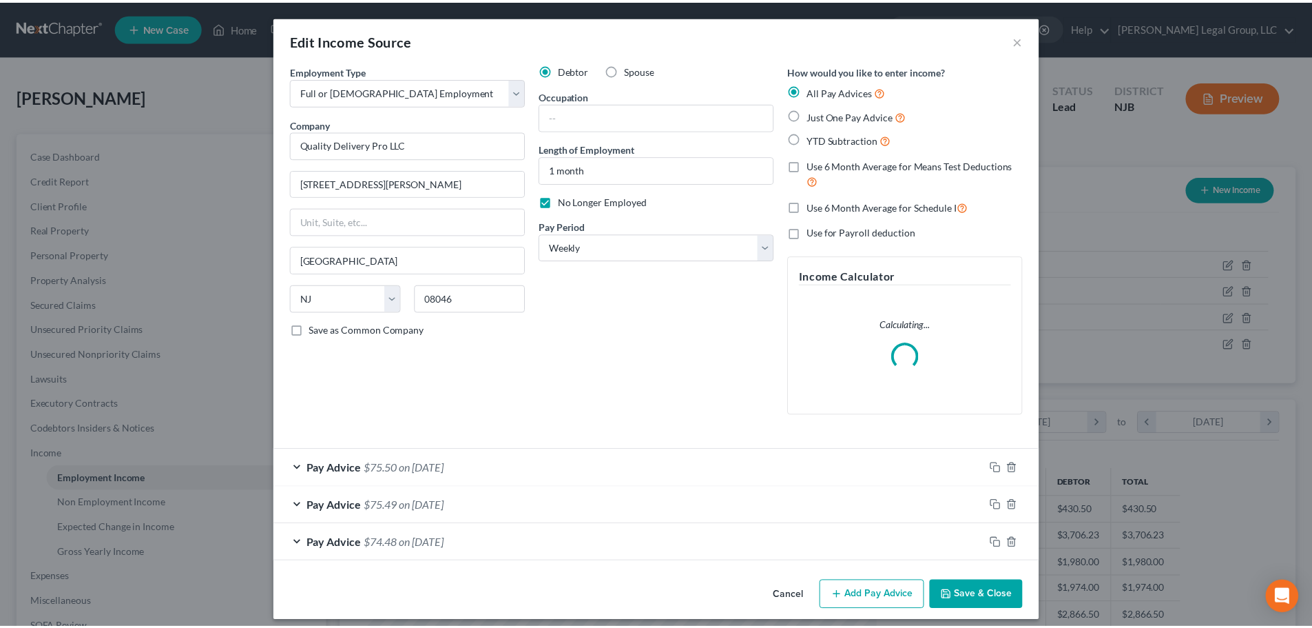
scroll to position [259, 546]
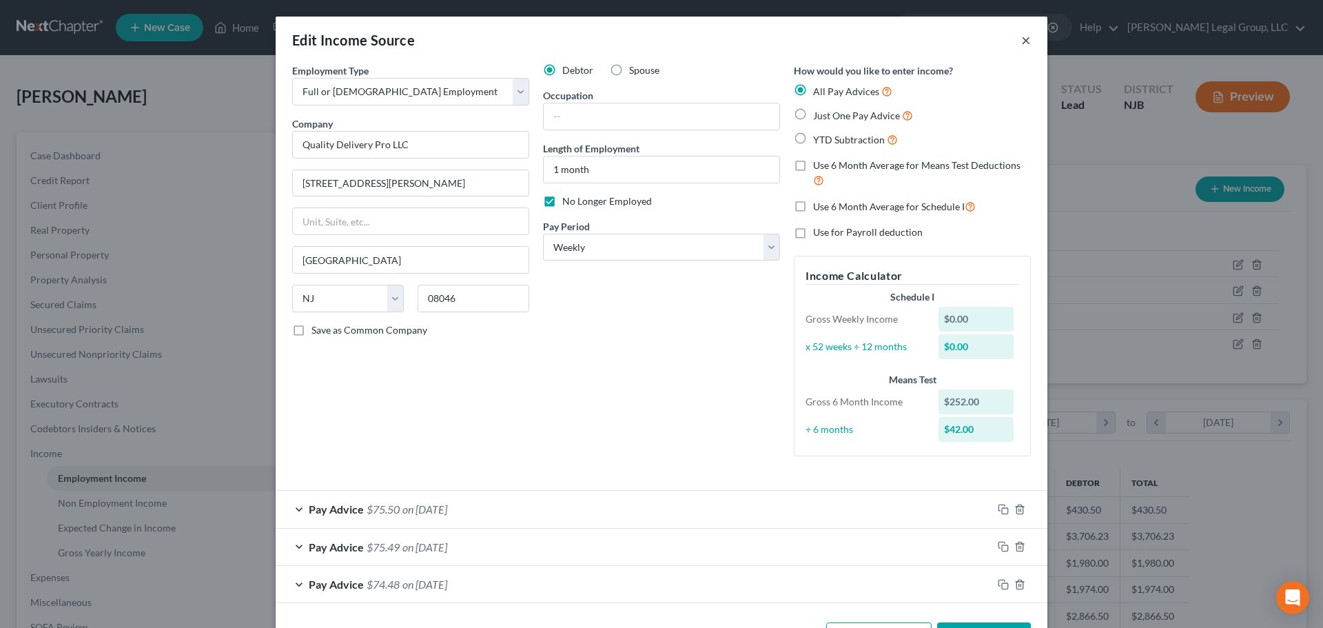
click at [1024, 40] on button "×" at bounding box center [1026, 40] width 10 height 17
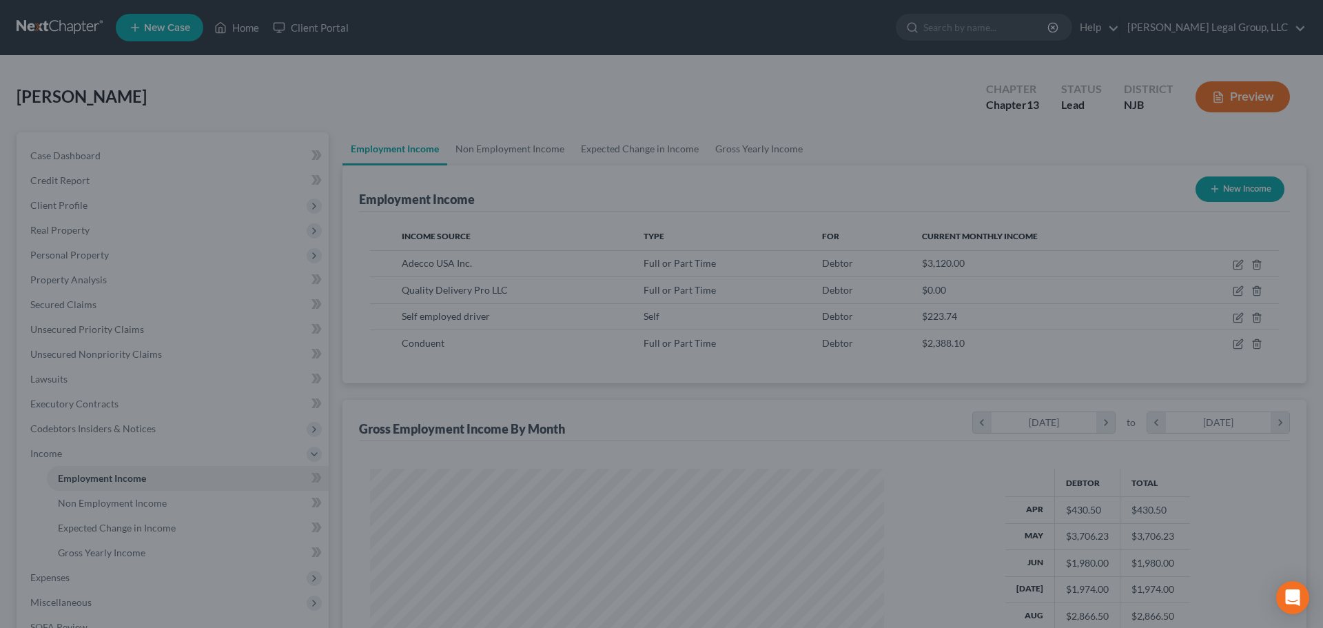
scroll to position [688600, 688315]
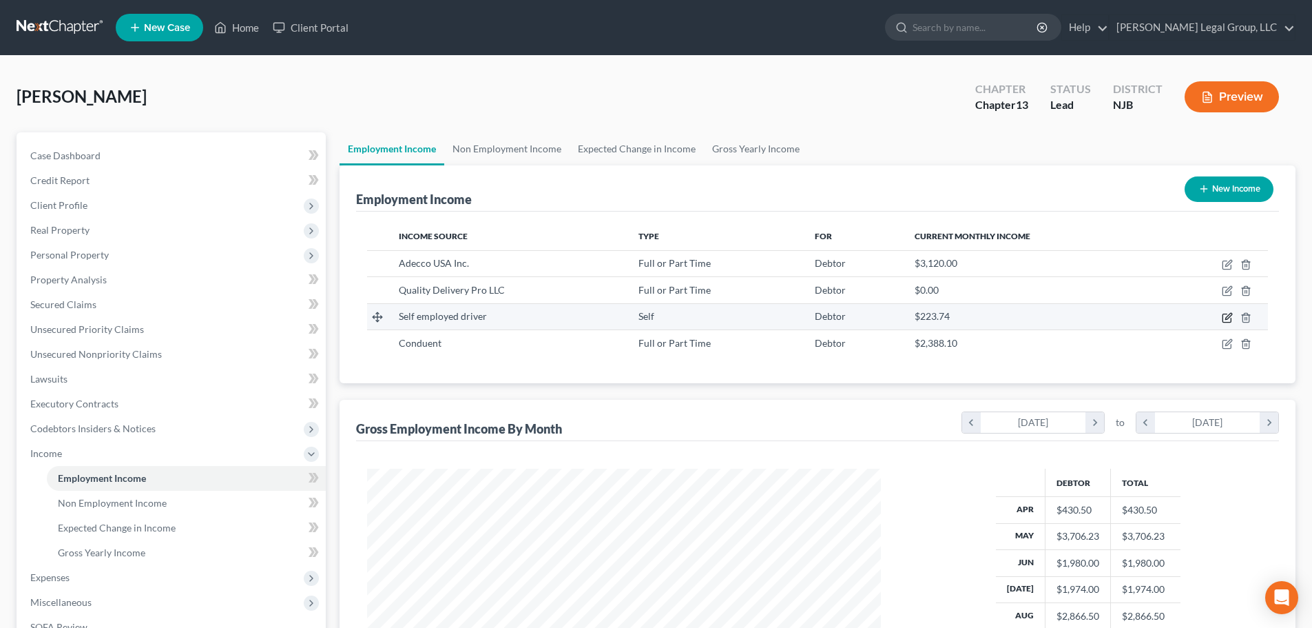
click at [1223, 320] on icon "button" at bounding box center [1227, 317] width 8 height 8
select select "1"
select select "33"
select select "0"
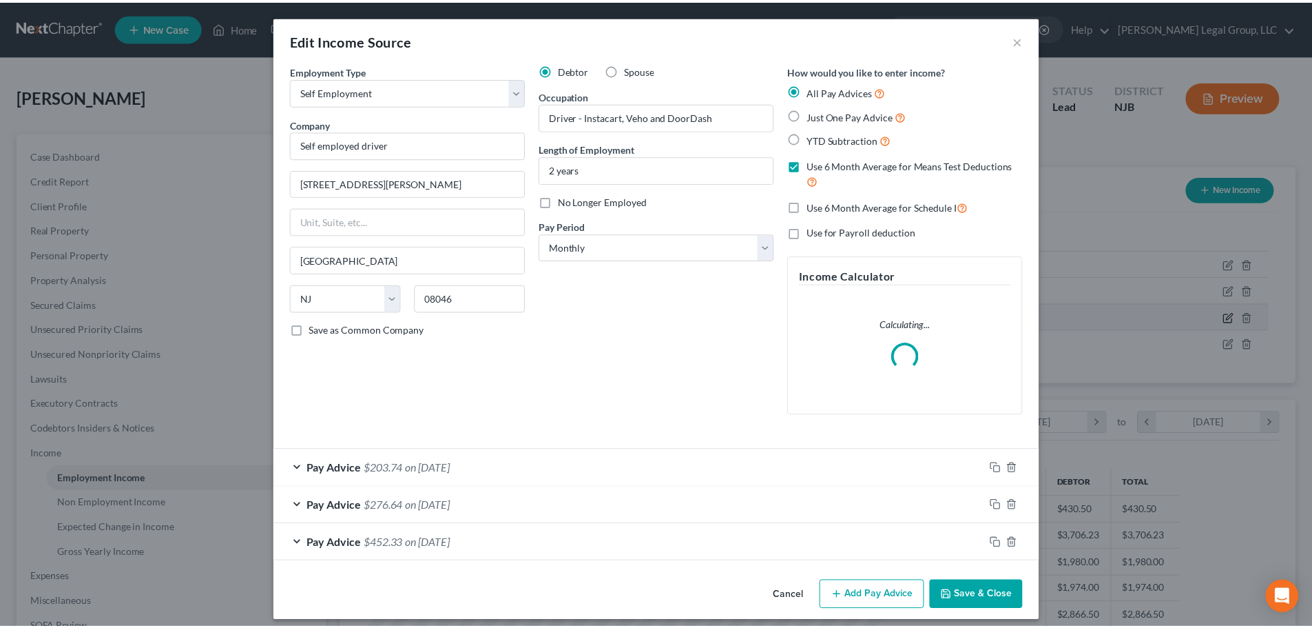
scroll to position [259, 546]
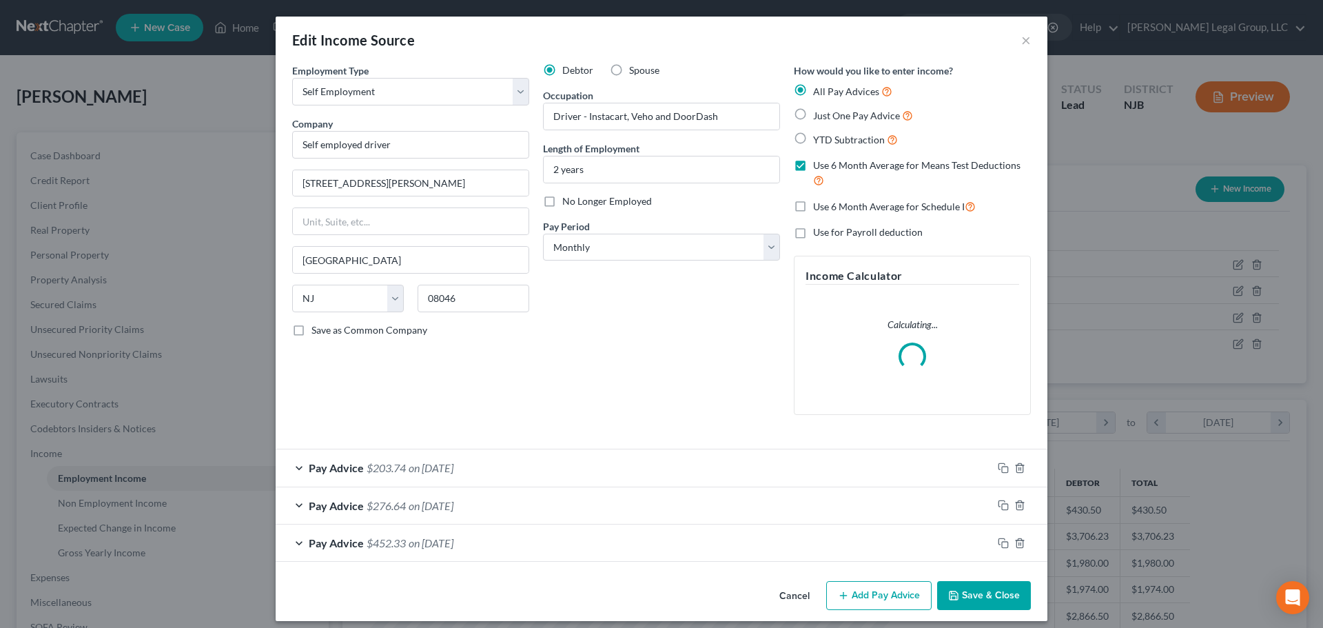
click at [592, 200] on span "No Longer Employed" at bounding box center [607, 201] width 90 height 12
click at [577, 200] on input "No Longer Employed" at bounding box center [572, 198] width 9 height 9
checkbox input "true"
click at [998, 591] on button "Save & Close" at bounding box center [984, 595] width 94 height 29
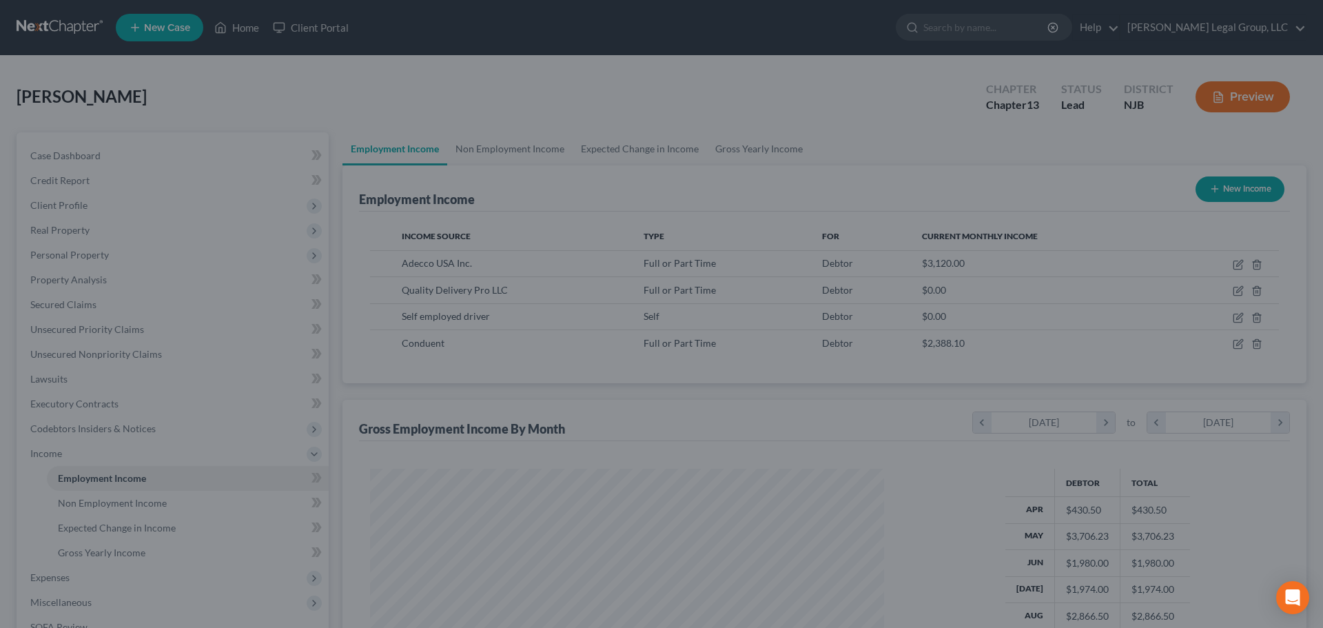
scroll to position [688600, 688315]
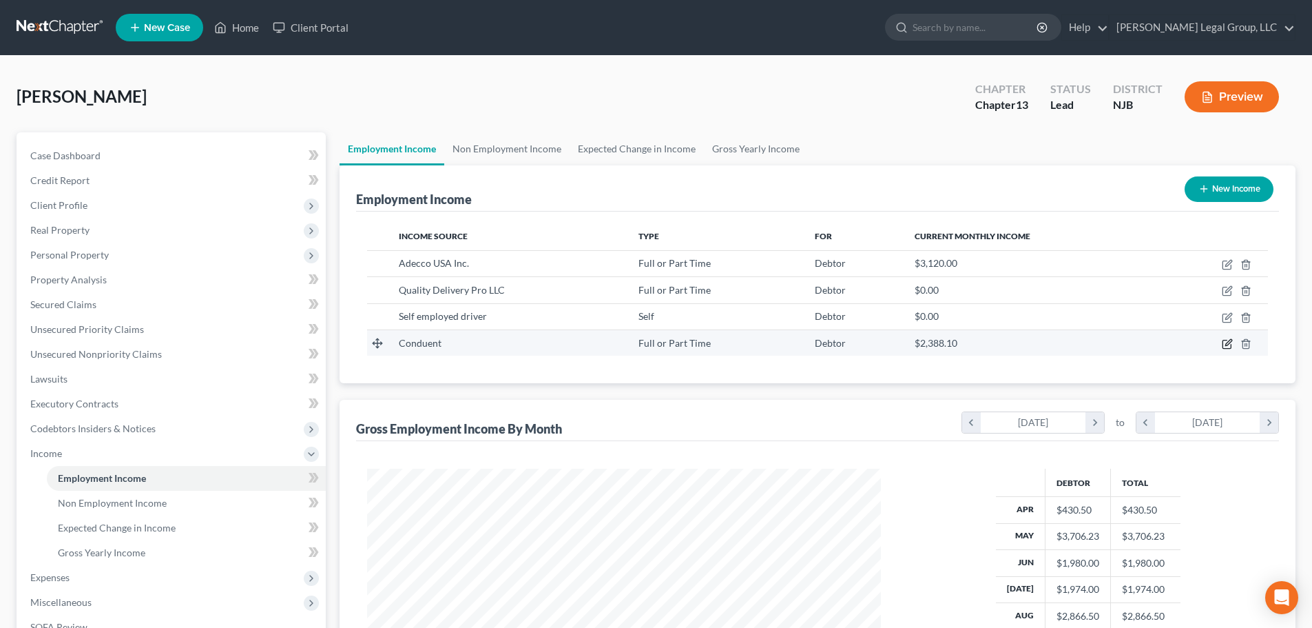
click at [1226, 344] on icon "button" at bounding box center [1228, 342] width 6 height 6
select select "0"
select select "45"
select select "2"
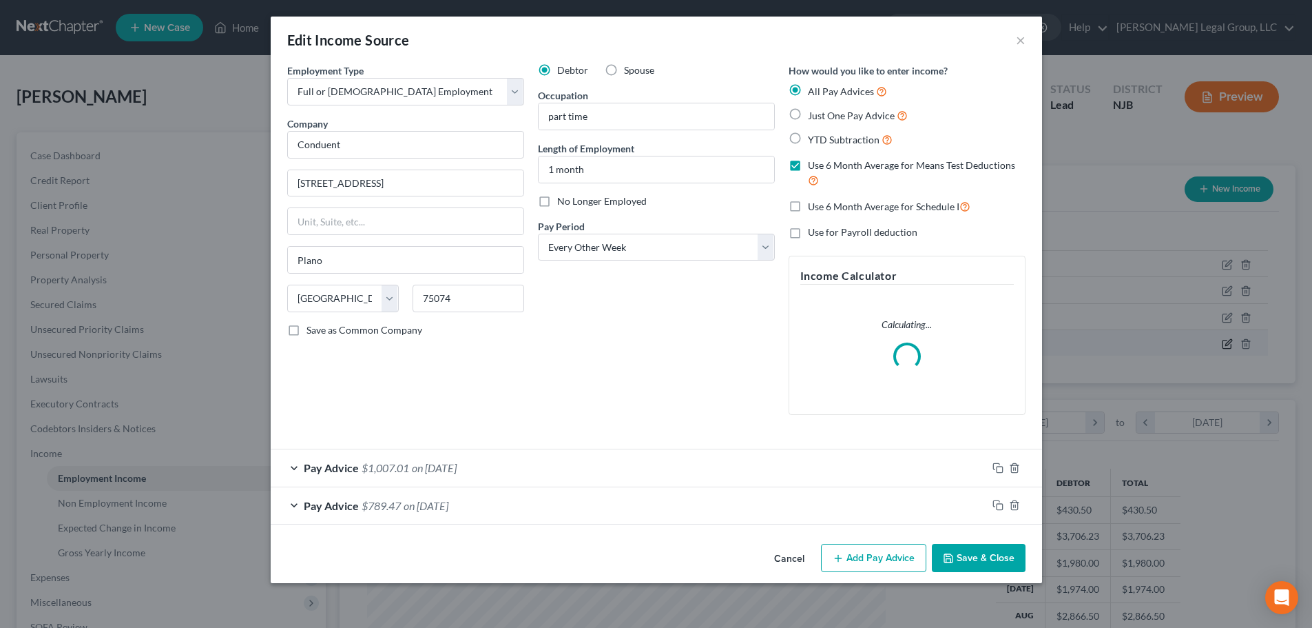
scroll to position [259, 546]
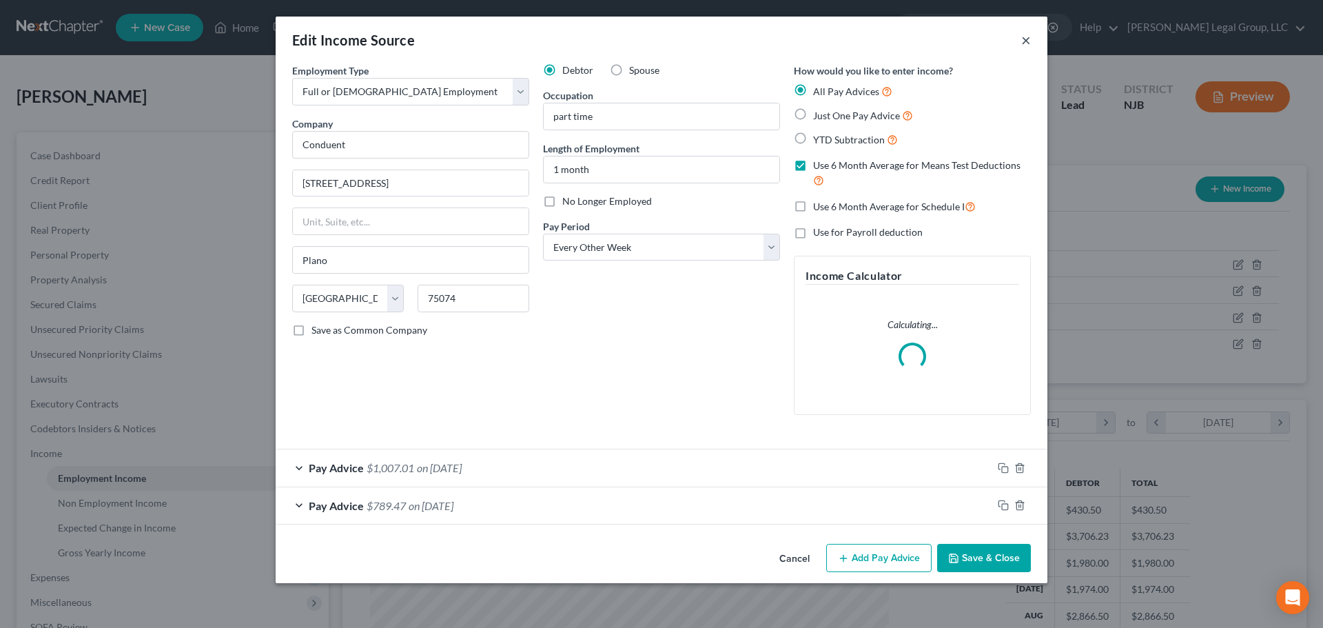
click at [1025, 42] on button "×" at bounding box center [1026, 40] width 10 height 17
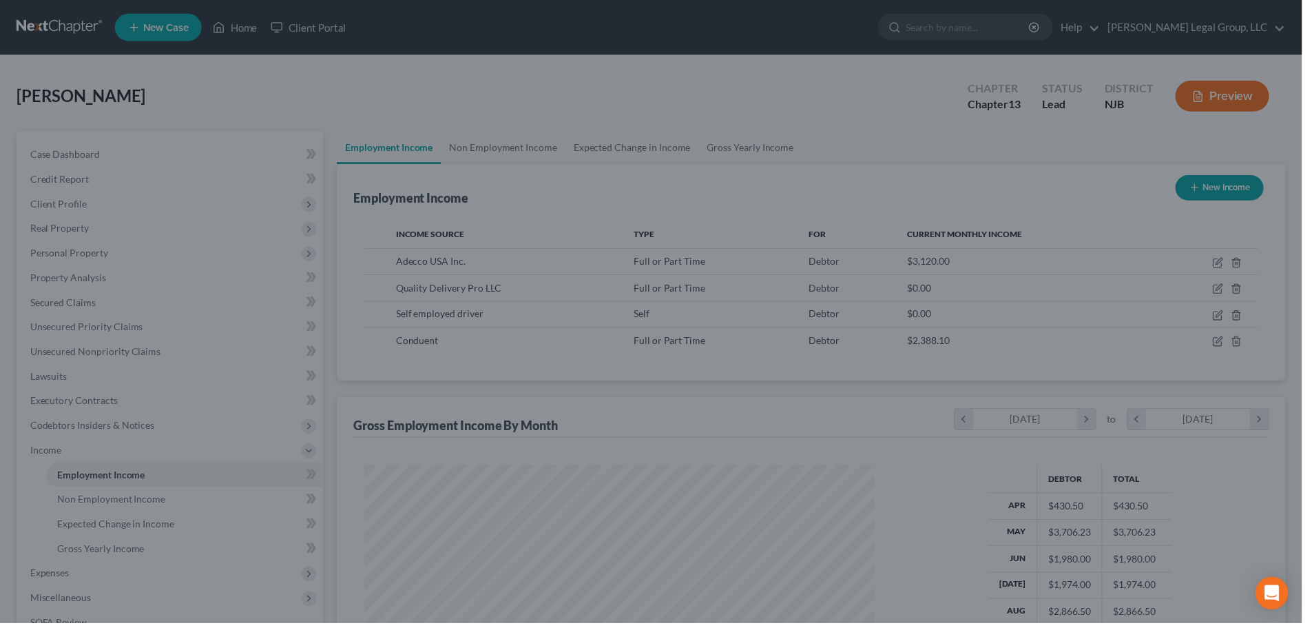
scroll to position [688600, 688315]
